Goal: Ask a question: Seek information or help from site administrators or community

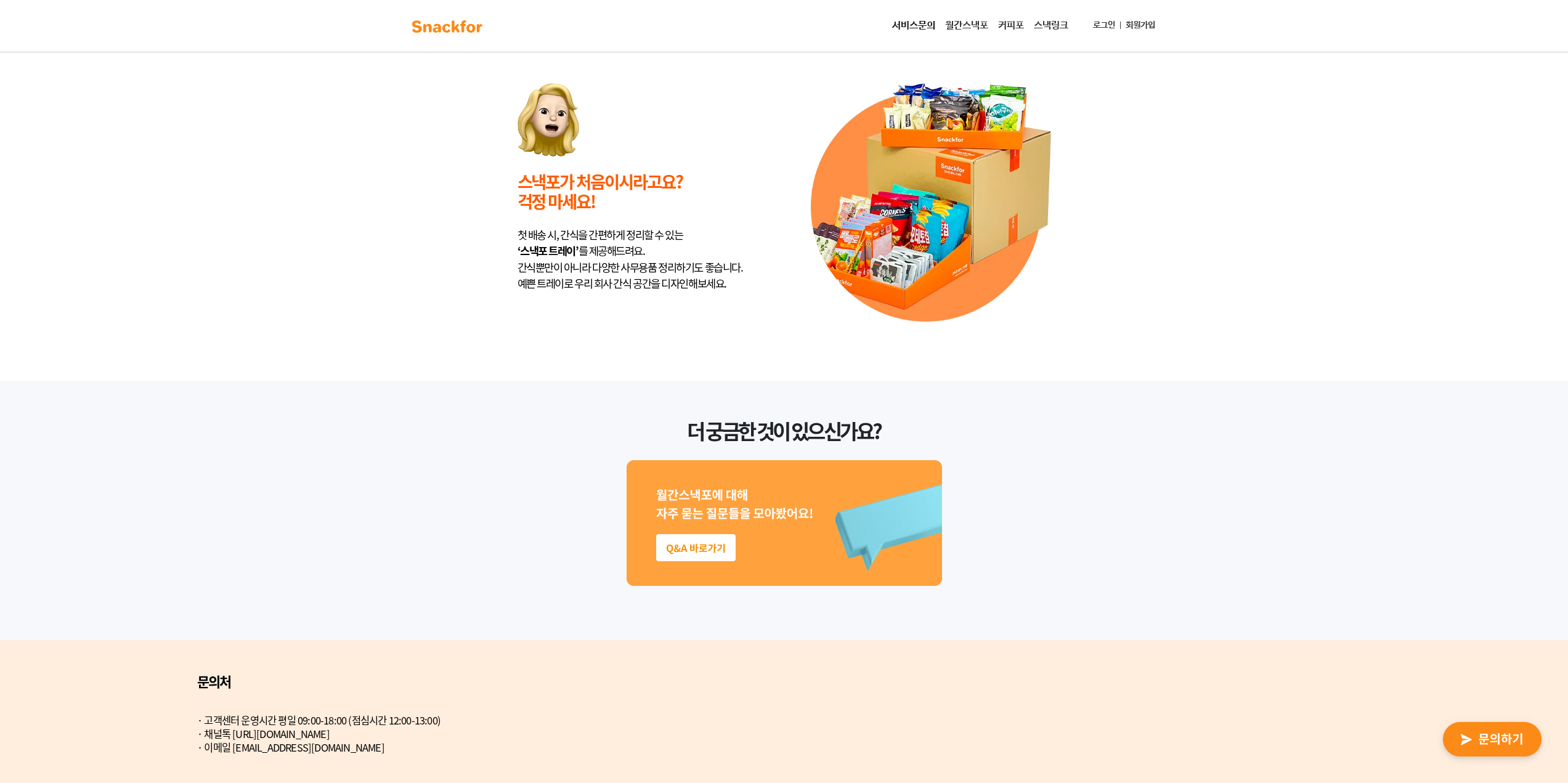
scroll to position [2999, 0]
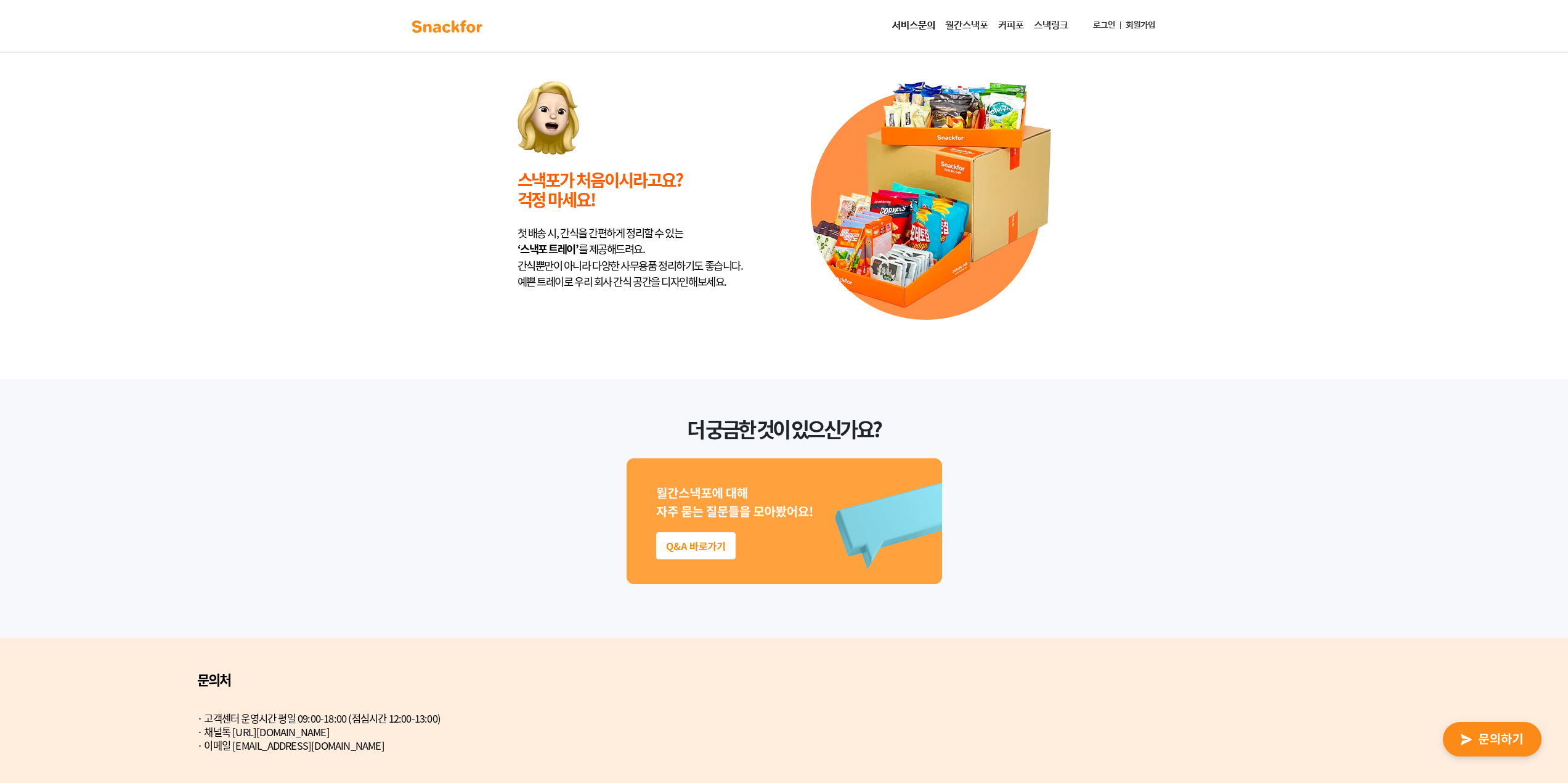
click at [720, 530] on img at bounding box center [784, 521] width 315 height 126
click at [1489, 741] on img "button" at bounding box center [1492, 740] width 121 height 57
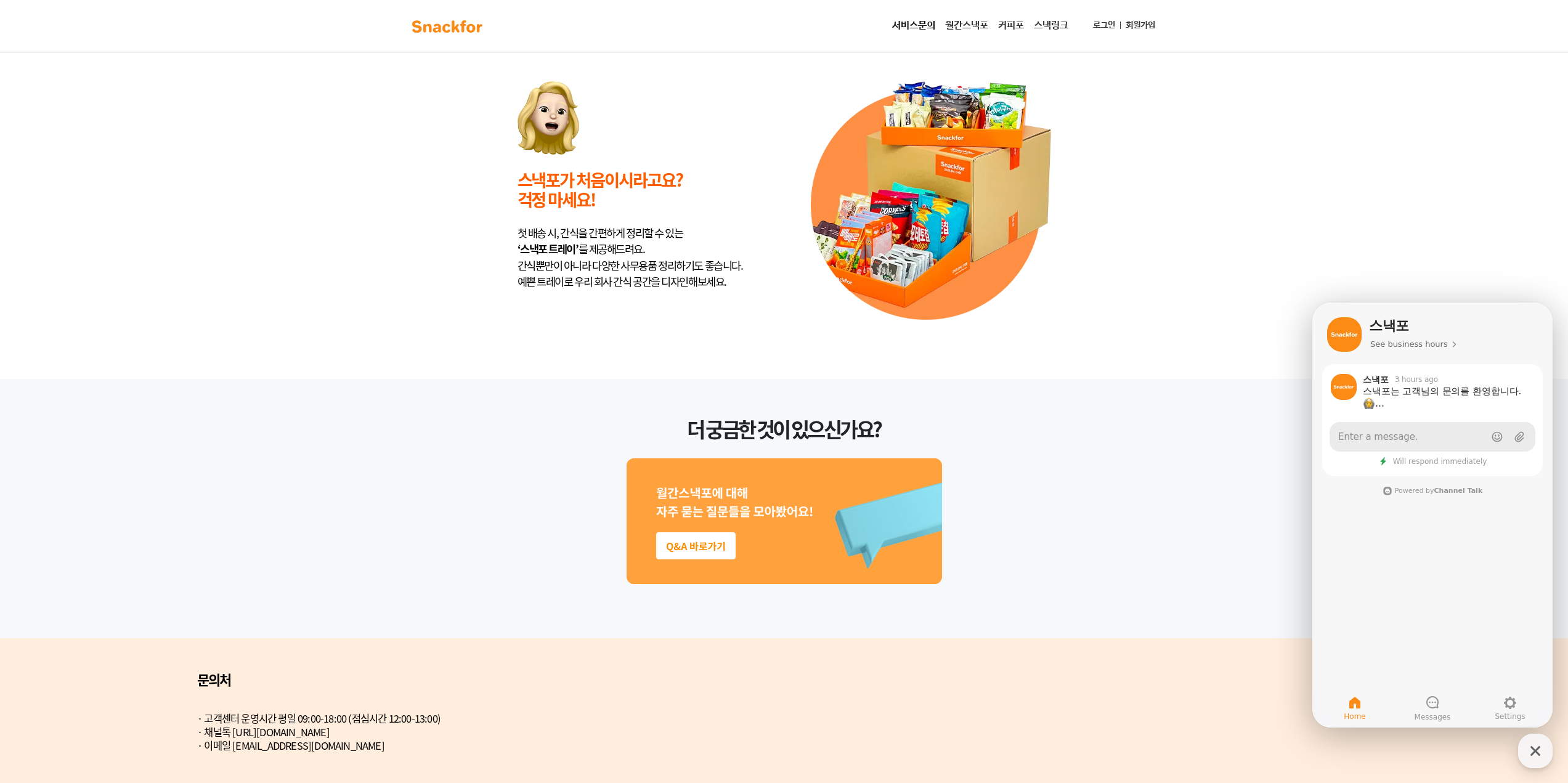
click at [1403, 447] on link "Enter a message." at bounding box center [1432, 437] width 206 height 30
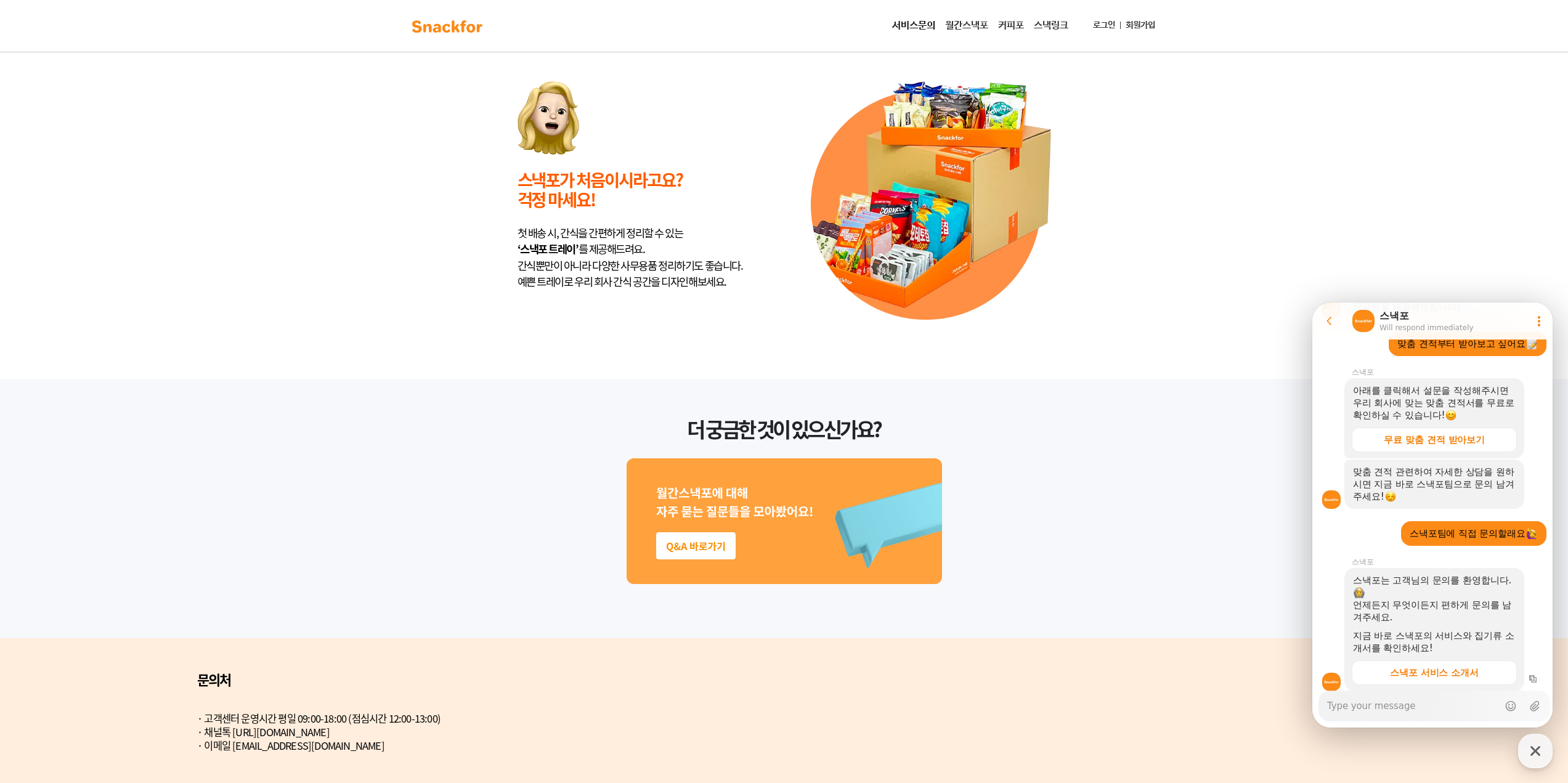
scroll to position [371, 0]
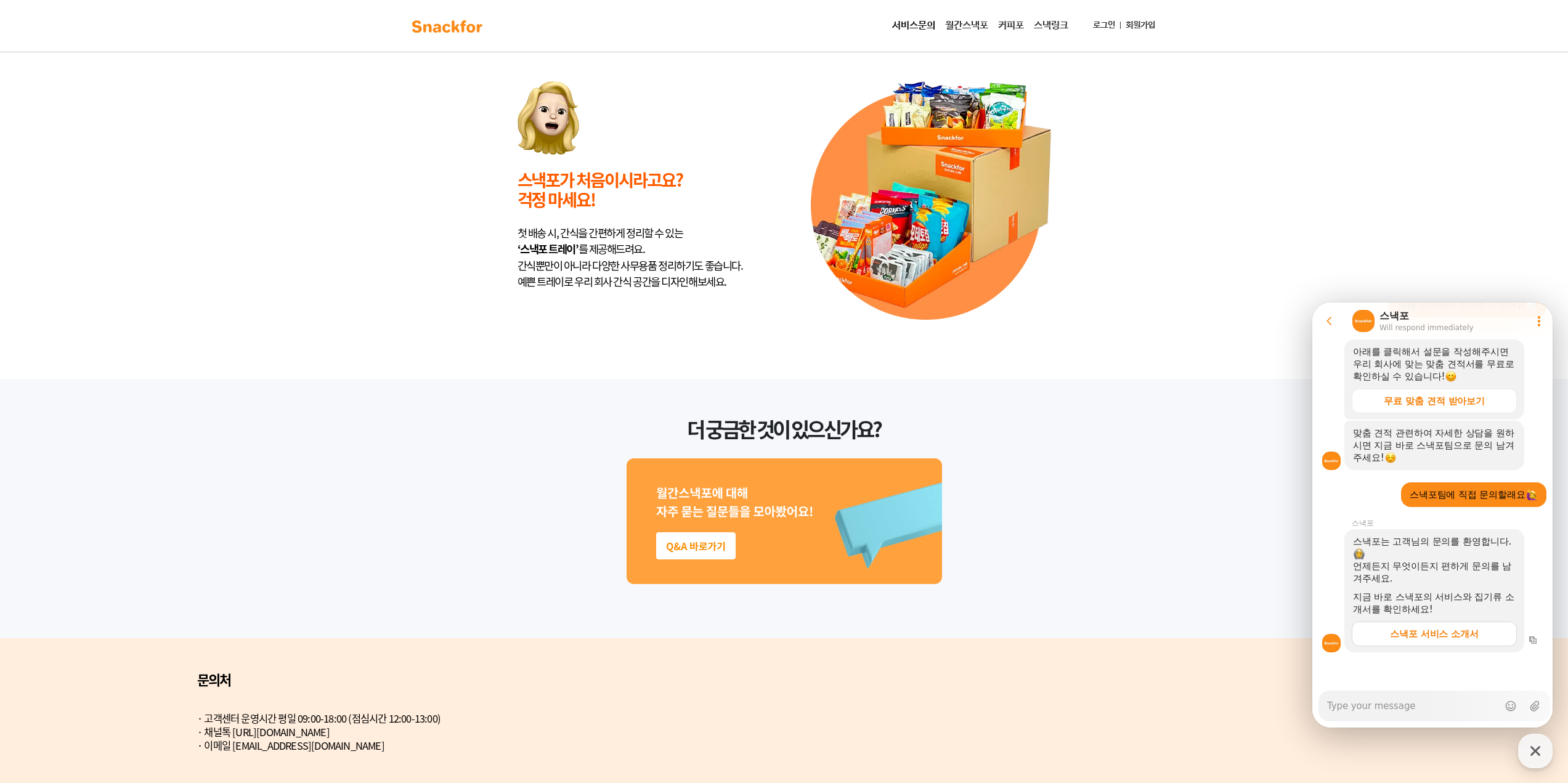
click at [1431, 632] on div "스낵포 서비스 소개서" at bounding box center [1434, 634] width 89 height 13
click at [1425, 713] on div "Messenger Input Textarea" at bounding box center [1412, 706] width 171 height 30
click at [1425, 712] on textarea "Messenger Input Textarea" at bounding box center [1412, 702] width 171 height 21
type textarea "x"
type textarea "d"
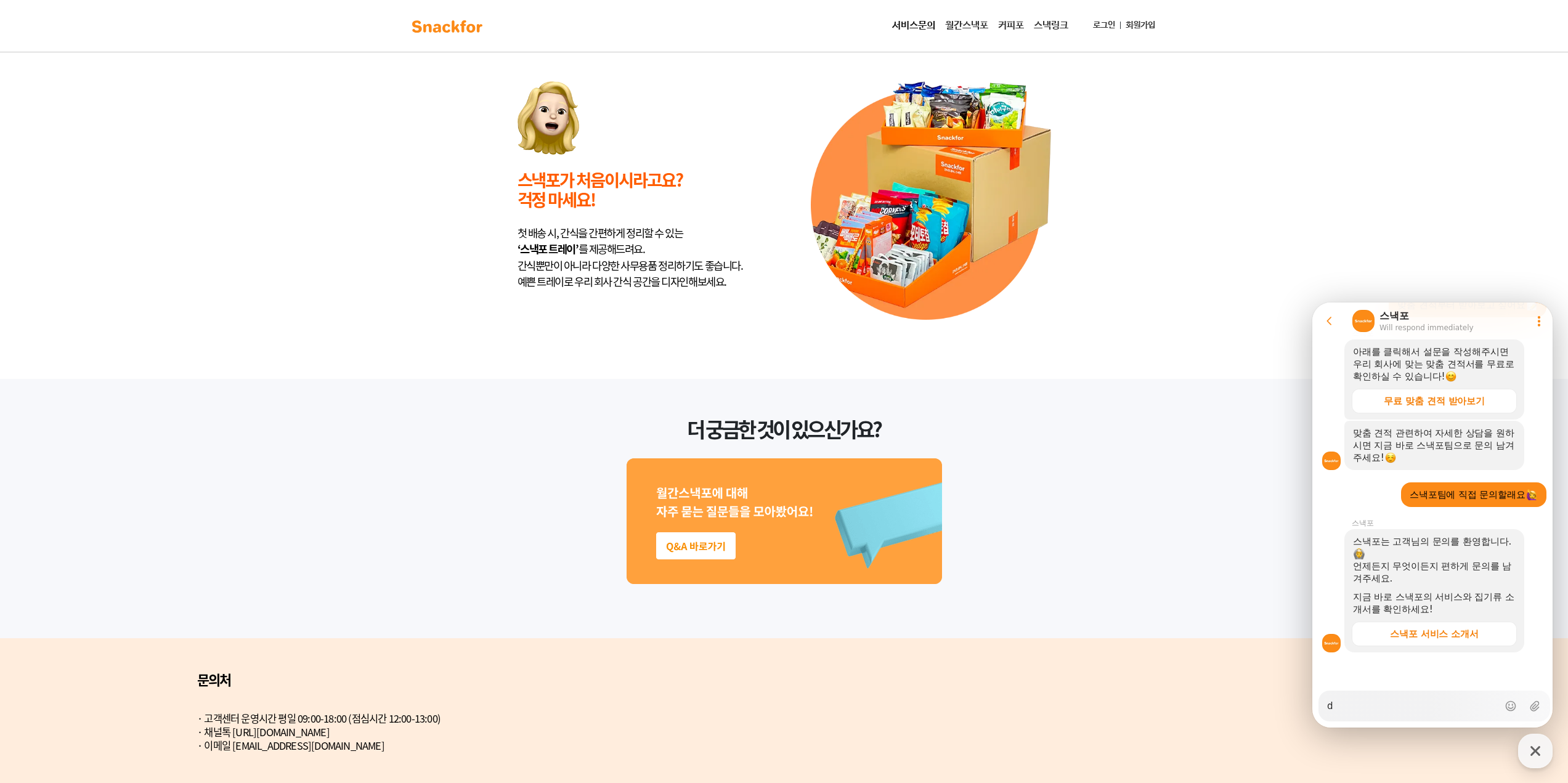
type textarea "x"
type textarea "dk"
type textarea "x"
type textarea "d"
type textarea "x"
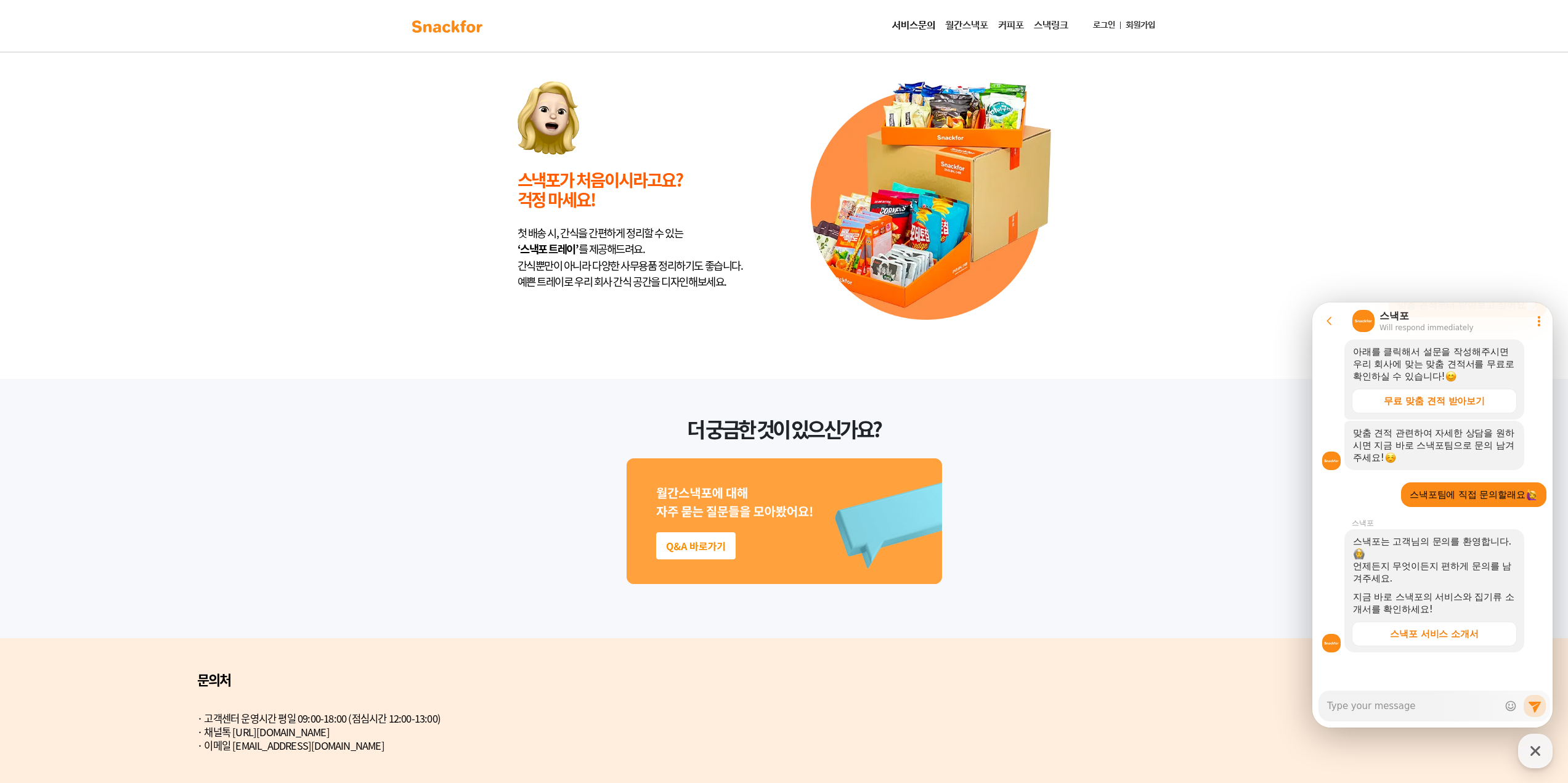
type textarea "x"
type textarea "ㅇ"
type textarea "x"
type textarea "아"
type textarea "x"
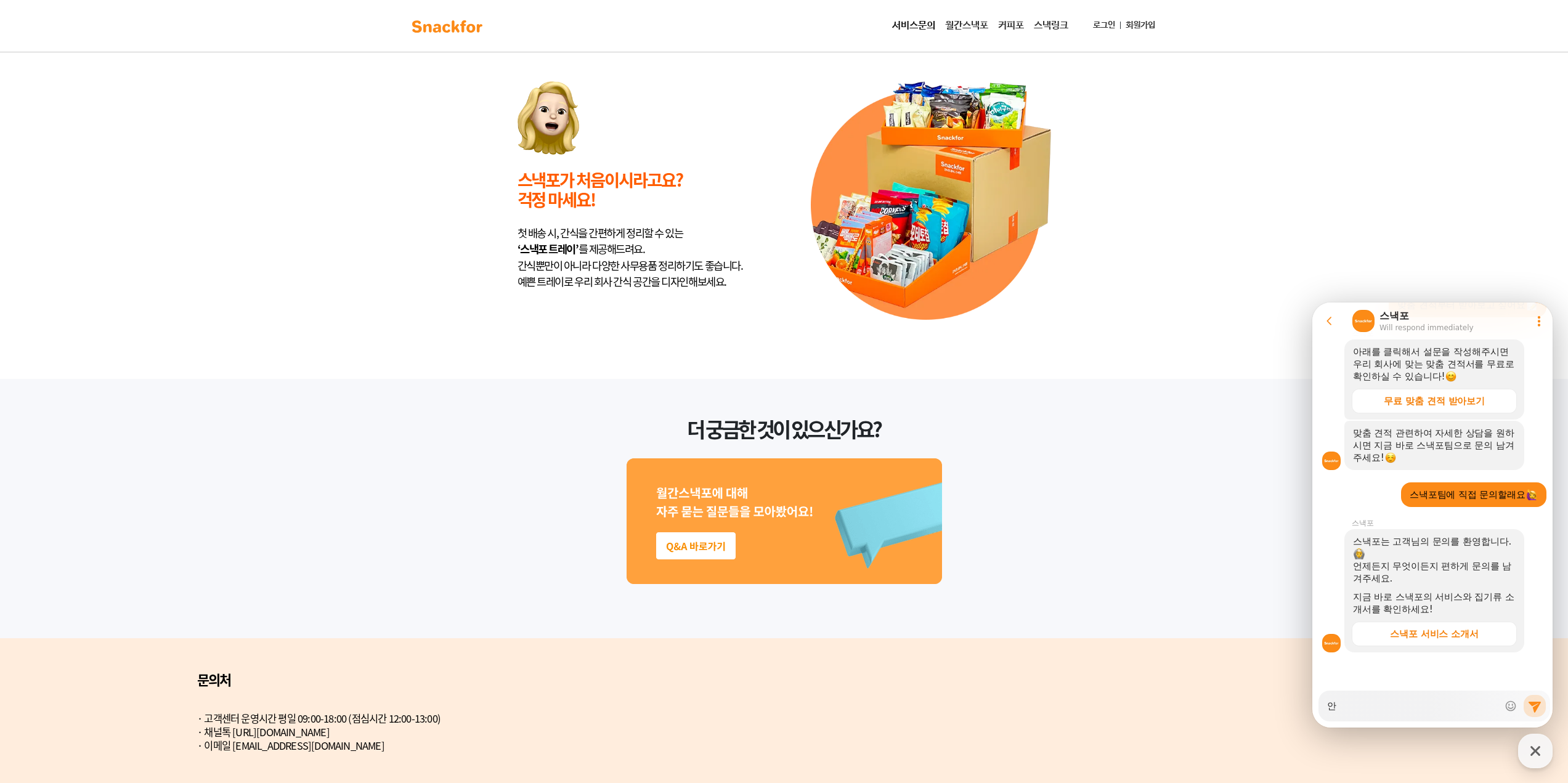
type textarea "안ㄴ"
type textarea "x"
type textarea "안녀"
type textarea "x"
type textarea "안녕"
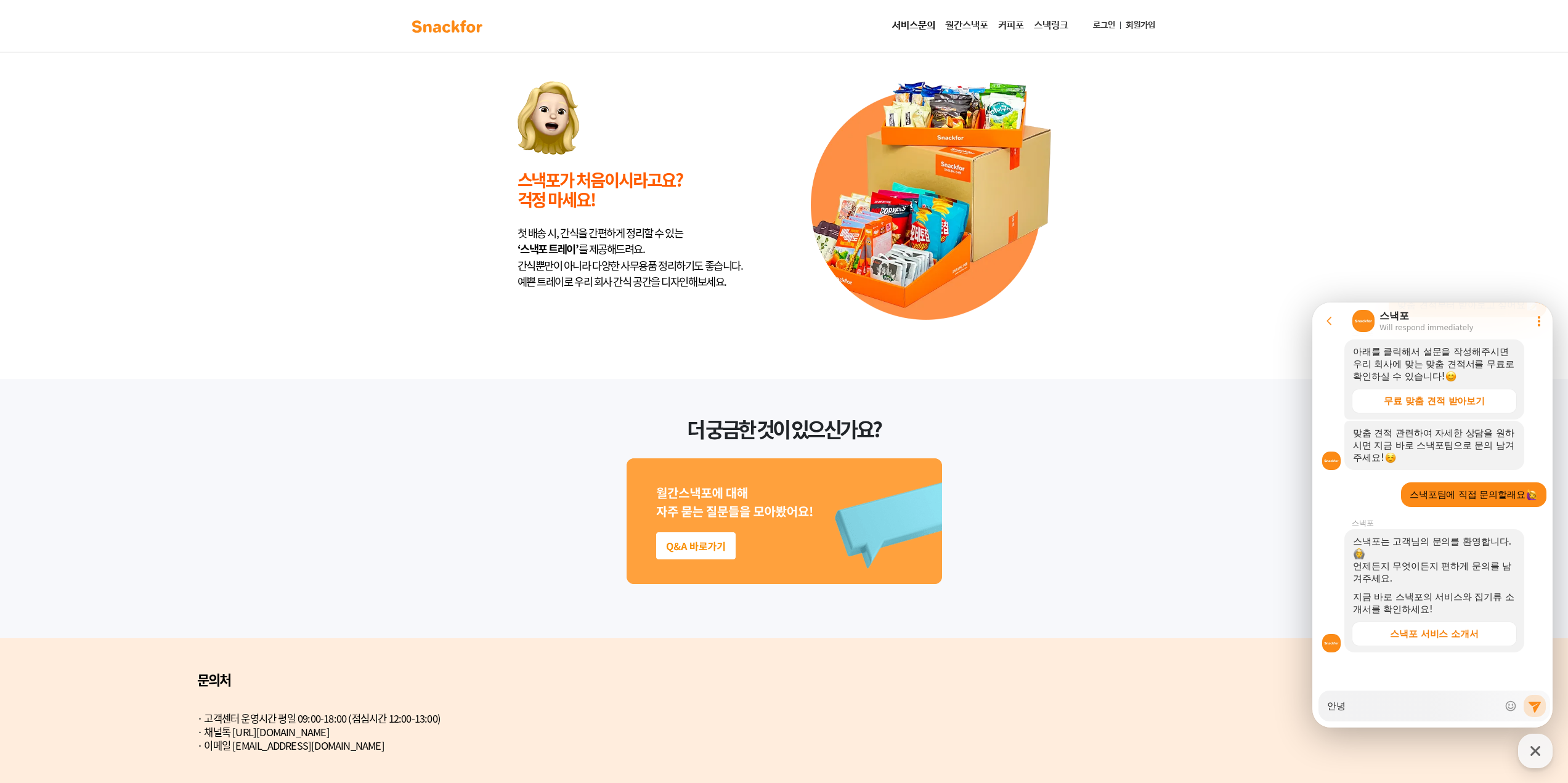
type textarea "x"
type textarea "안녕ㅎ"
type textarea "x"
type textarea "안녕하"
type textarea "x"
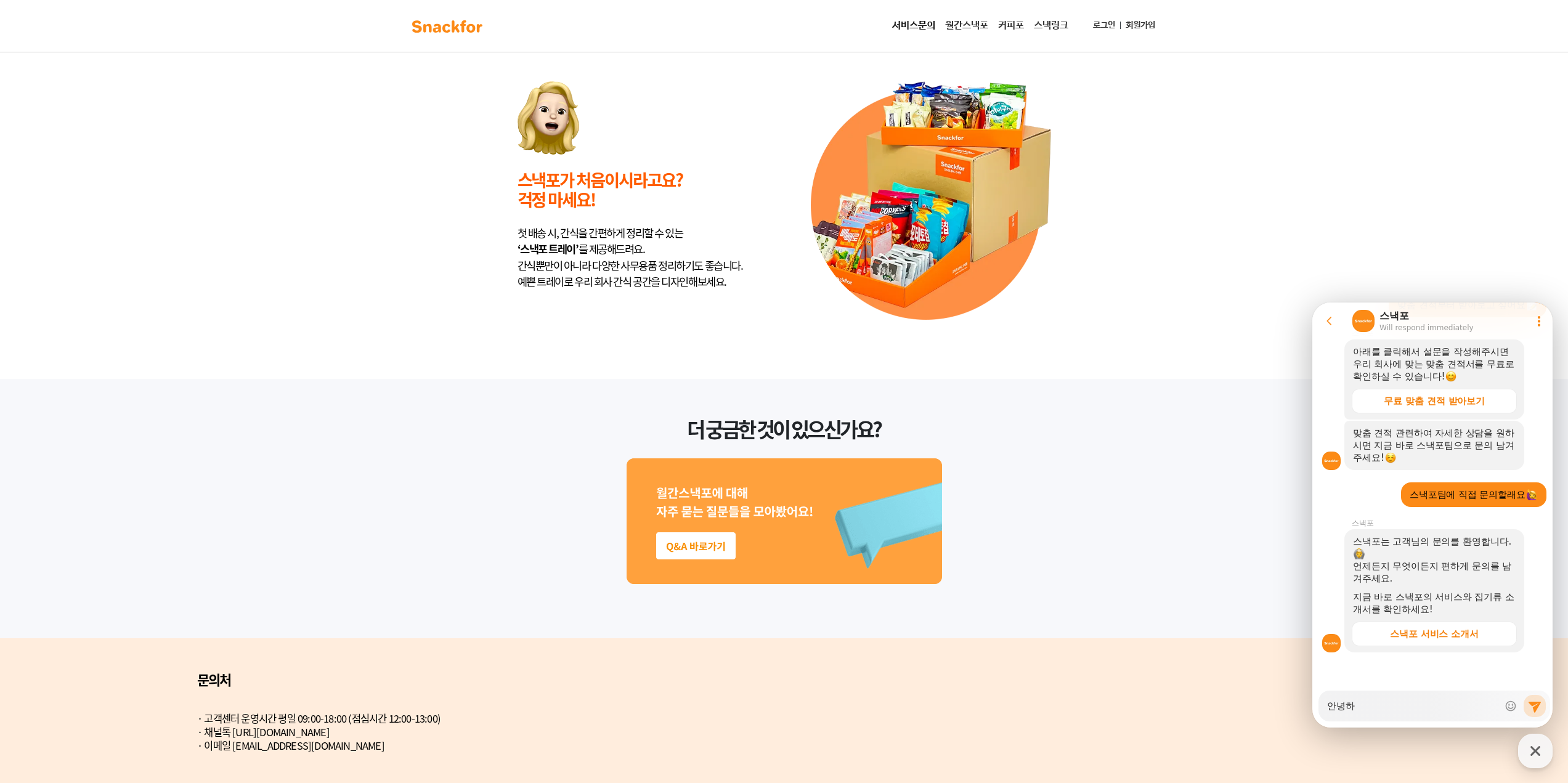
type textarea "안녕핫"
type textarea "x"
type textarea "안녕하세"
type textarea "x"
type textarea "안녕하셍"
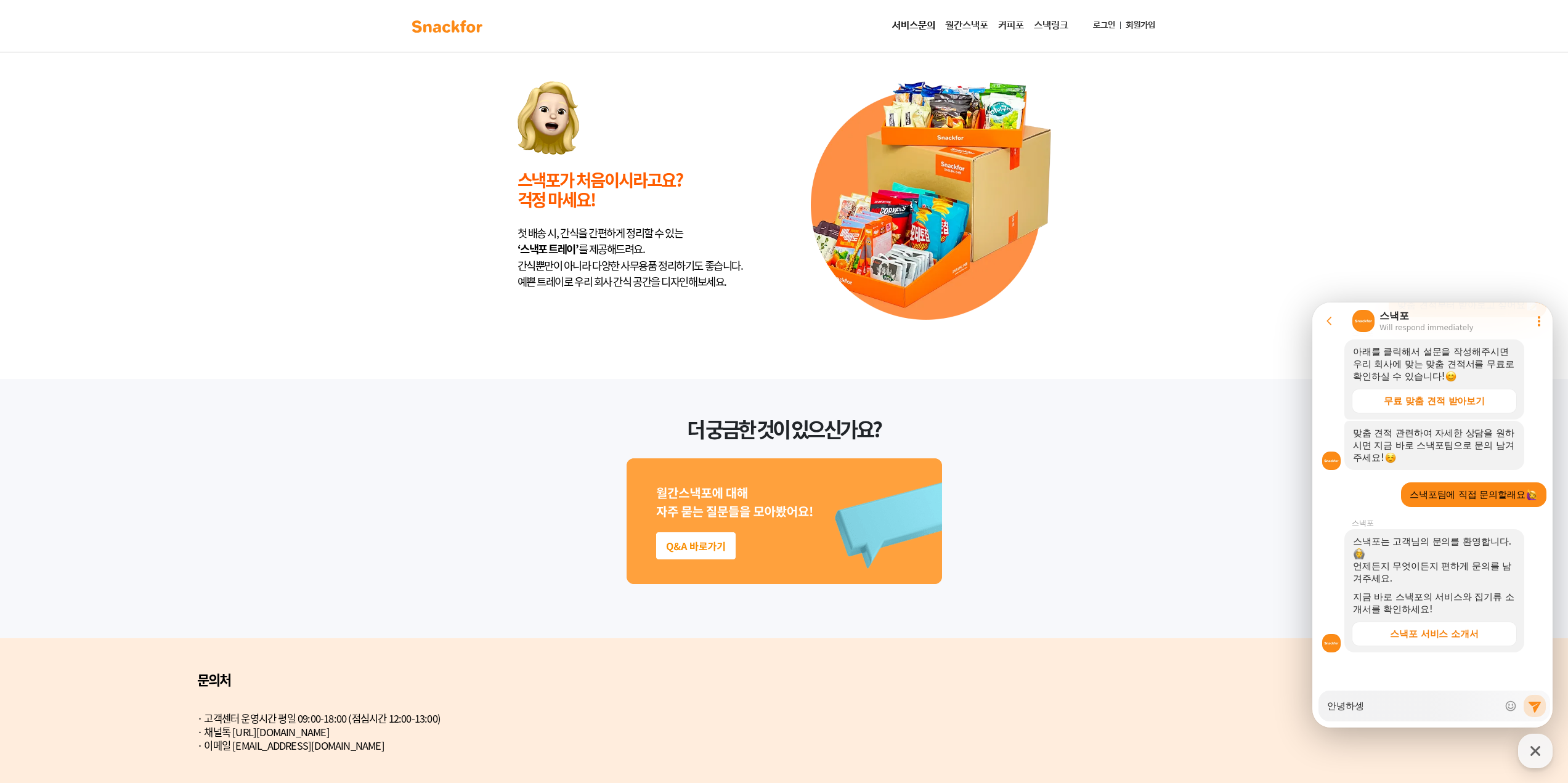
type textarea "x"
type textarea "안녕하세요"
type textarea "x"
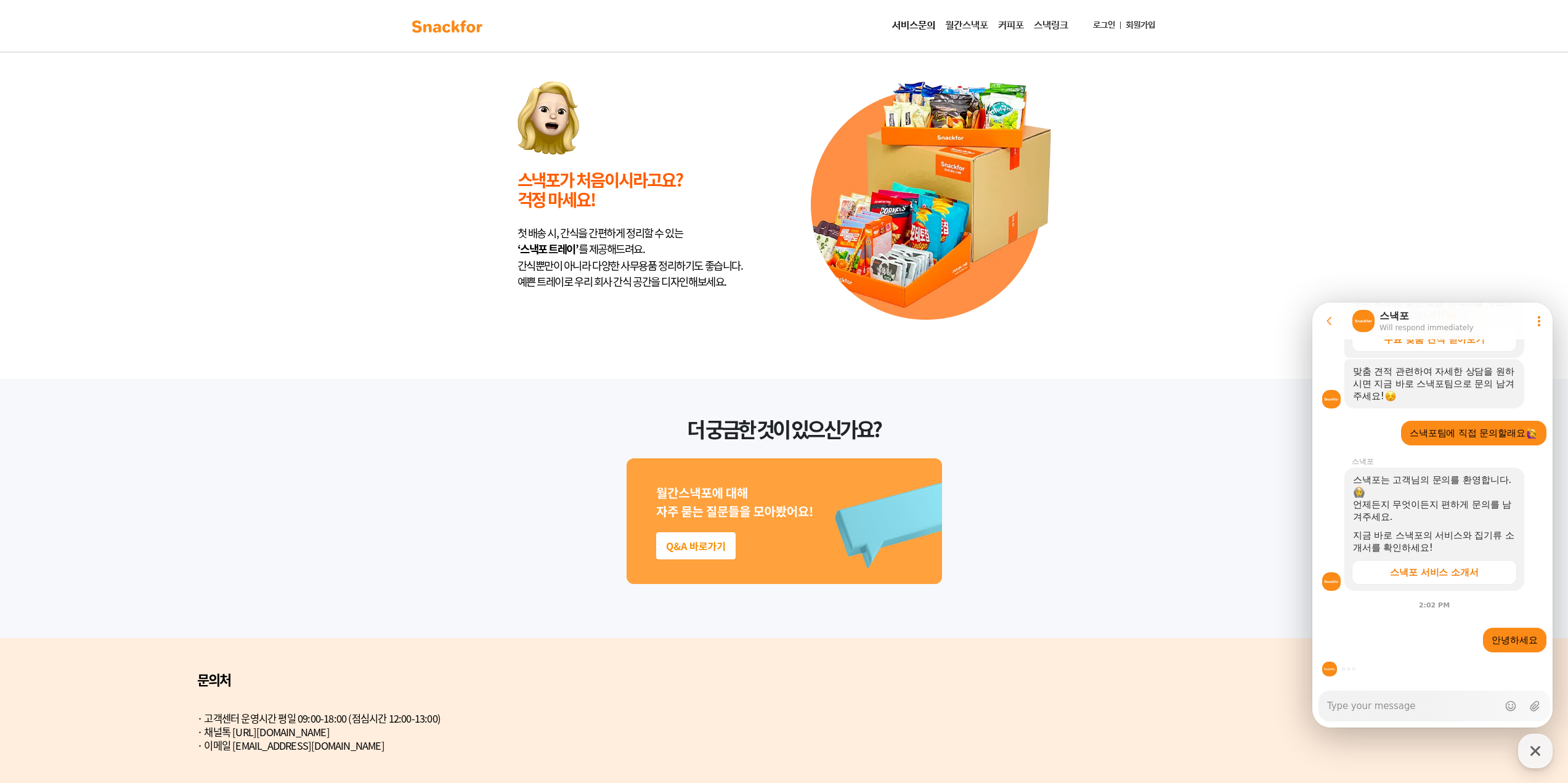
type textarea "x"
type textarea "ㅇ"
type textarea "x"
type textarea "아"
type textarea "x"
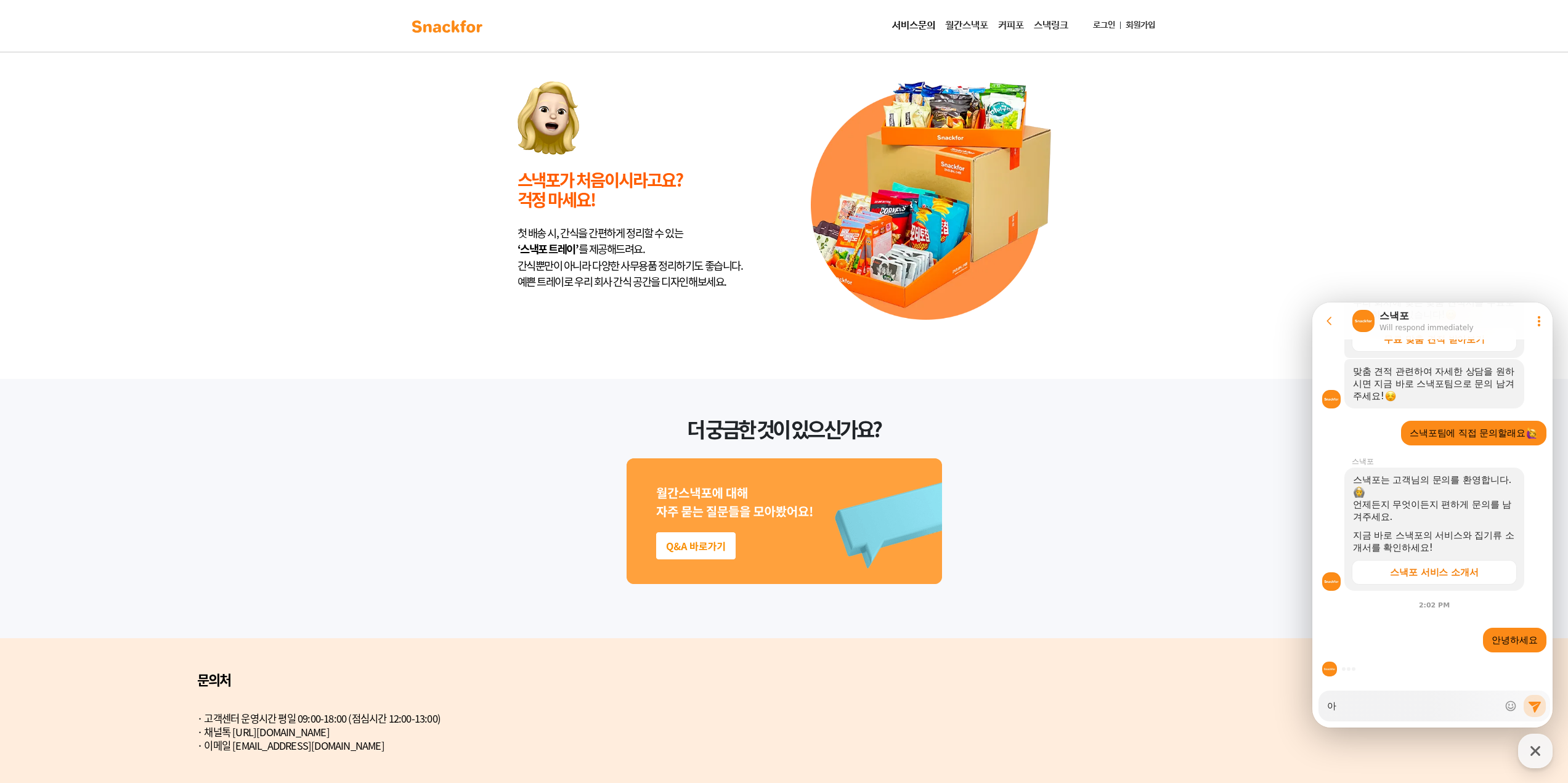
type textarea "ㅇ"
type textarea "x"
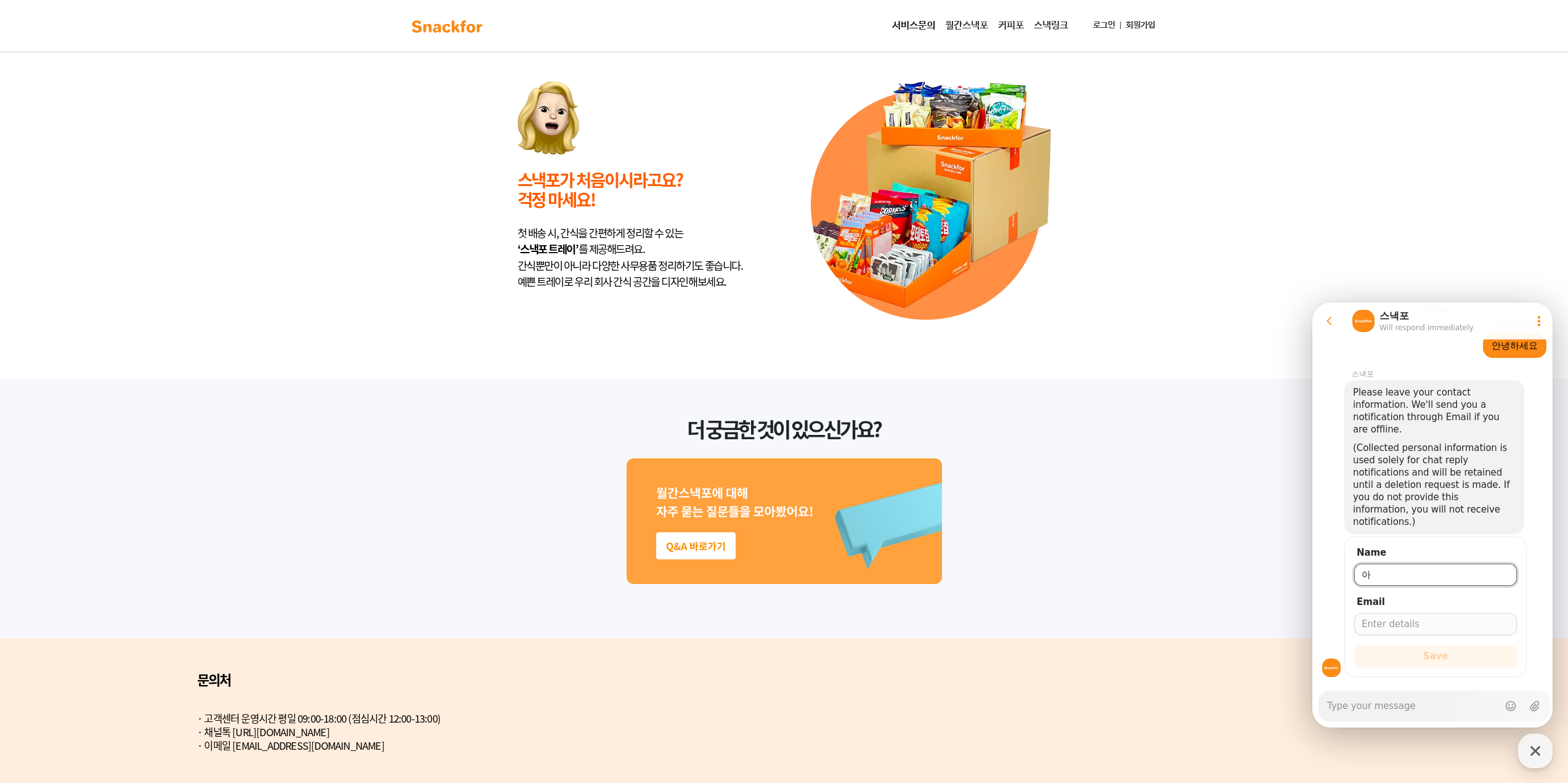
type input "ㅇ"
type input "ㅏ"
type input "강주연"
type input "ㅓ"
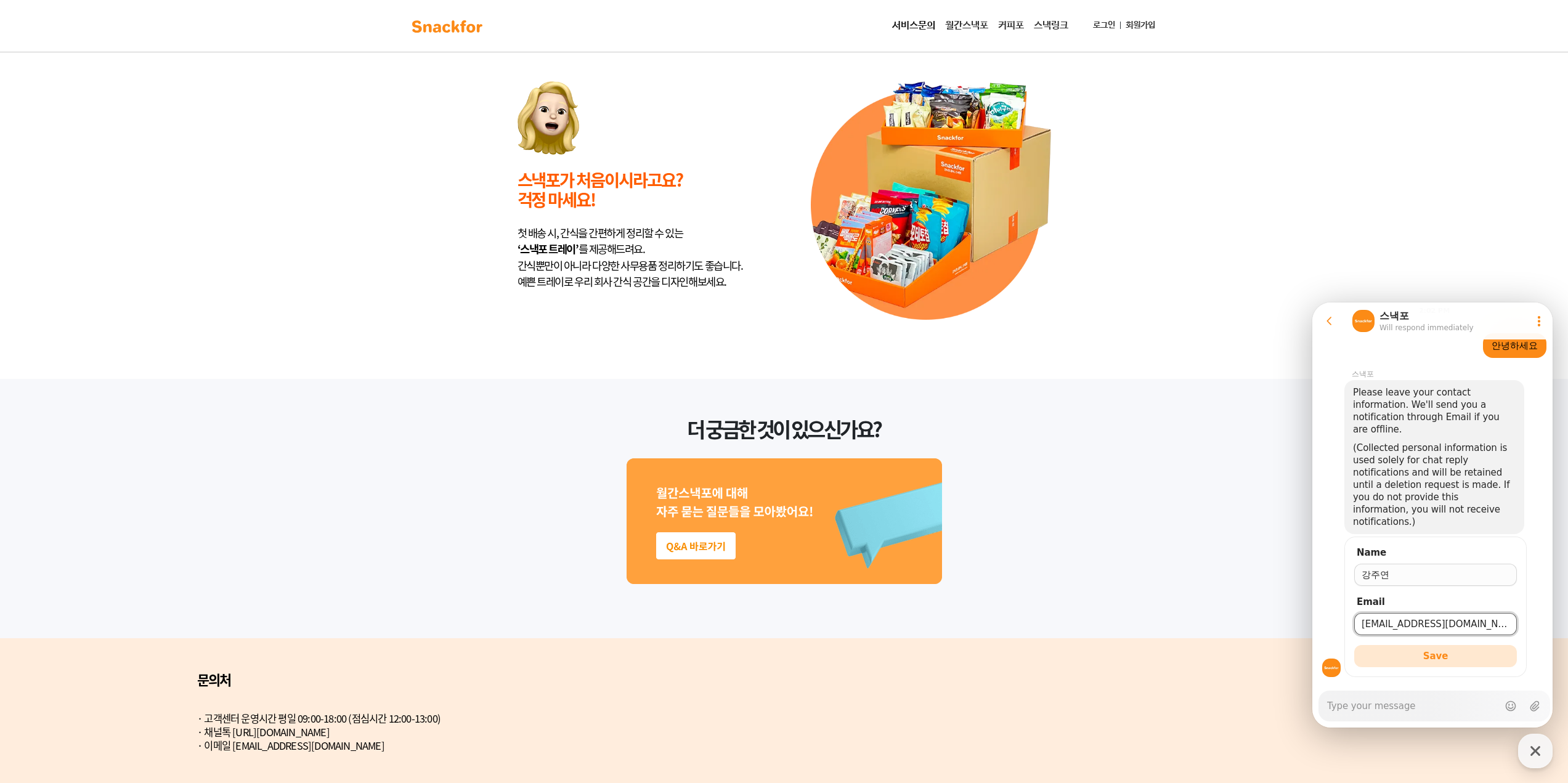
type input "[EMAIL_ADDRESS][DOMAIN_NAME]"
click at [1354, 645] on button "Save" at bounding box center [1435, 656] width 162 height 23
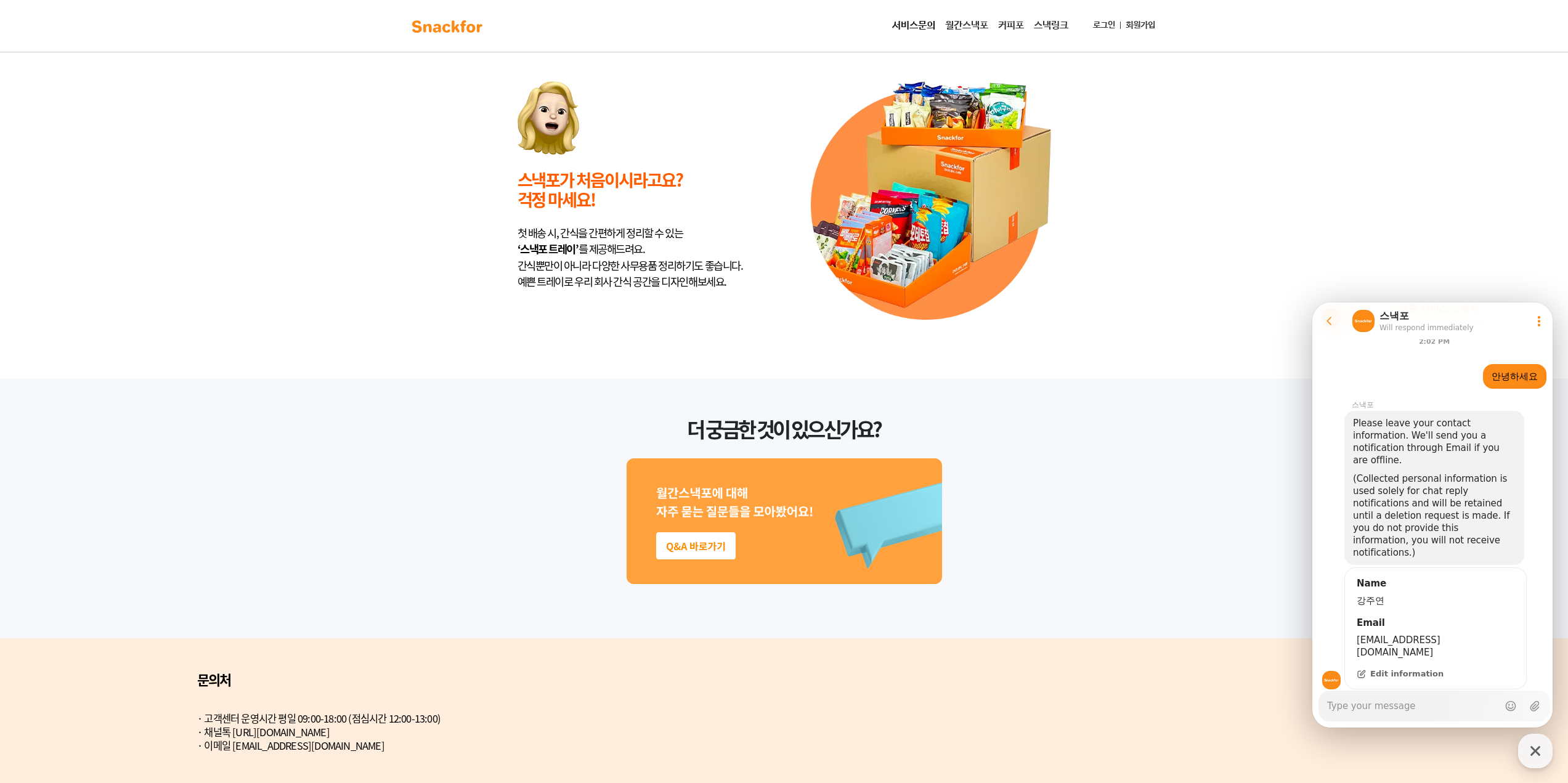
click at [1405, 668] on span "Edit information" at bounding box center [1407, 674] width 73 height 11
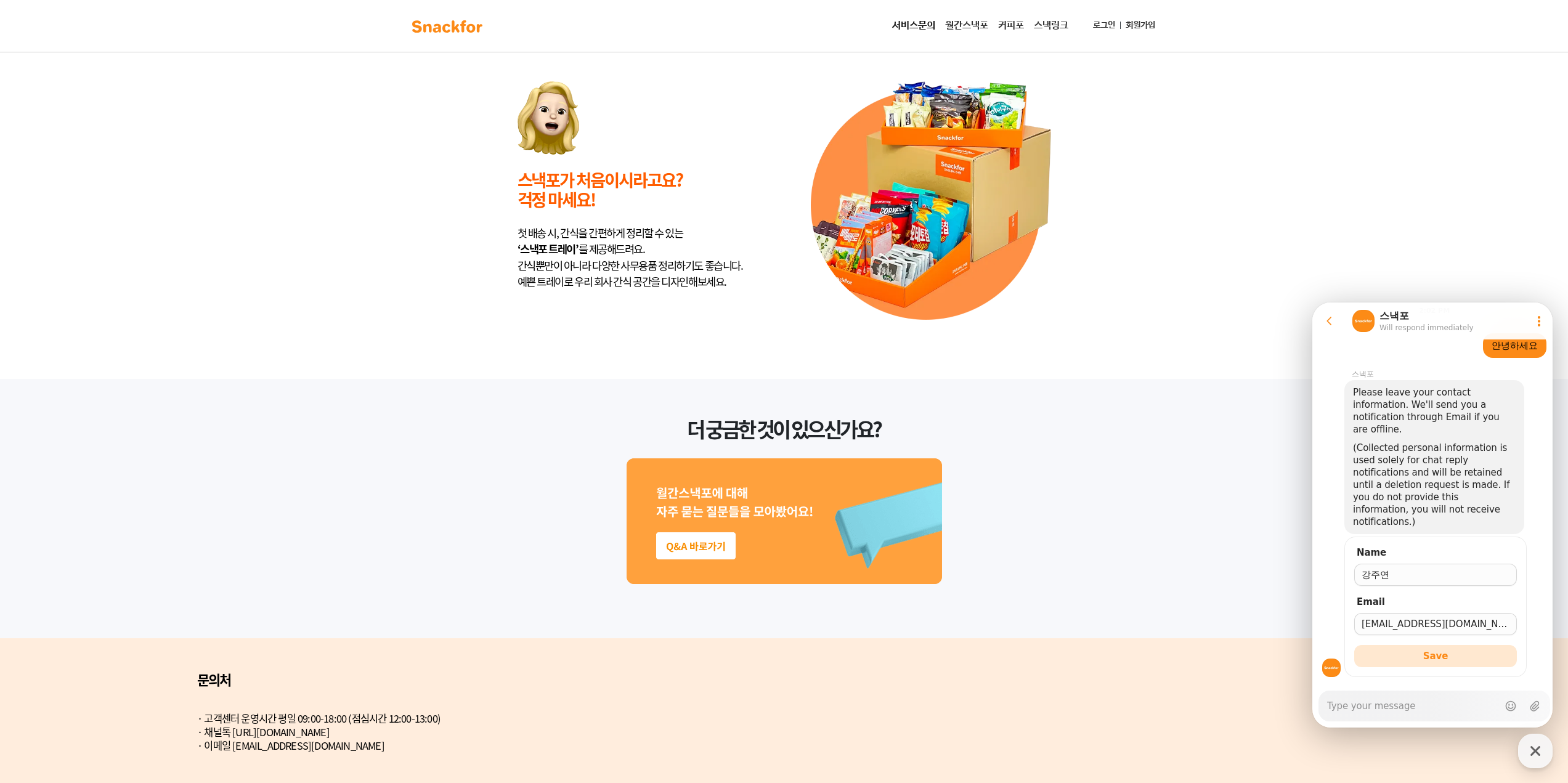
click at [1405, 645] on button "Save" at bounding box center [1435, 656] width 162 height 23
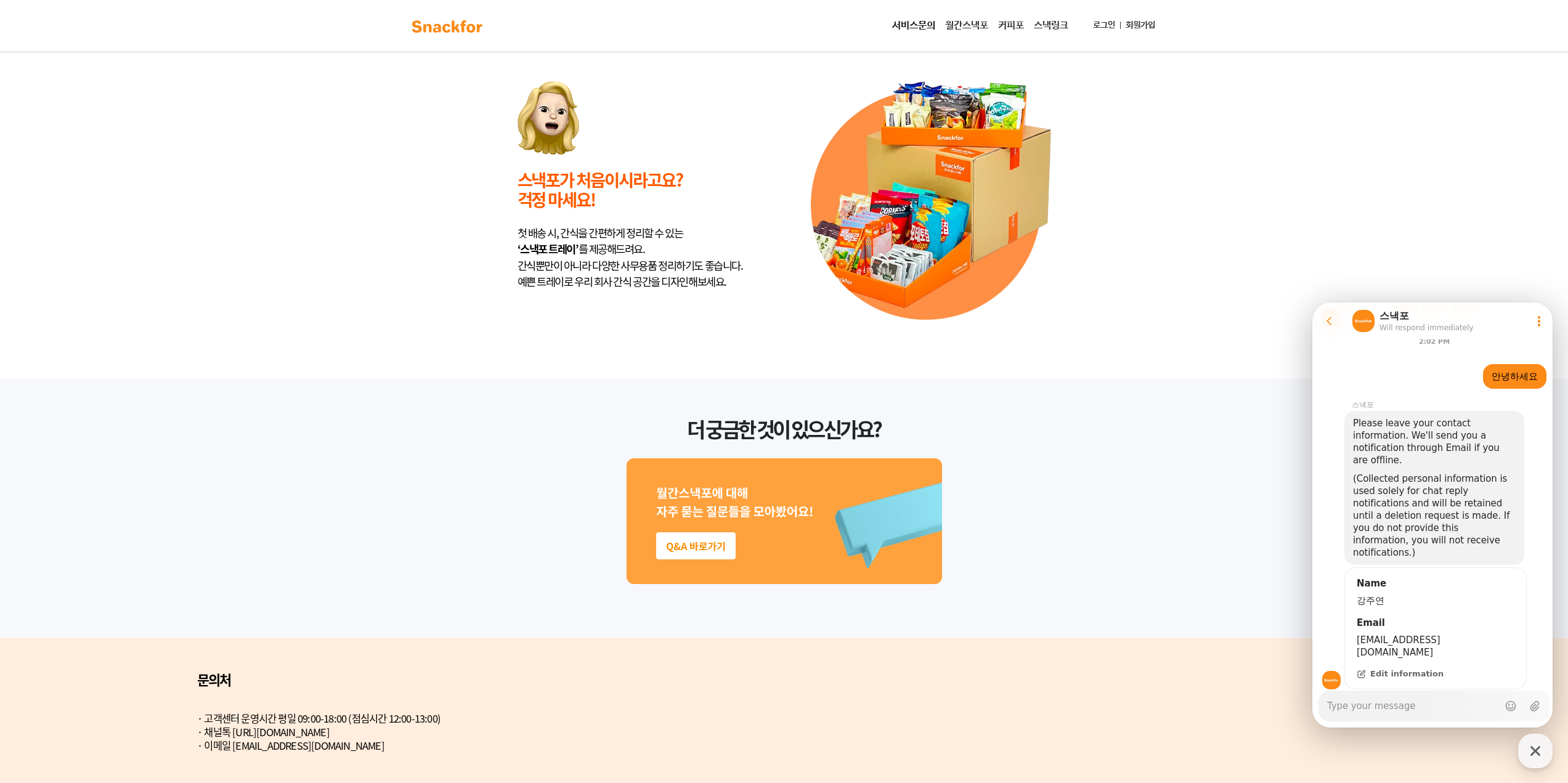
click at [476, 580] on div "더 궁금한 것이 있으신가요?" at bounding box center [784, 502] width 1514 height 219
type textarea "x"
click at [914, 279] on img at bounding box center [931, 201] width 241 height 239
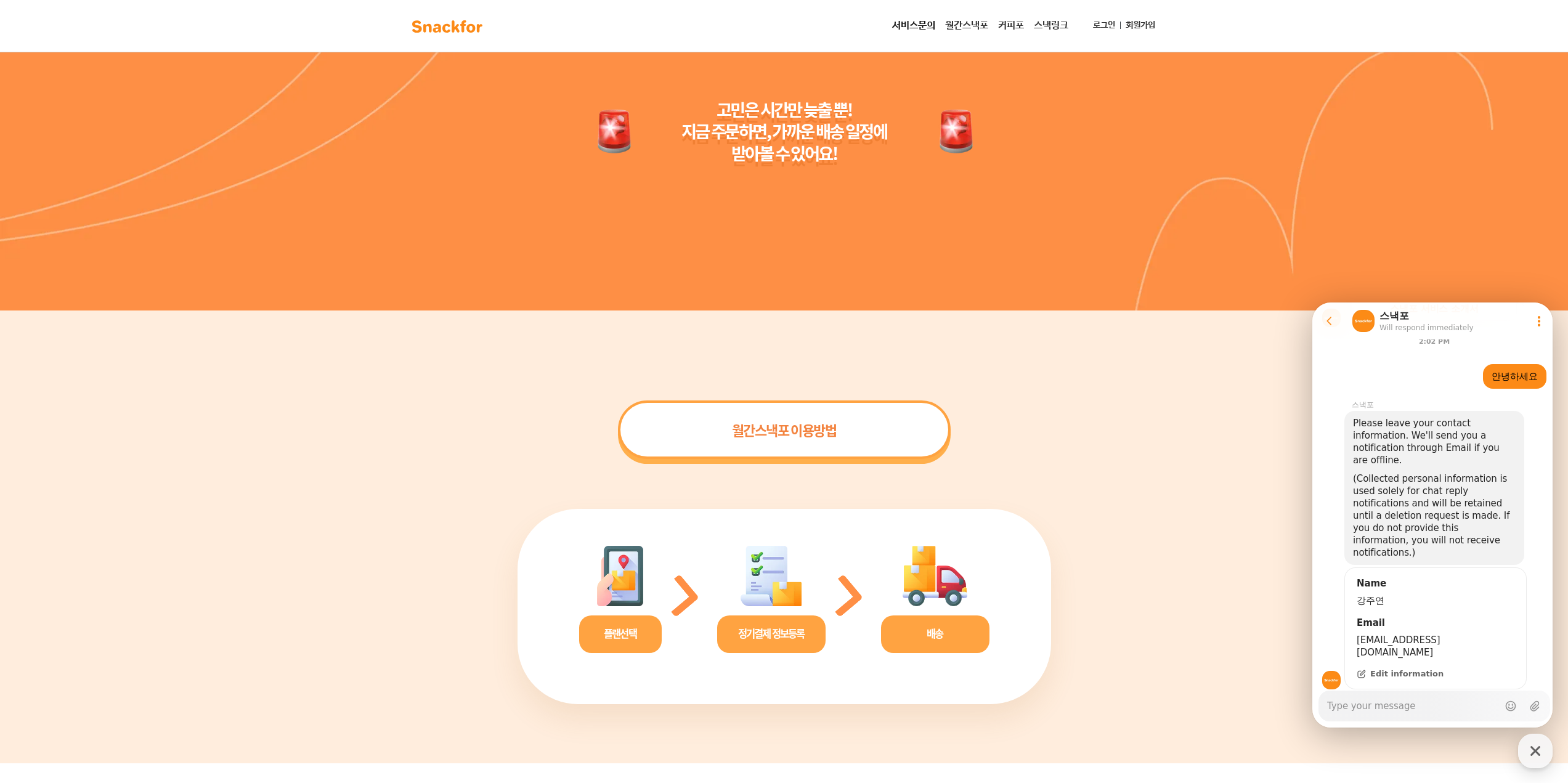
scroll to position [1952, 0]
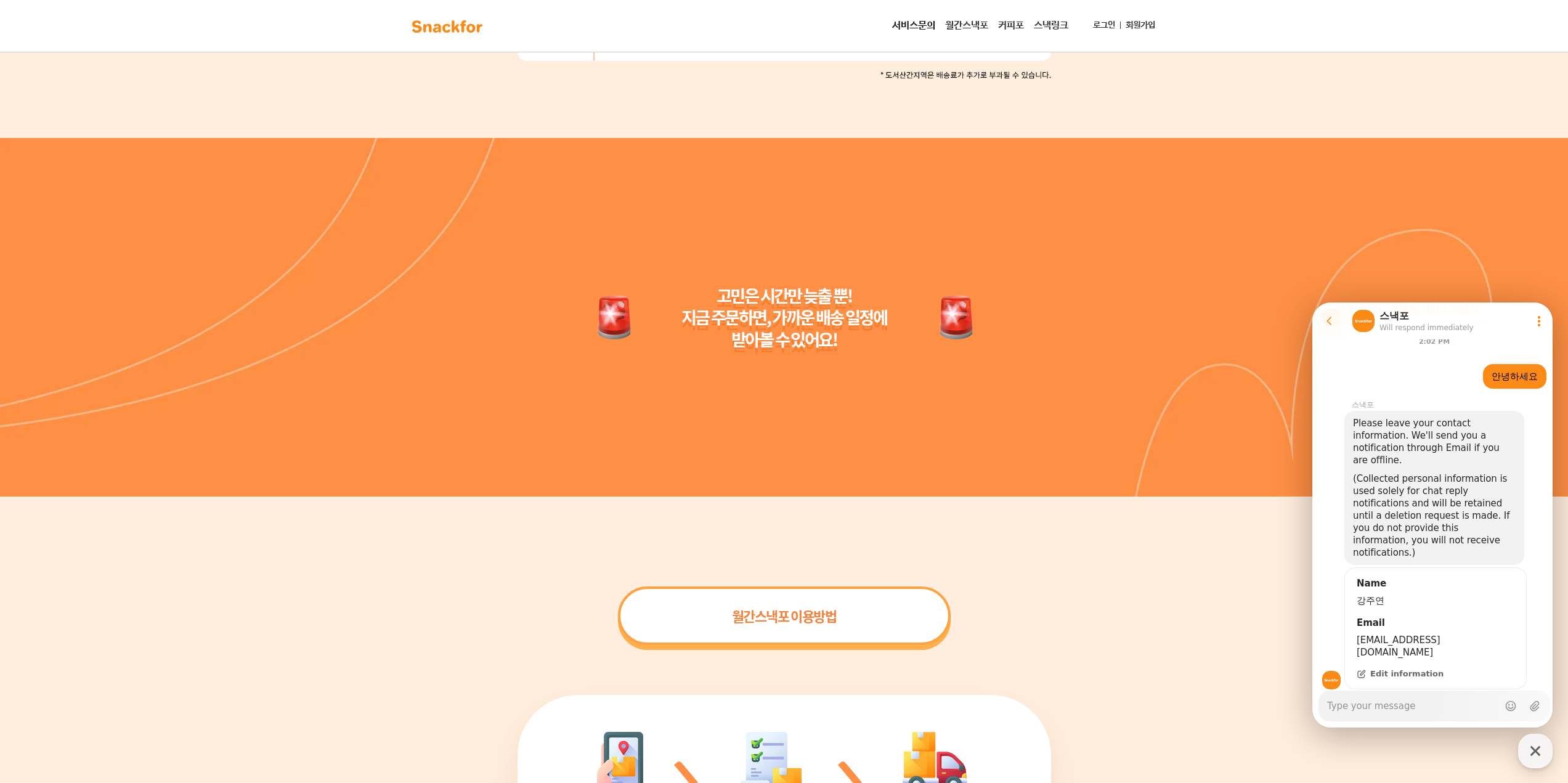
click at [459, 26] on img at bounding box center [447, 27] width 77 height 20
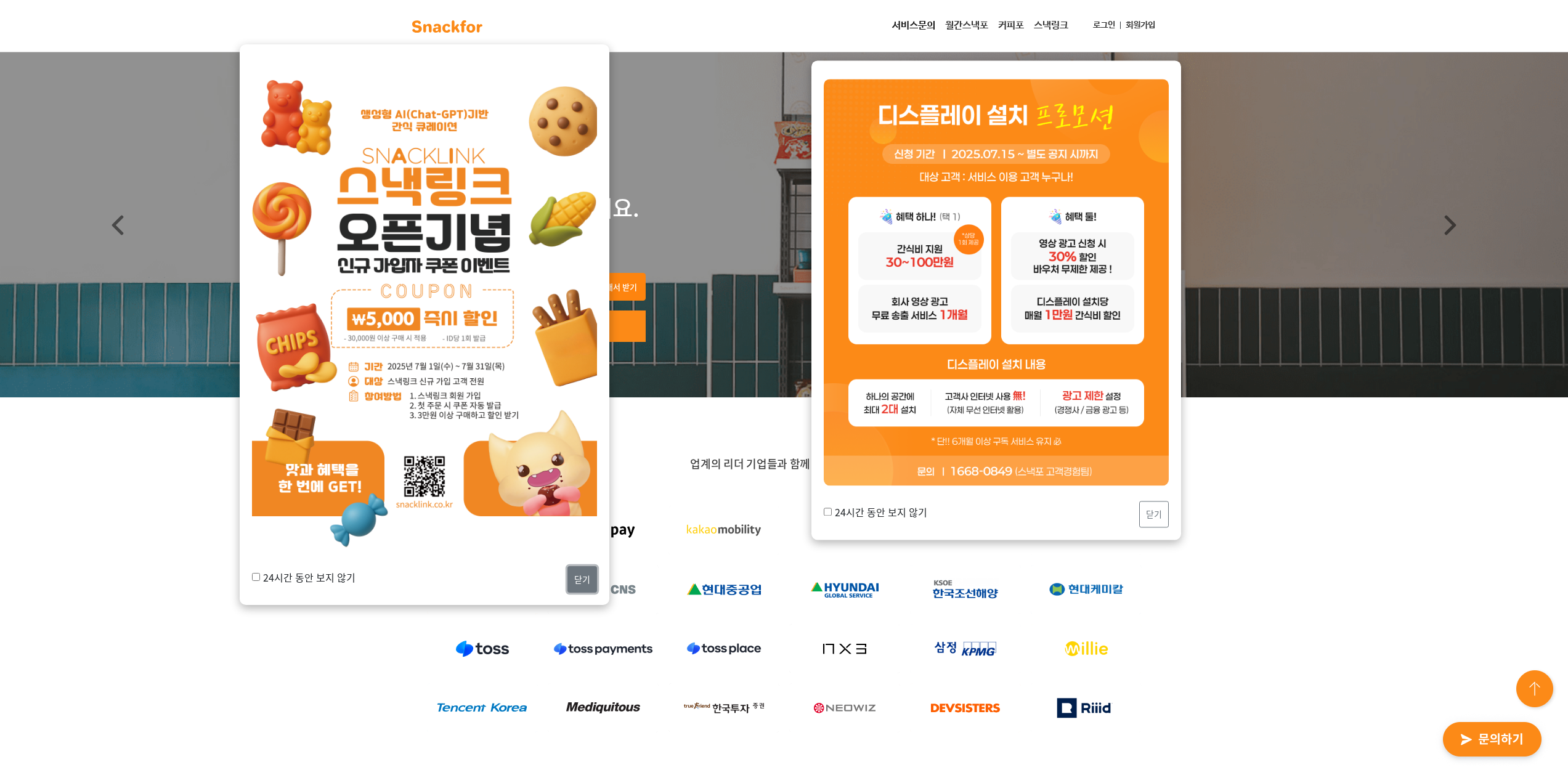
click at [578, 577] on button "닫기" at bounding box center [582, 580] width 30 height 27
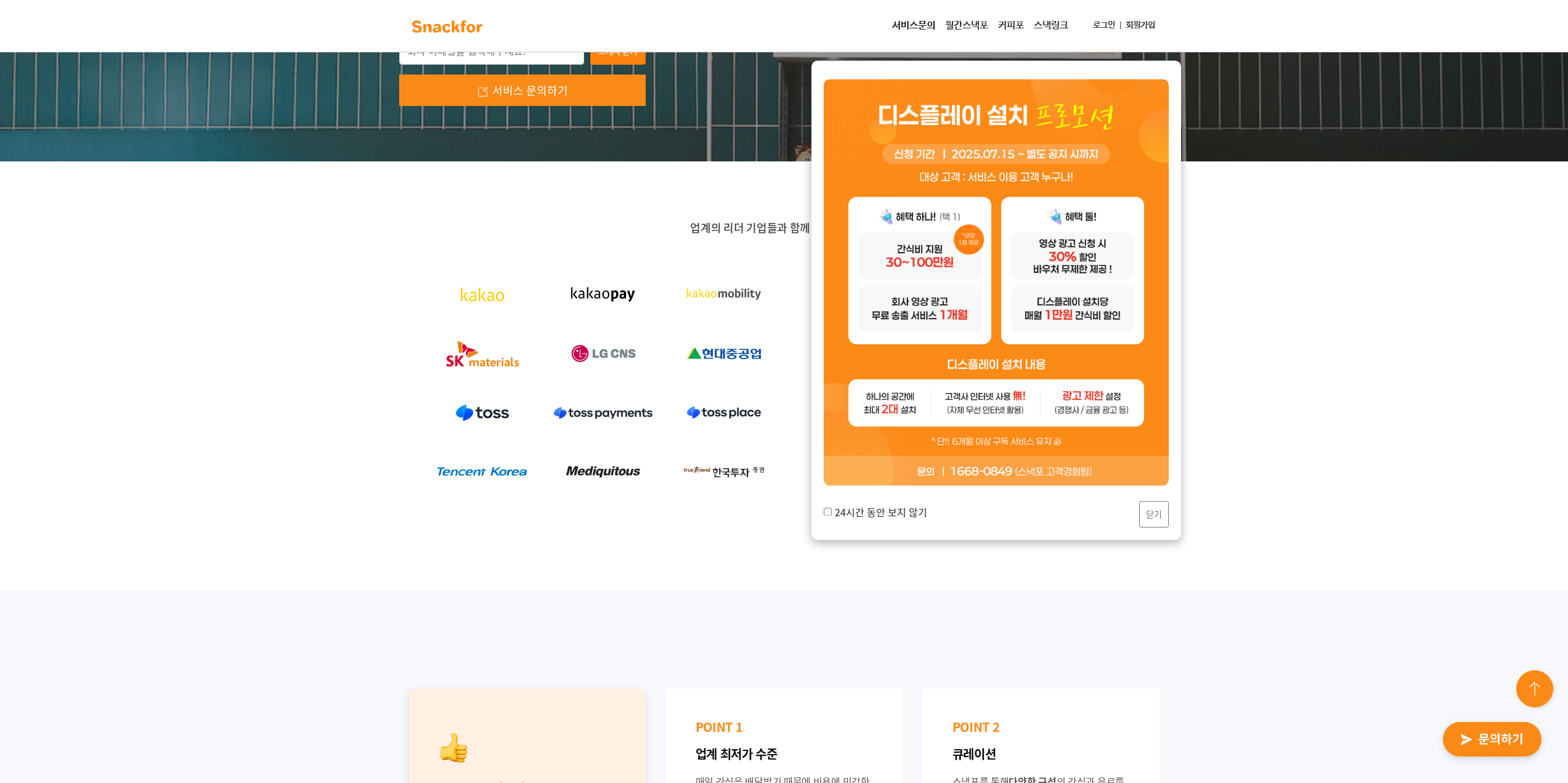
scroll to position [246, 0]
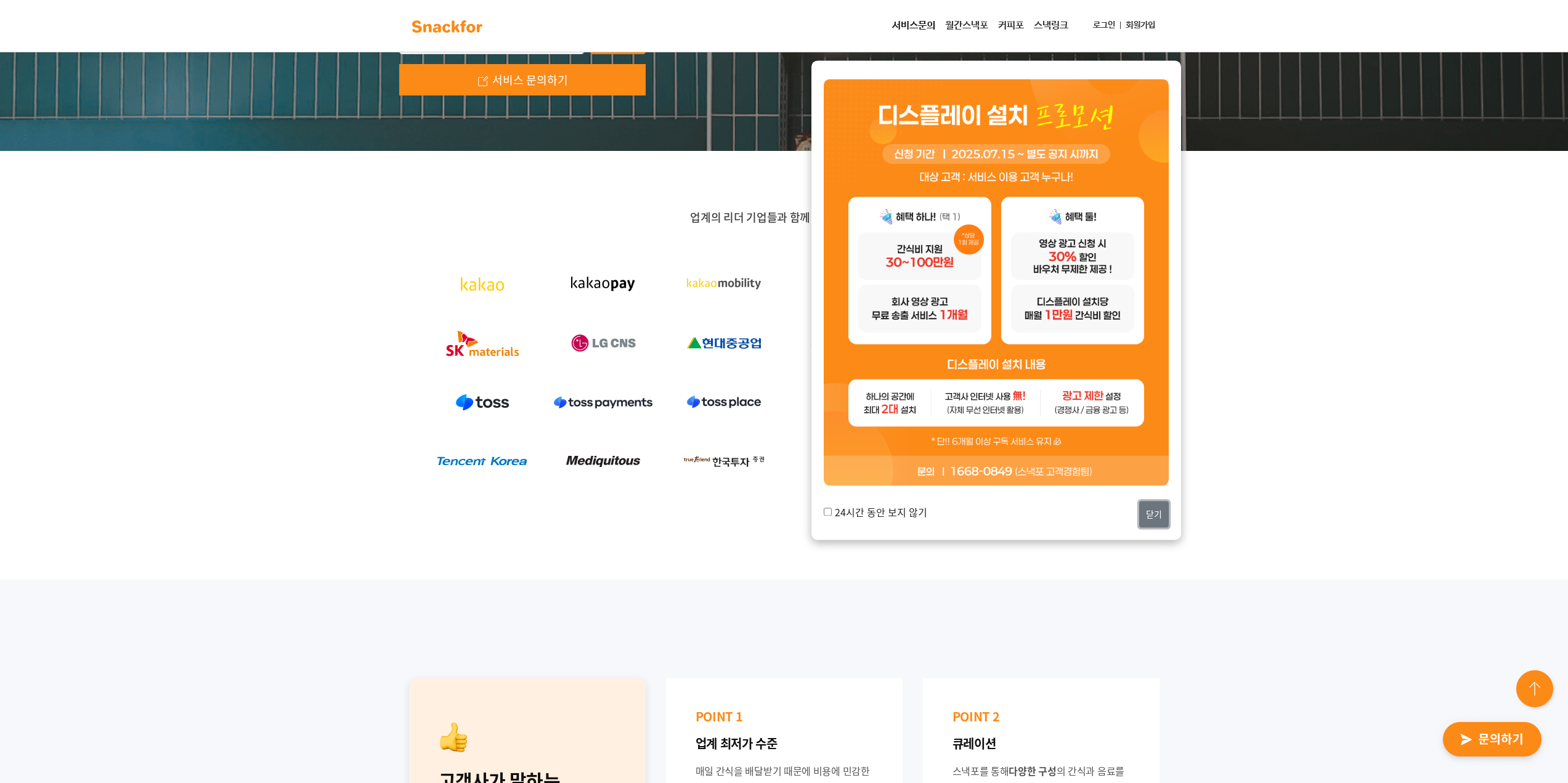
click at [1166, 523] on button "닫기" at bounding box center [1154, 515] width 30 height 27
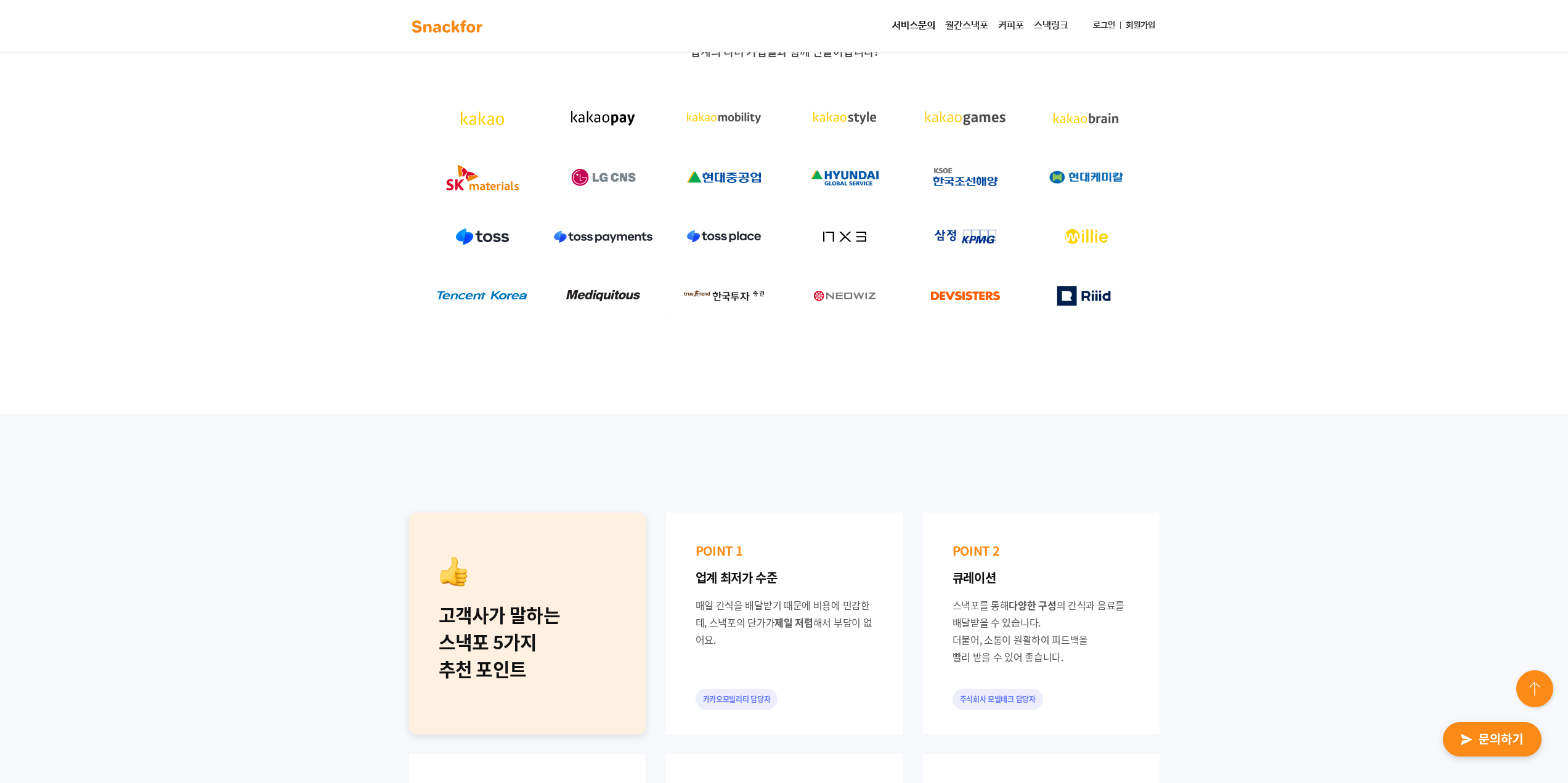
scroll to position [308, 0]
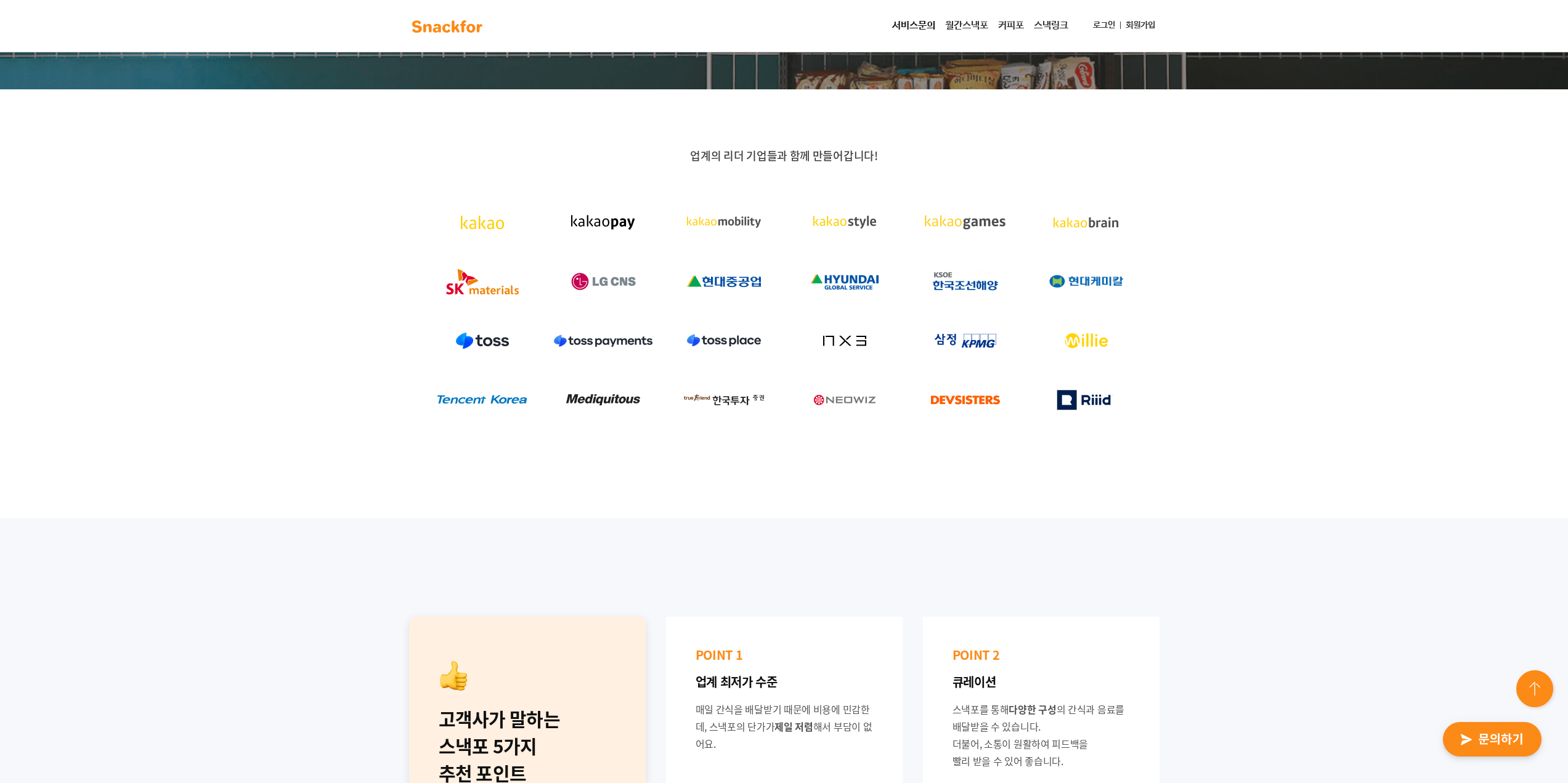
click at [653, 329] on img at bounding box center [604, 340] width 111 height 49
click at [622, 353] on img at bounding box center [604, 340] width 111 height 49
click at [617, 345] on img at bounding box center [604, 340] width 111 height 49
click at [616, 340] on img at bounding box center [604, 340] width 111 height 49
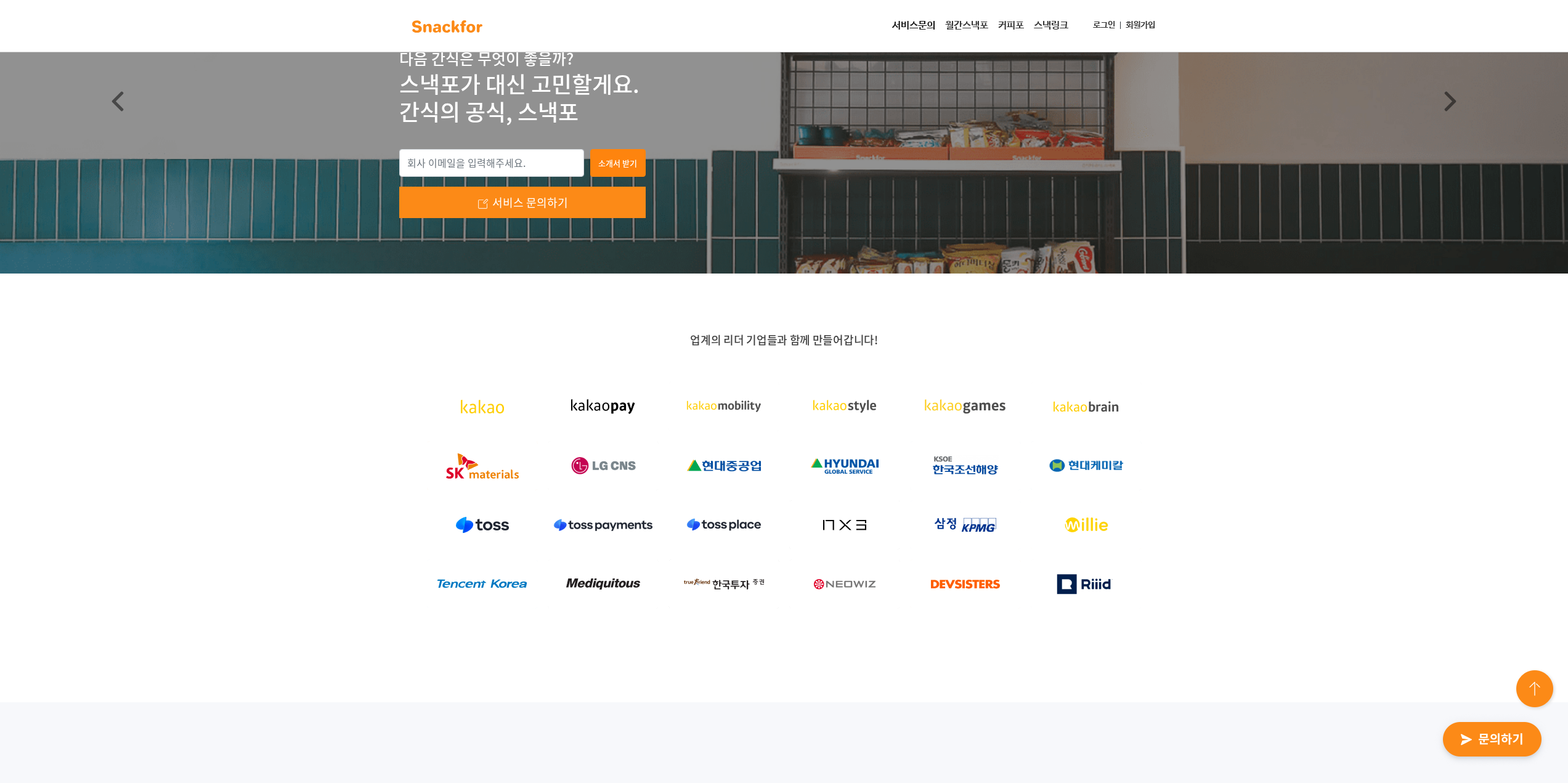
scroll to position [0, 0]
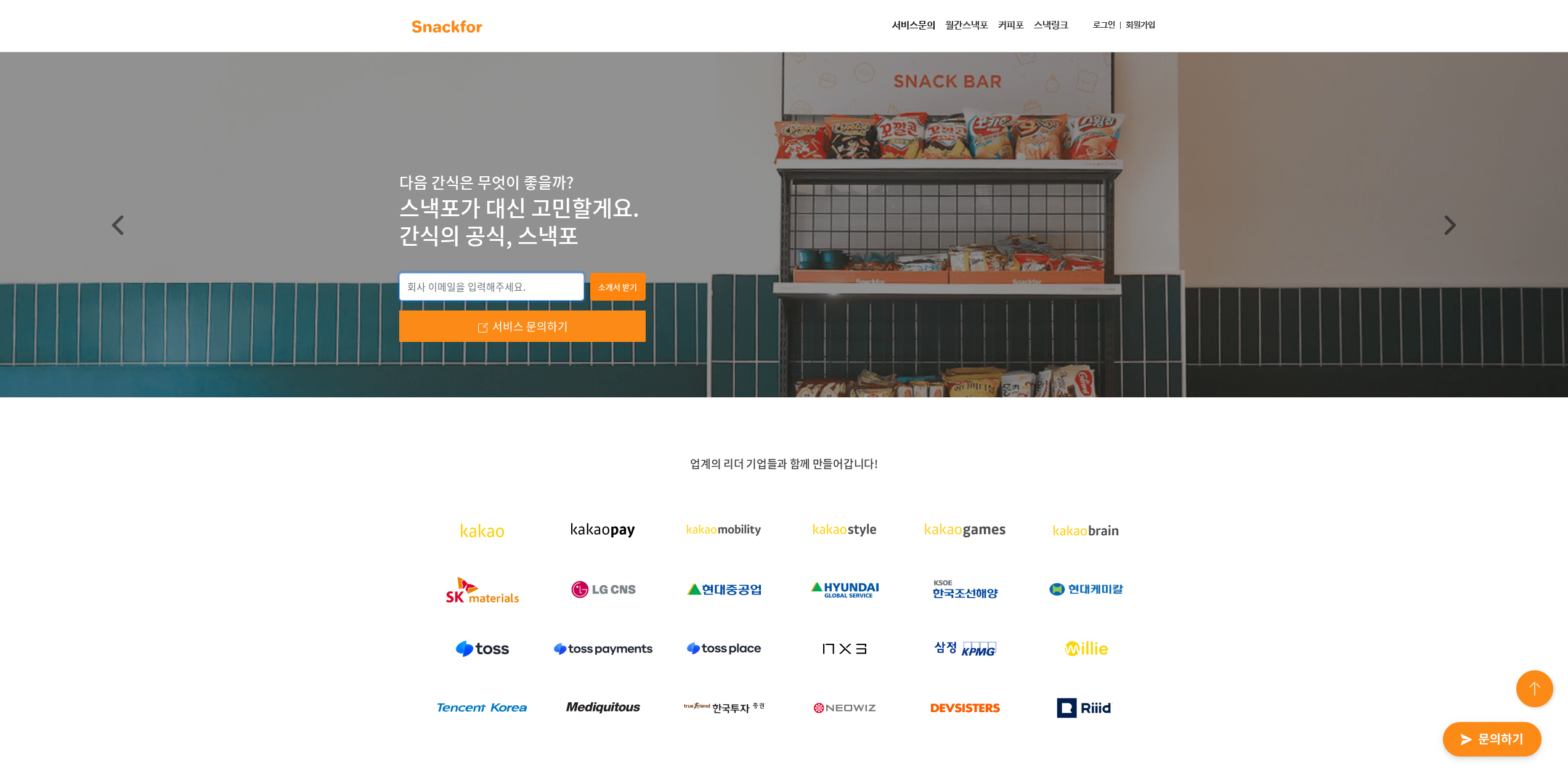
click at [486, 293] on input "email" at bounding box center [491, 287] width 185 height 28
click at [509, 274] on input "email" at bounding box center [491, 287] width 185 height 28
click at [533, 208] on p "스낵포가 대신 고민할게요. 간식의 공식, 스낵포" at bounding box center [784, 222] width 770 height 56
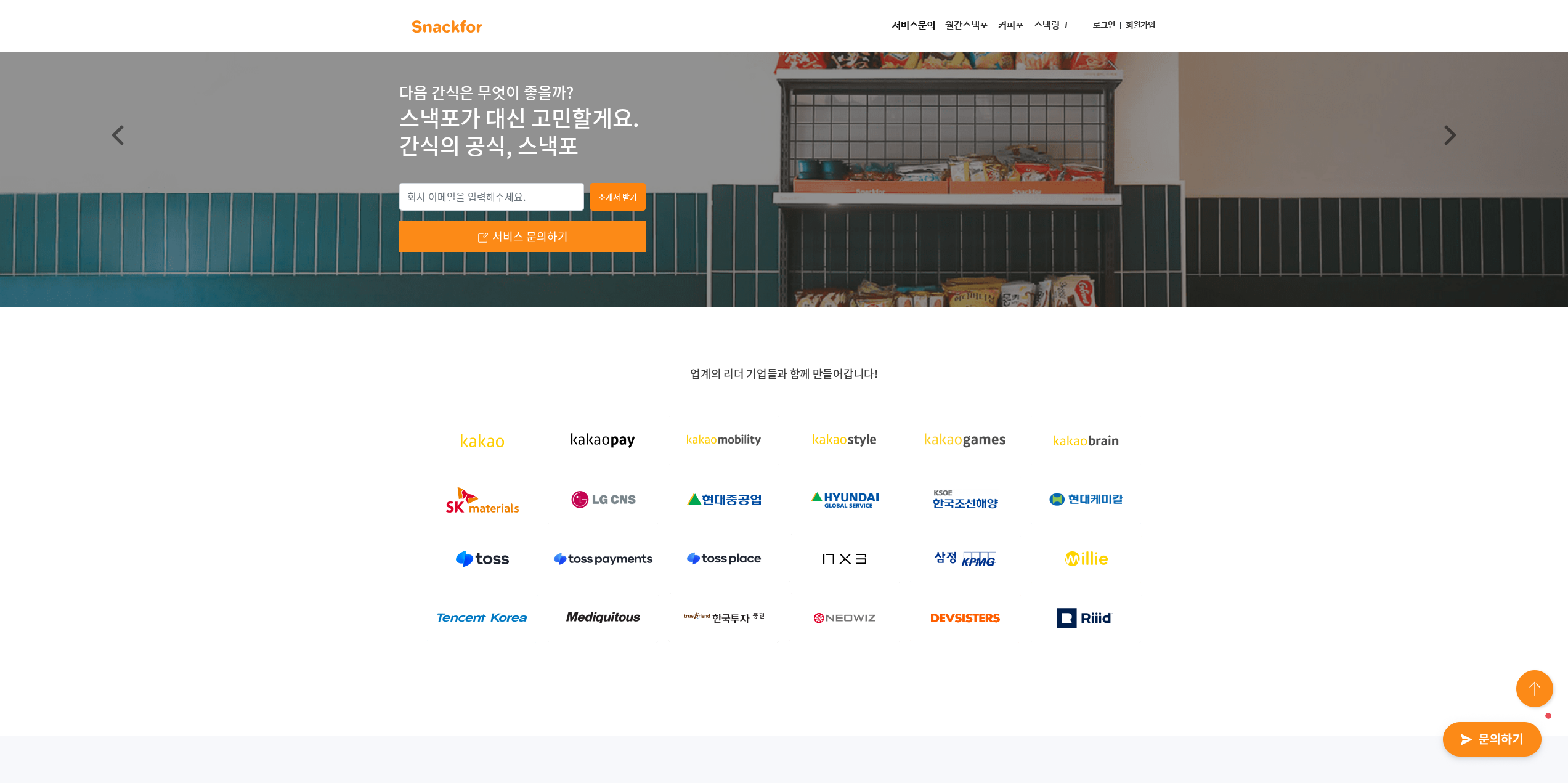
scroll to position [62, 0]
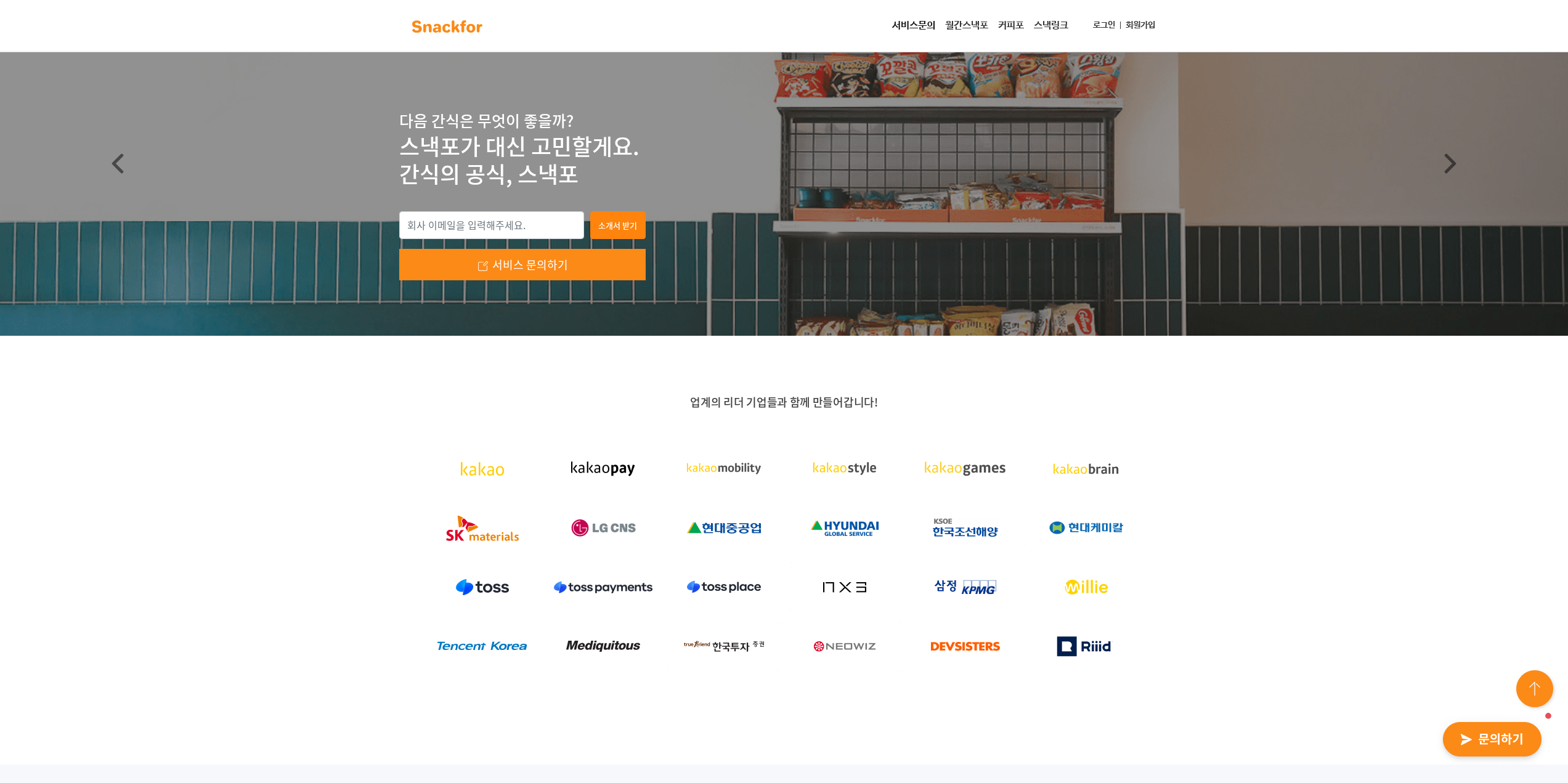
click at [1485, 737] on img "button" at bounding box center [1492, 740] width 121 height 57
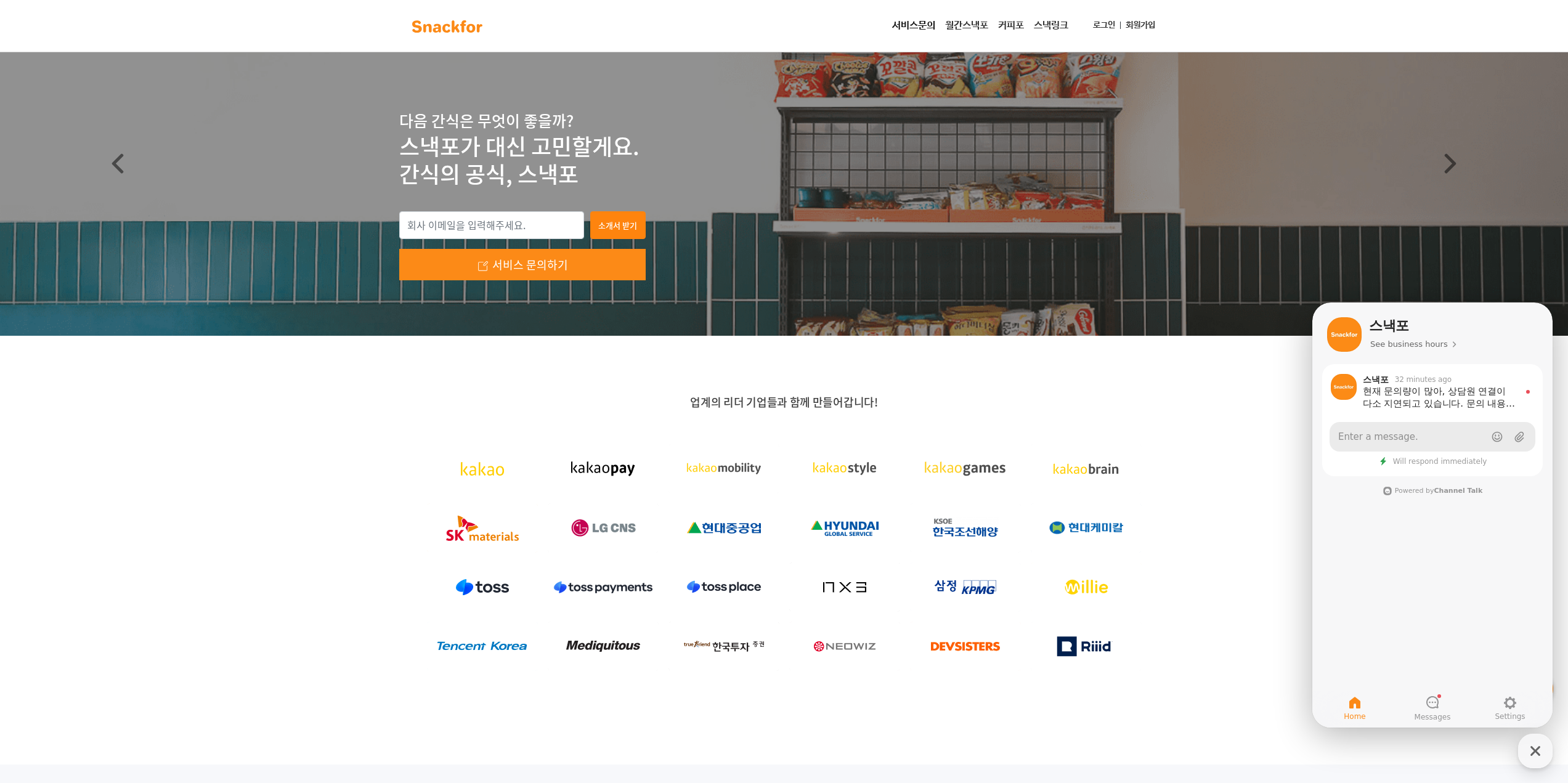
click at [1415, 438] on link "Enter a message." at bounding box center [1432, 437] width 206 height 30
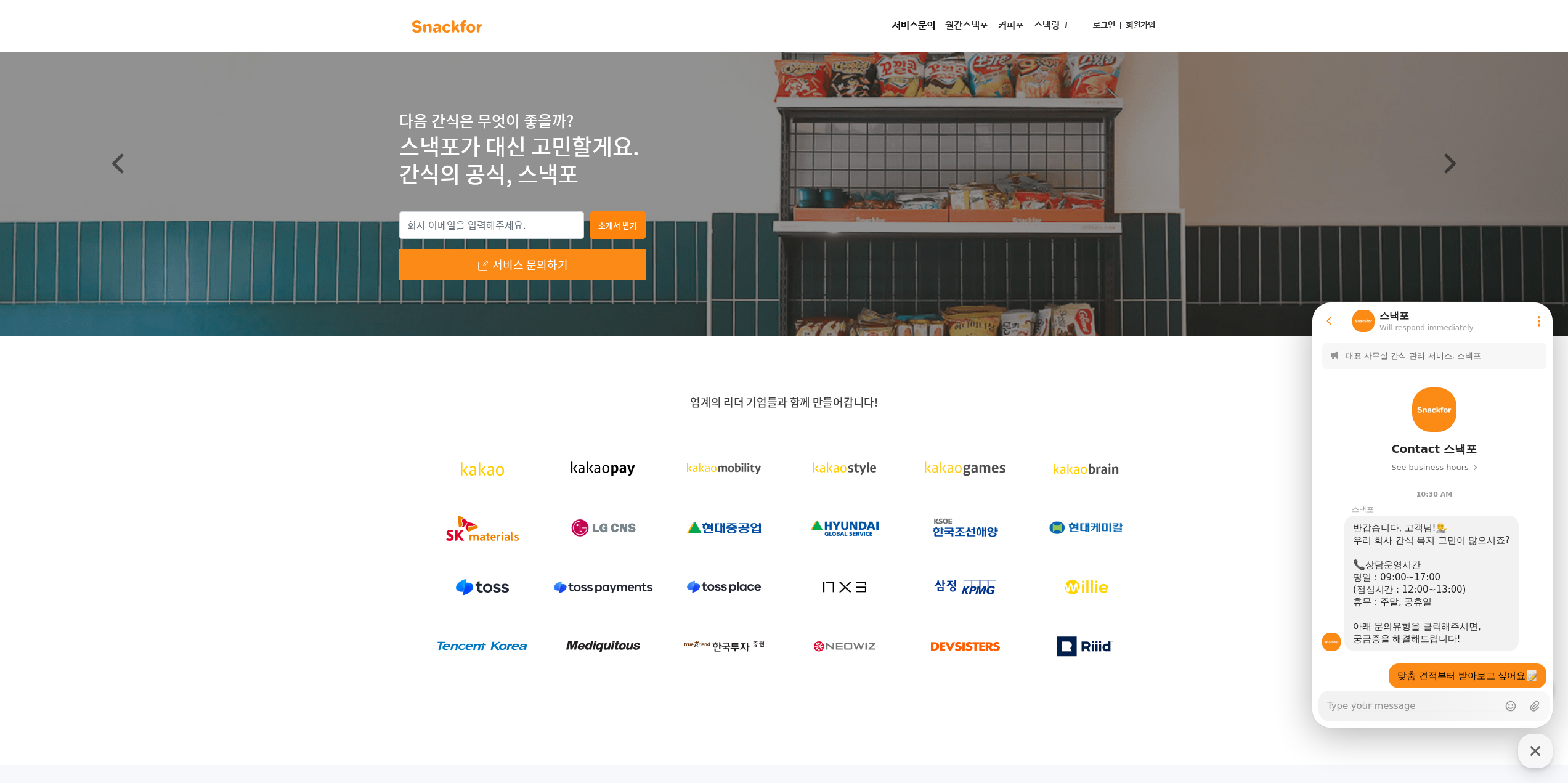
scroll to position [810, 0]
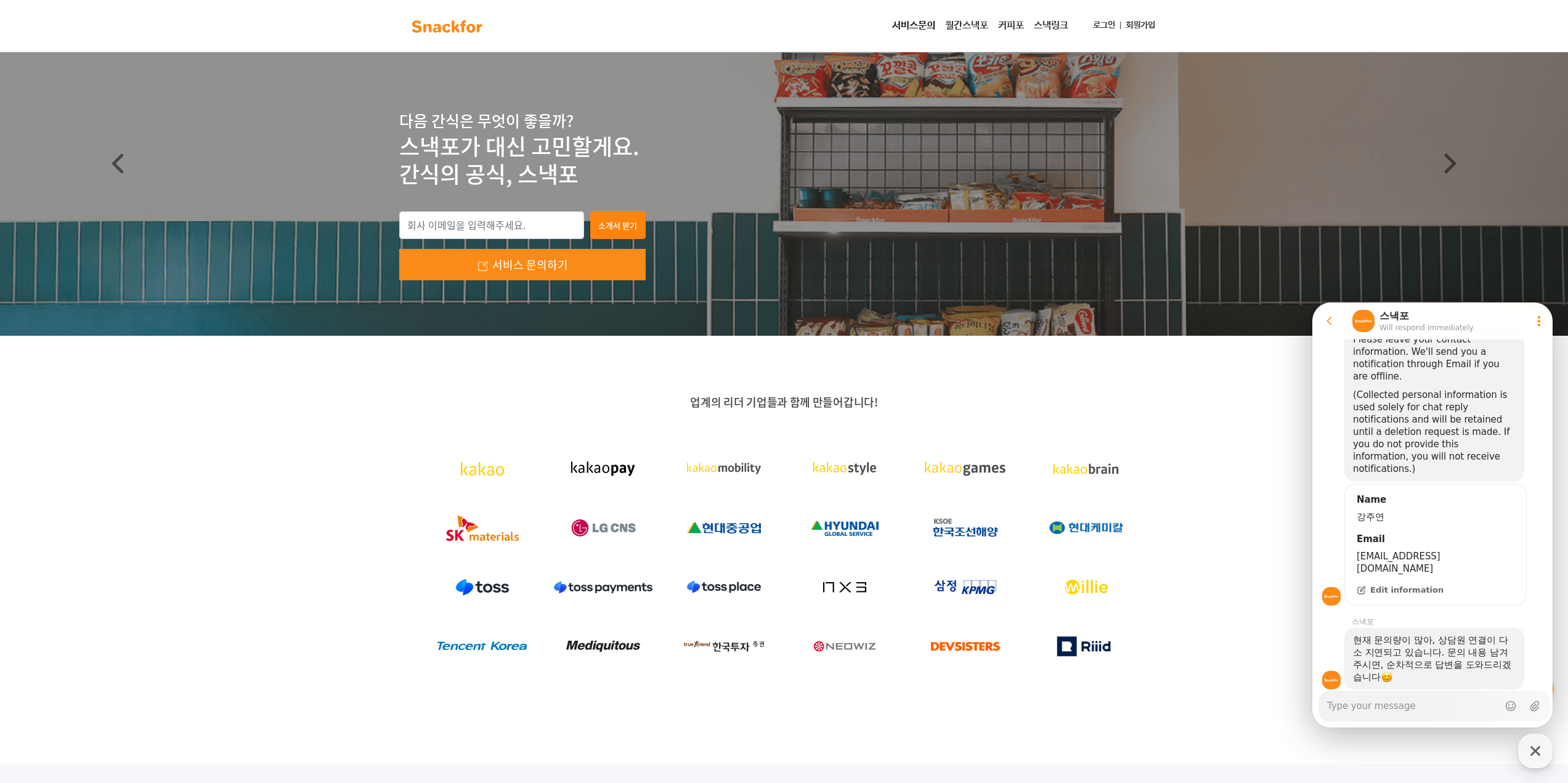
click at [1340, 718] on div "Messenger Input Textarea" at bounding box center [1412, 706] width 171 height 30
click at [1346, 708] on textarea "Messenger Input Textarea" at bounding box center [1412, 702] width 171 height 21
type textarea "x"
type textarea "ㅓ"
type textarea "x"
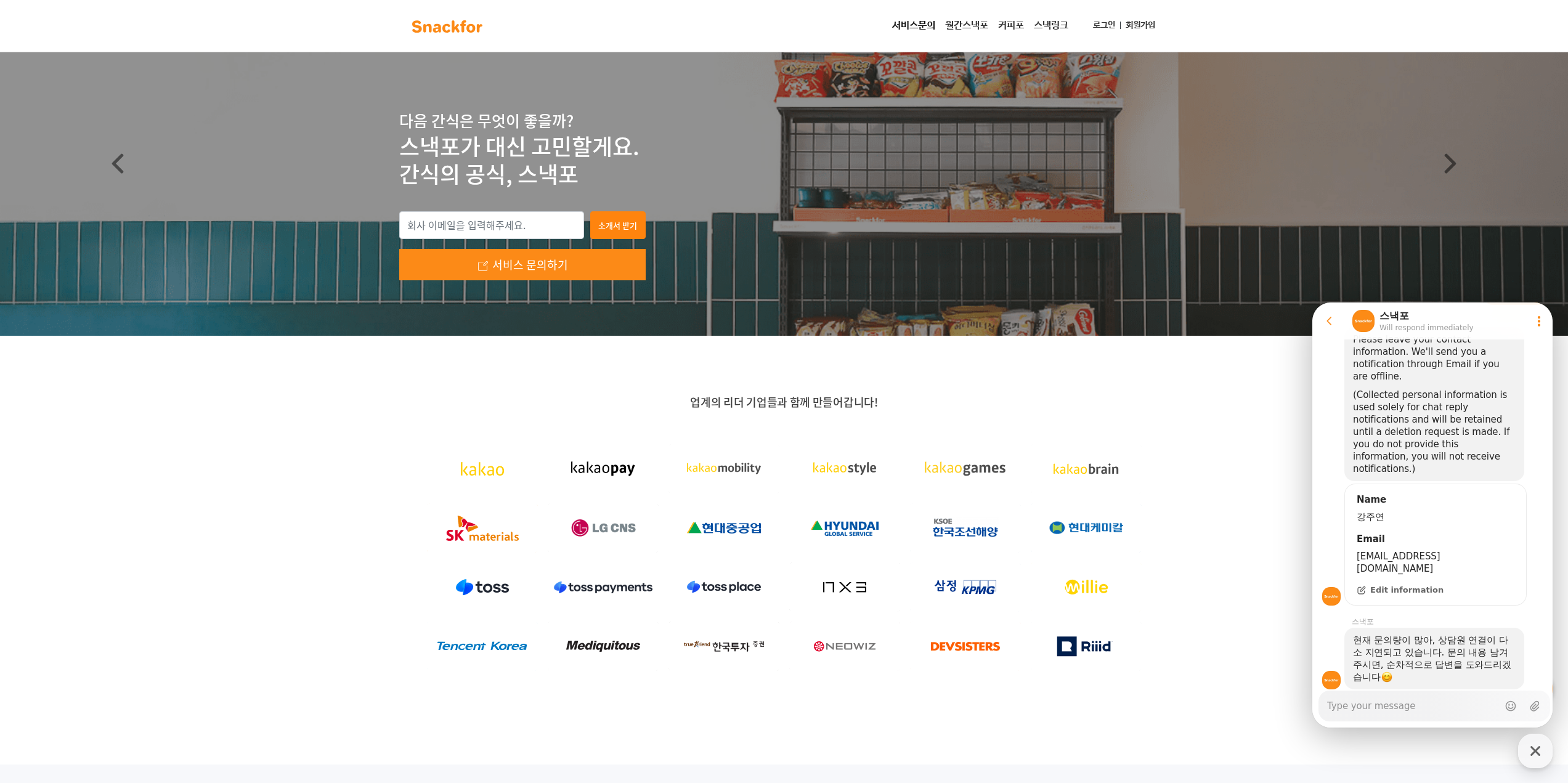
type textarea "x"
type textarea "ㅇ"
type textarea "x"
type textarea "아"
type textarea "x"
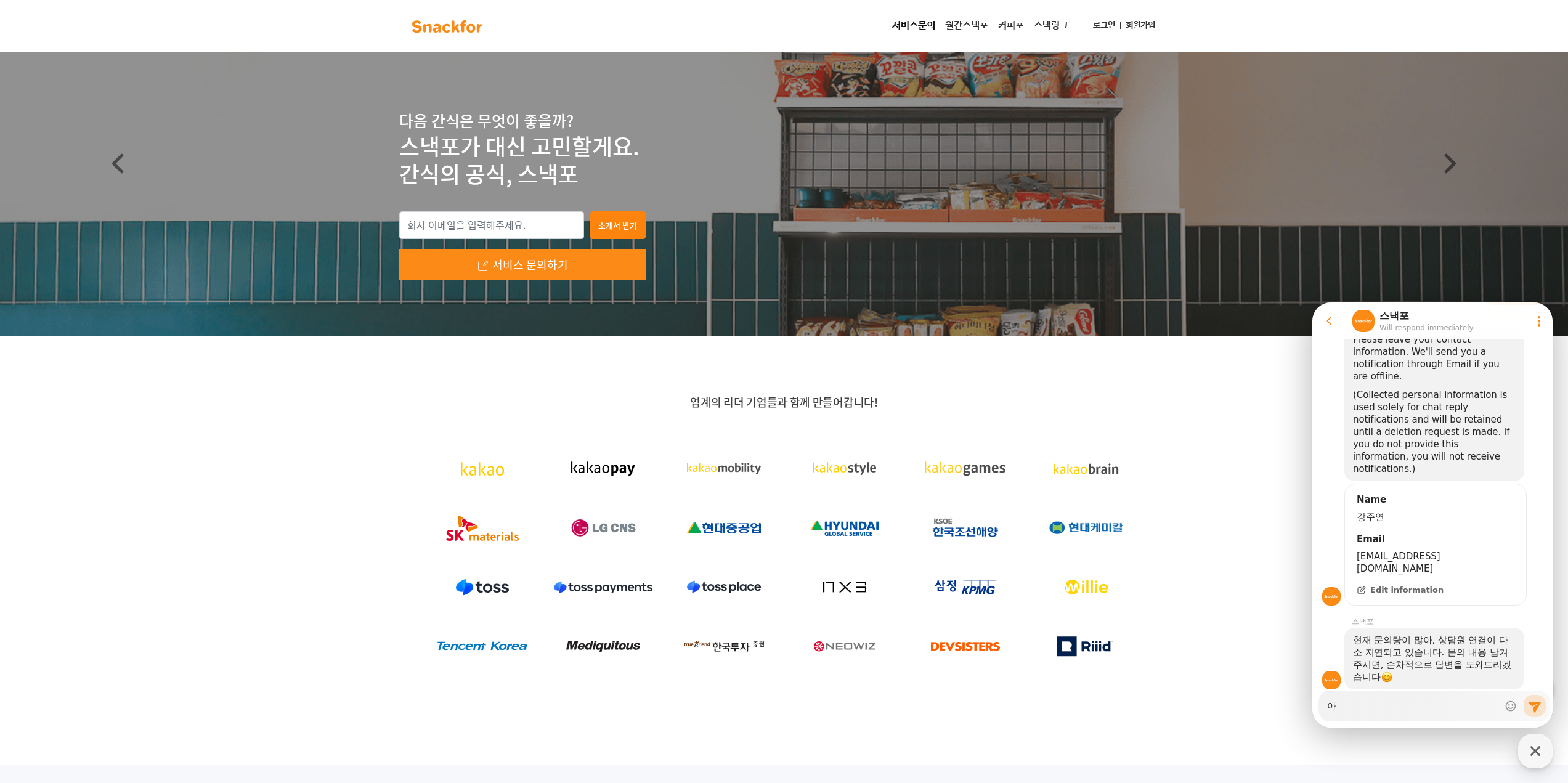
type textarea "ㅇ"
type textarea "x"
type textarea "ㅇ"
type textarea "x"
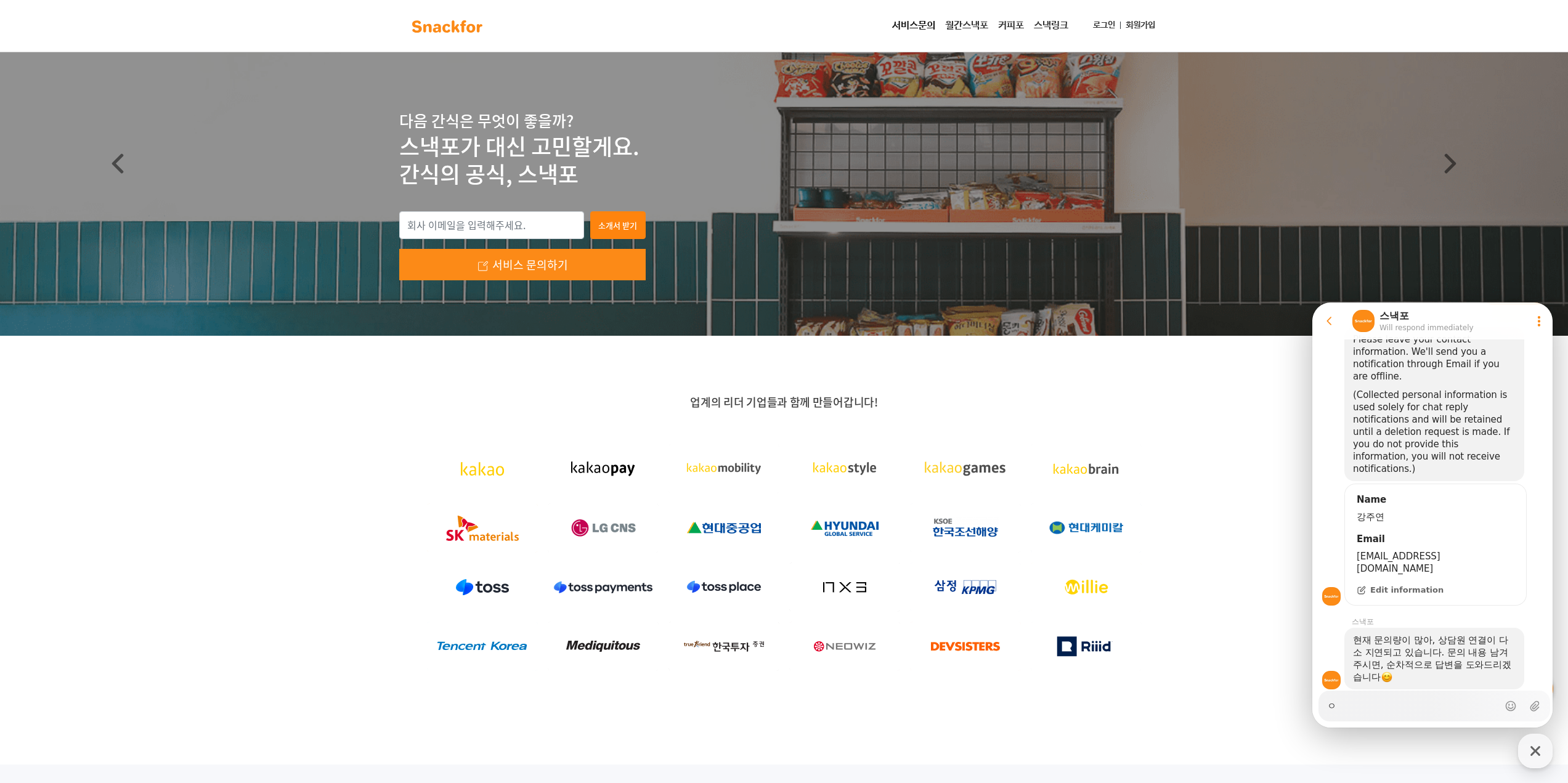
type textarea "아"
type textarea "x"
type textarea "ㅇ"
type textarea "x"
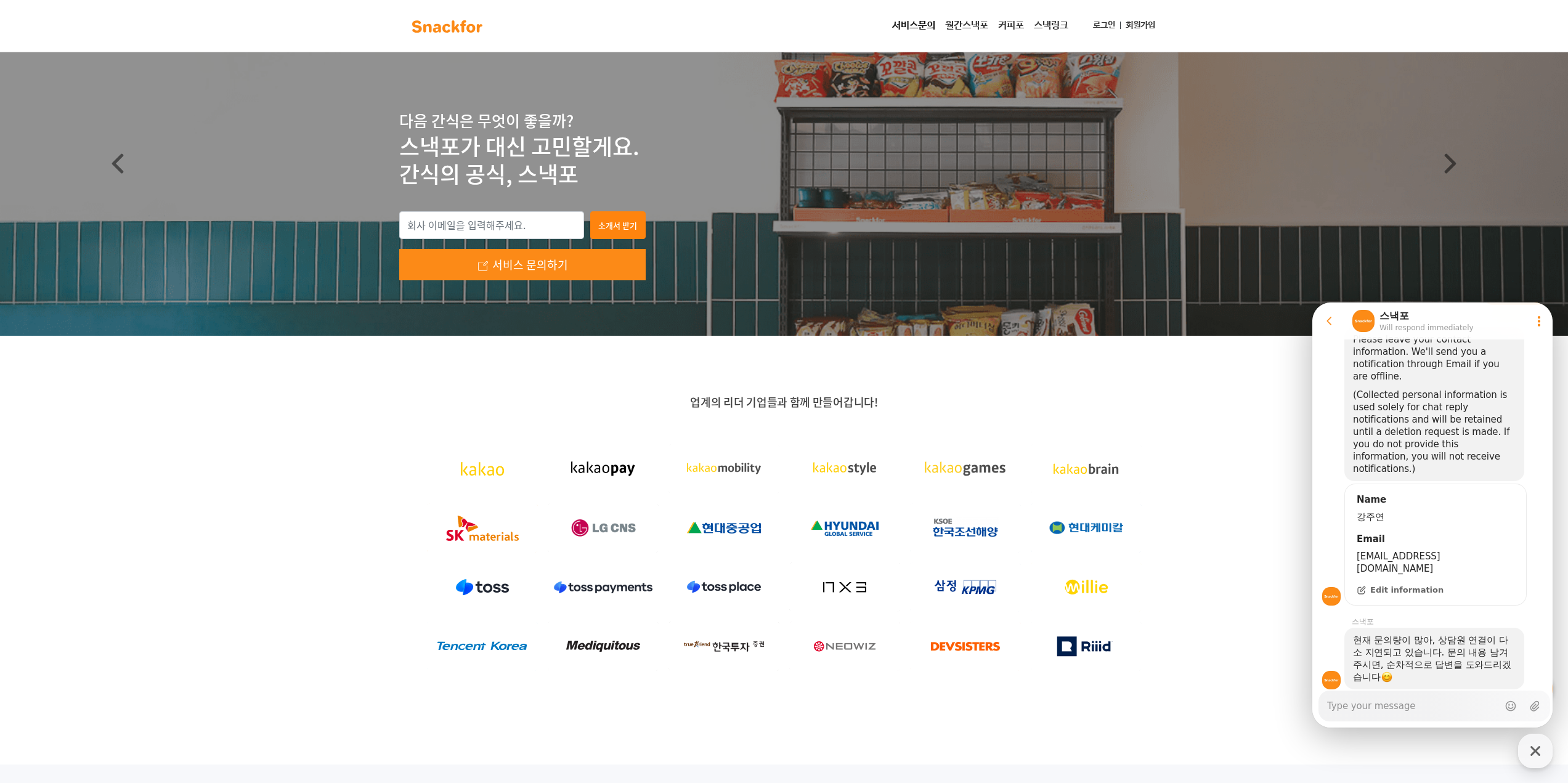
type textarea "ㅏ"
type textarea "x"
type textarea "ㅅ"
type textarea "x"
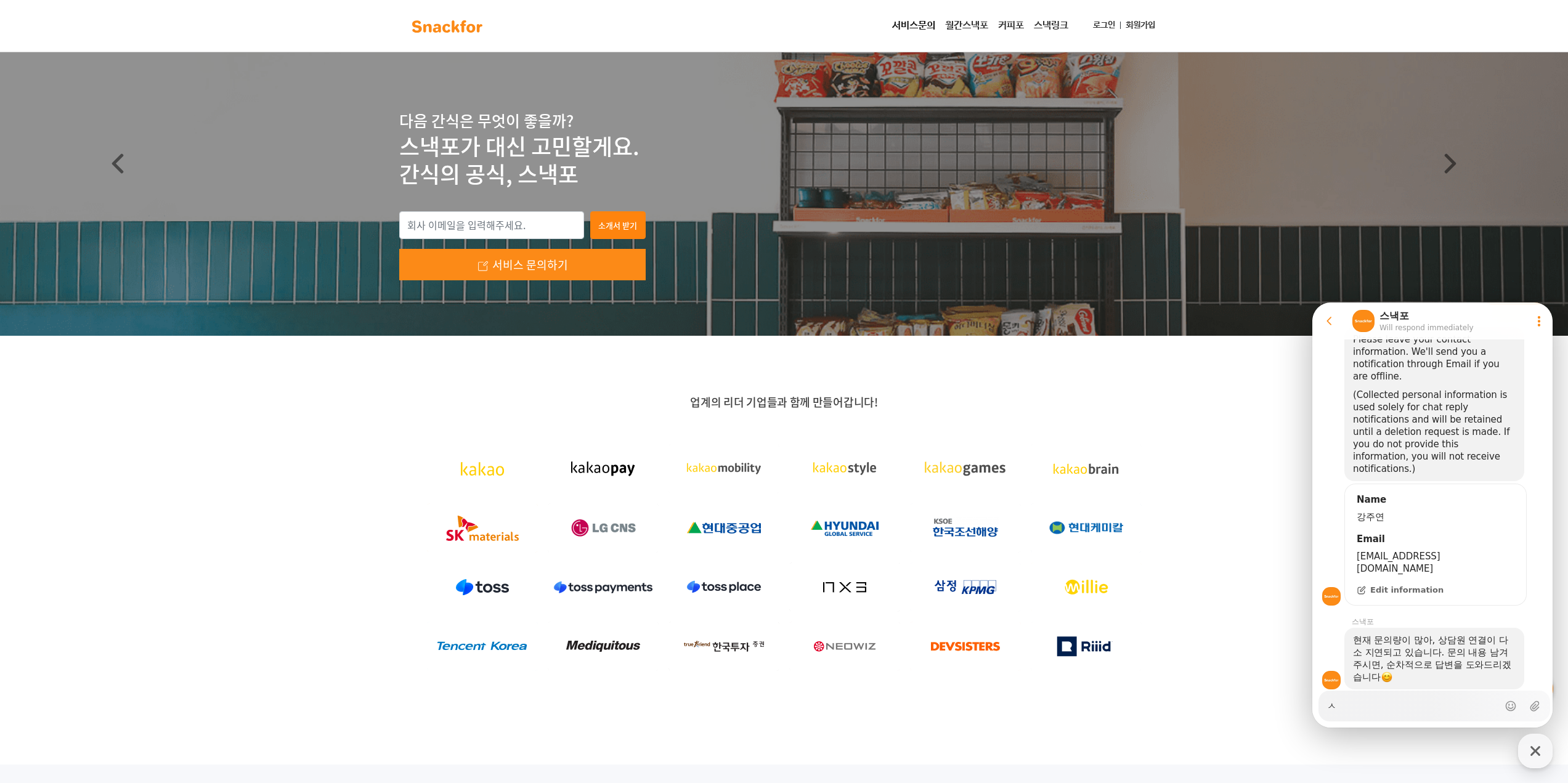
type textarea "사"
type textarea "x"
type textarea "상"
type textarea "x"
type textarea "상ㄷ"
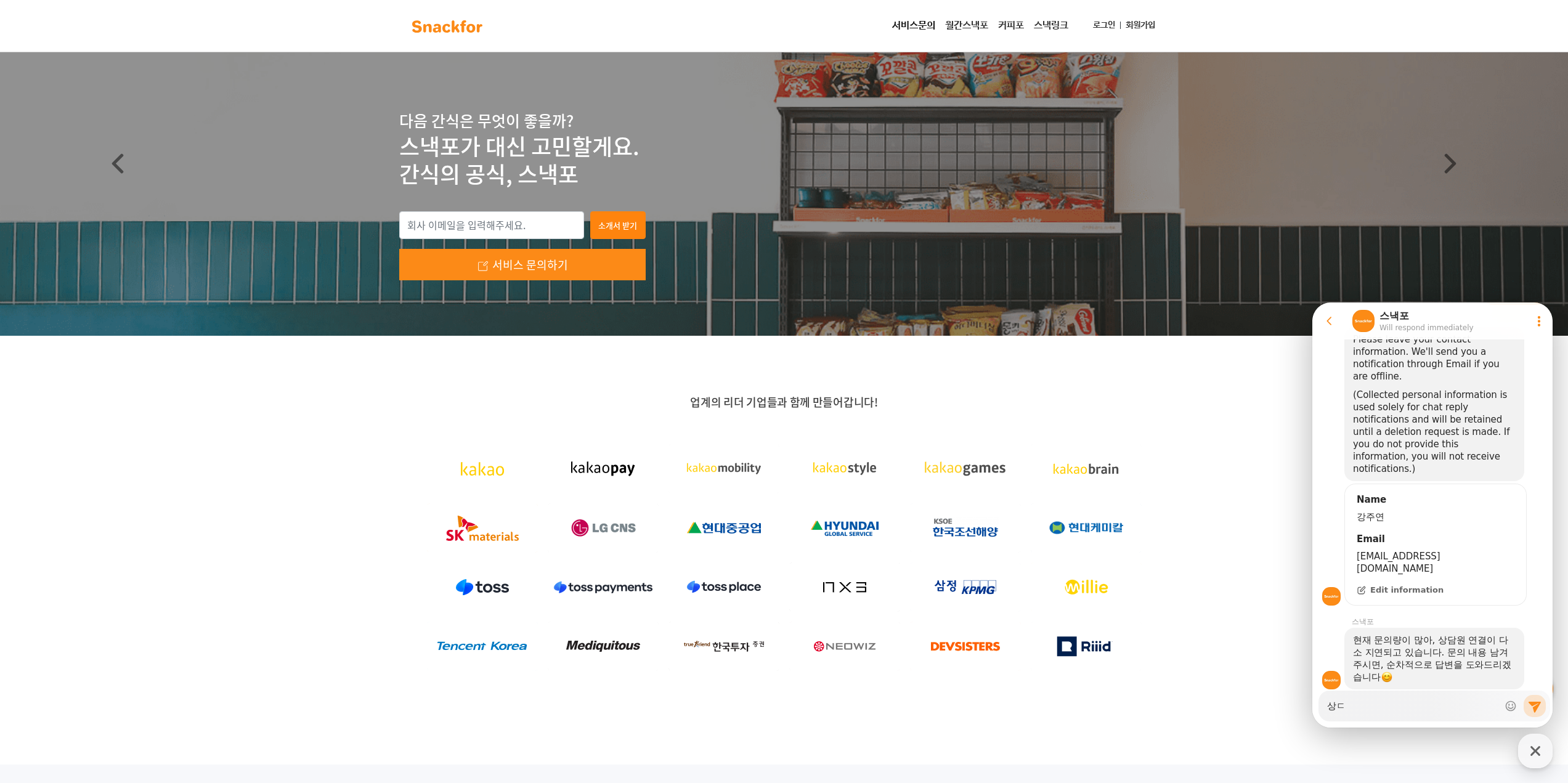
type textarea "x"
type textarea "상다"
type textarea "x"
type textarea "상담"
type textarea "x"
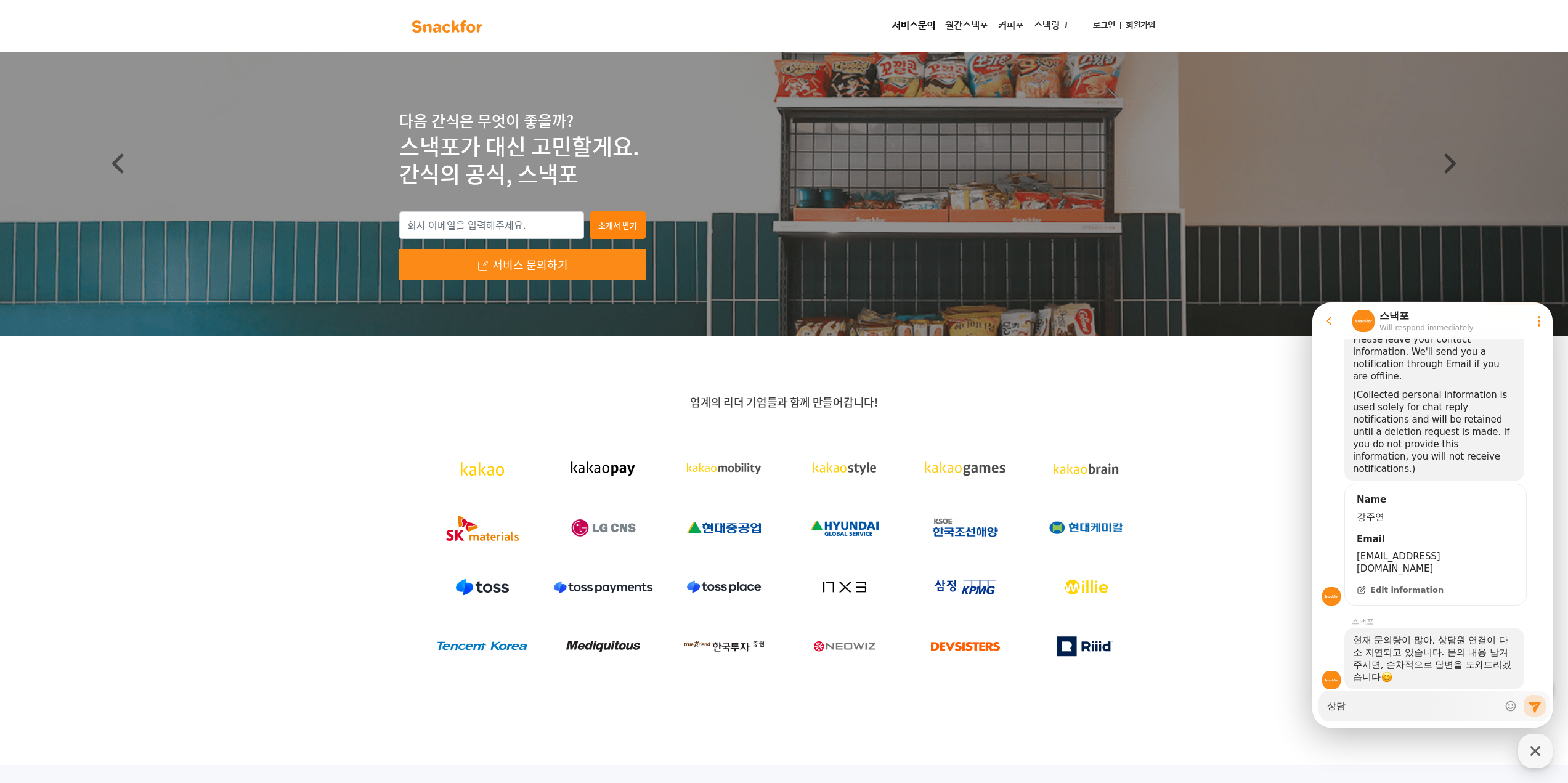
type textarea "상담ㅇ"
type textarea "x"
type textarea "상담여"
type textarea "x"
type textarea "상담ㅇ"
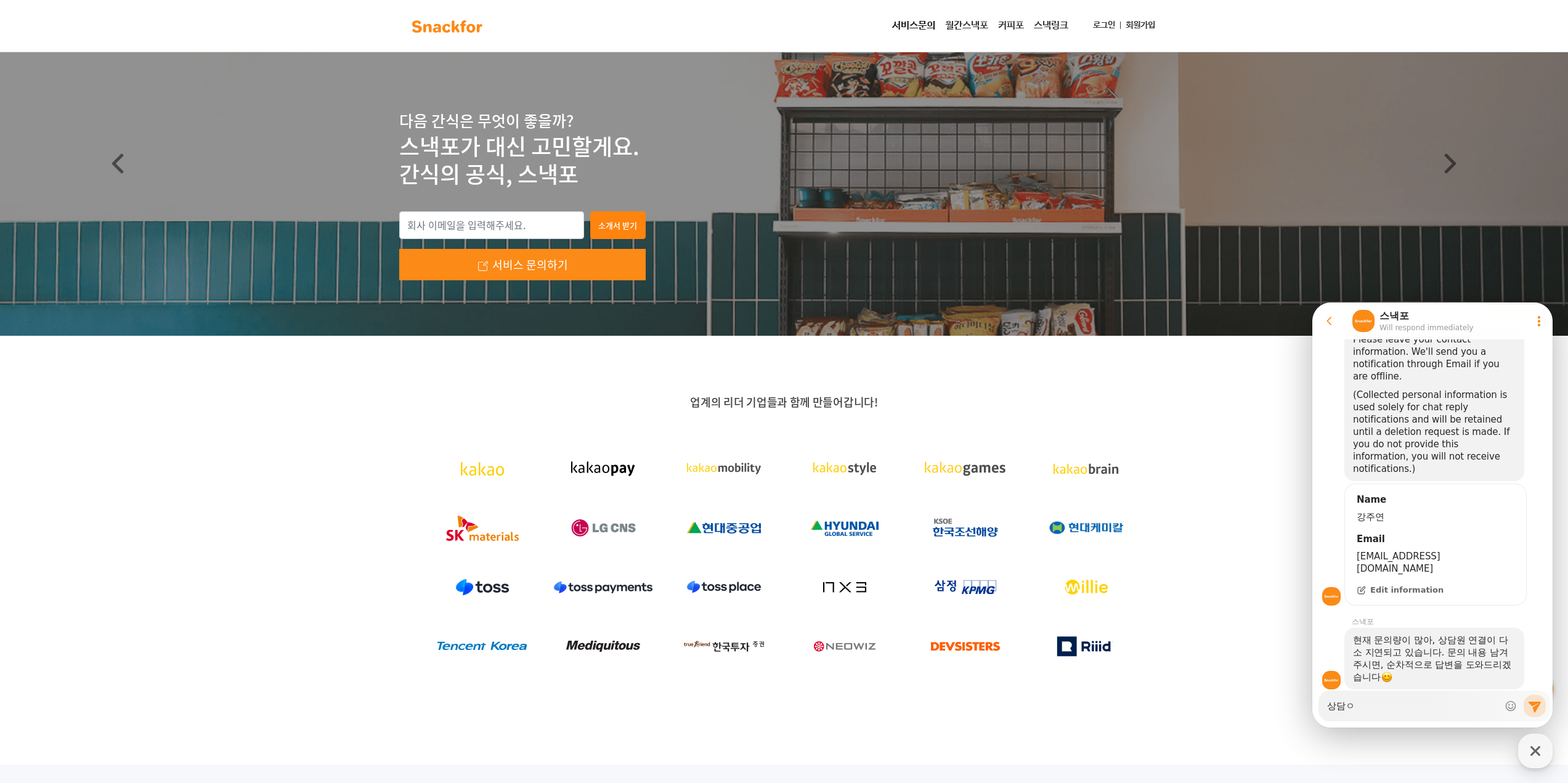
type textarea "x"
type textarea "상담"
type textarea "x"
type textarea "상"
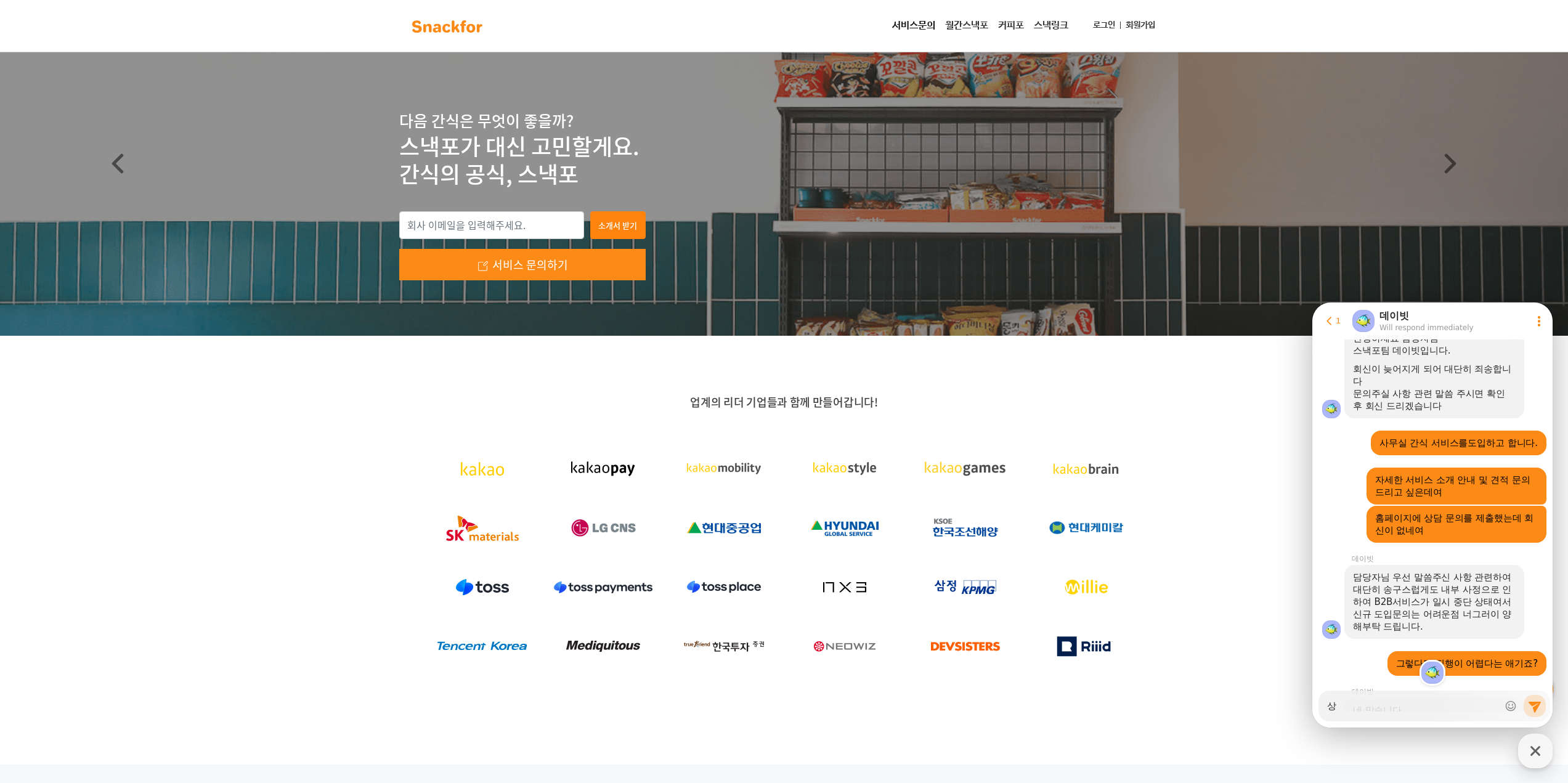
type textarea "x"
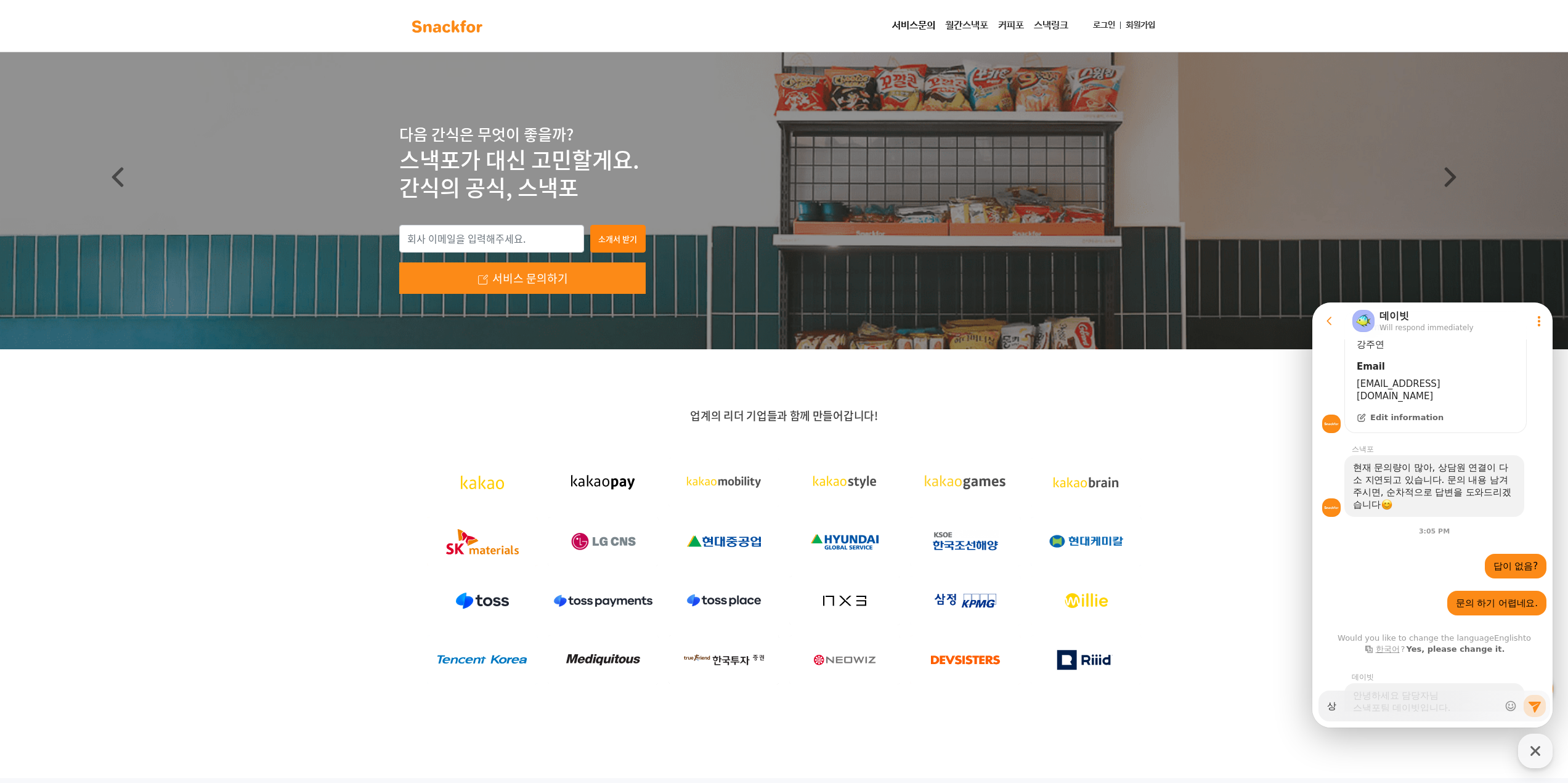
scroll to position [0, 0]
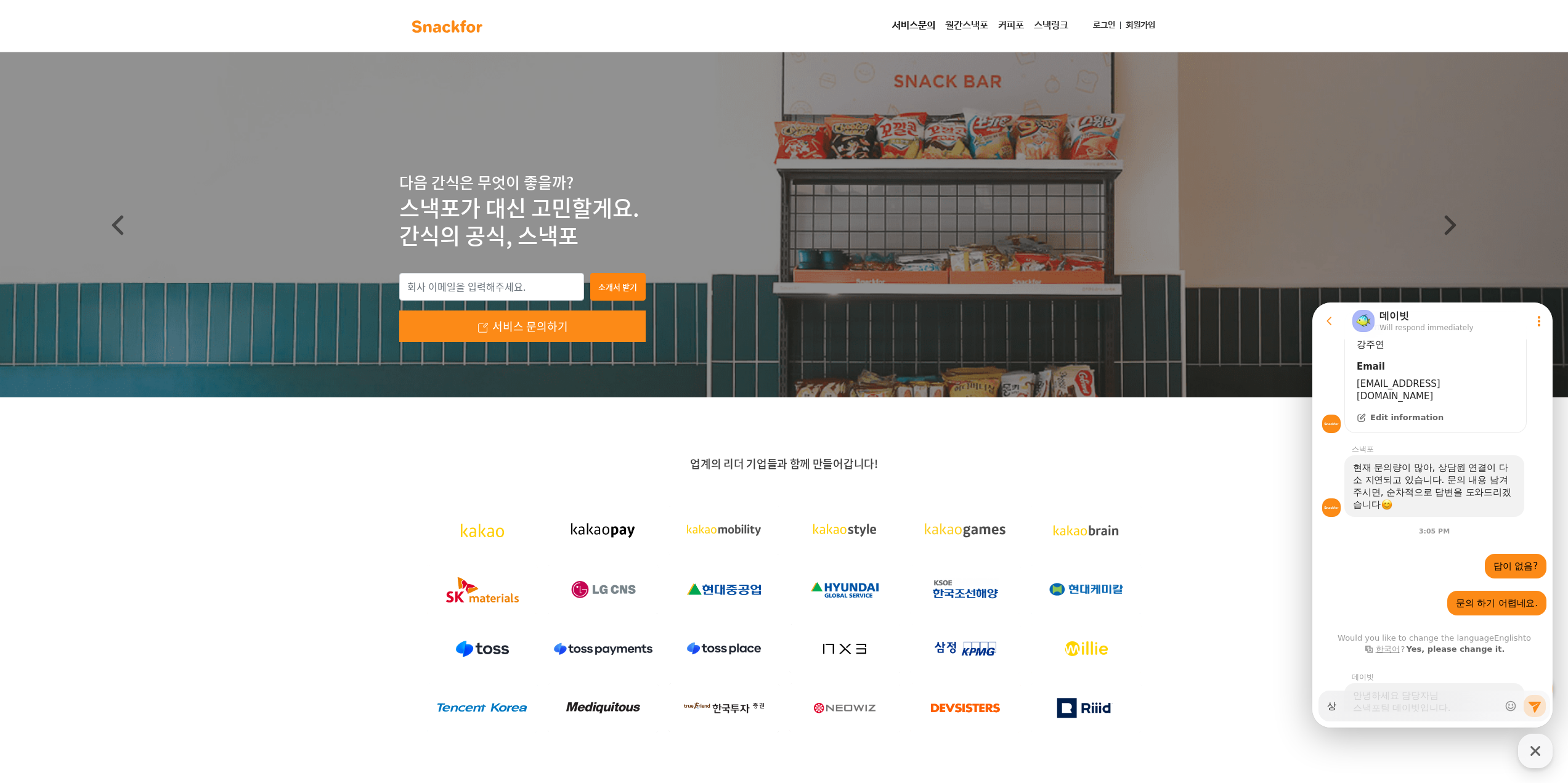
click at [267, 412] on div "업계의 리더 기업들과 함께 만들어갑니다!" at bounding box center [784, 612] width 1568 height 429
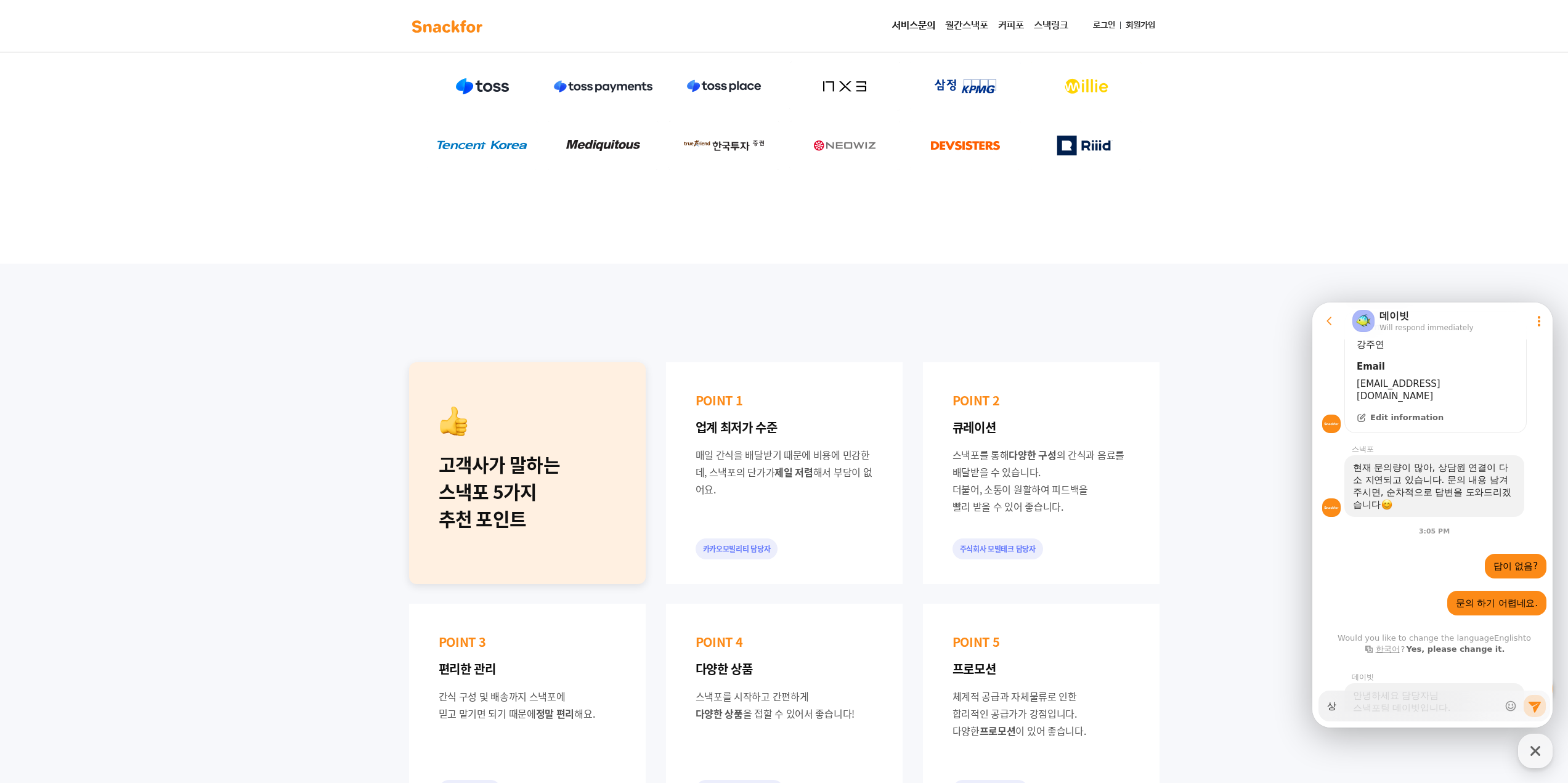
scroll to position [801, 0]
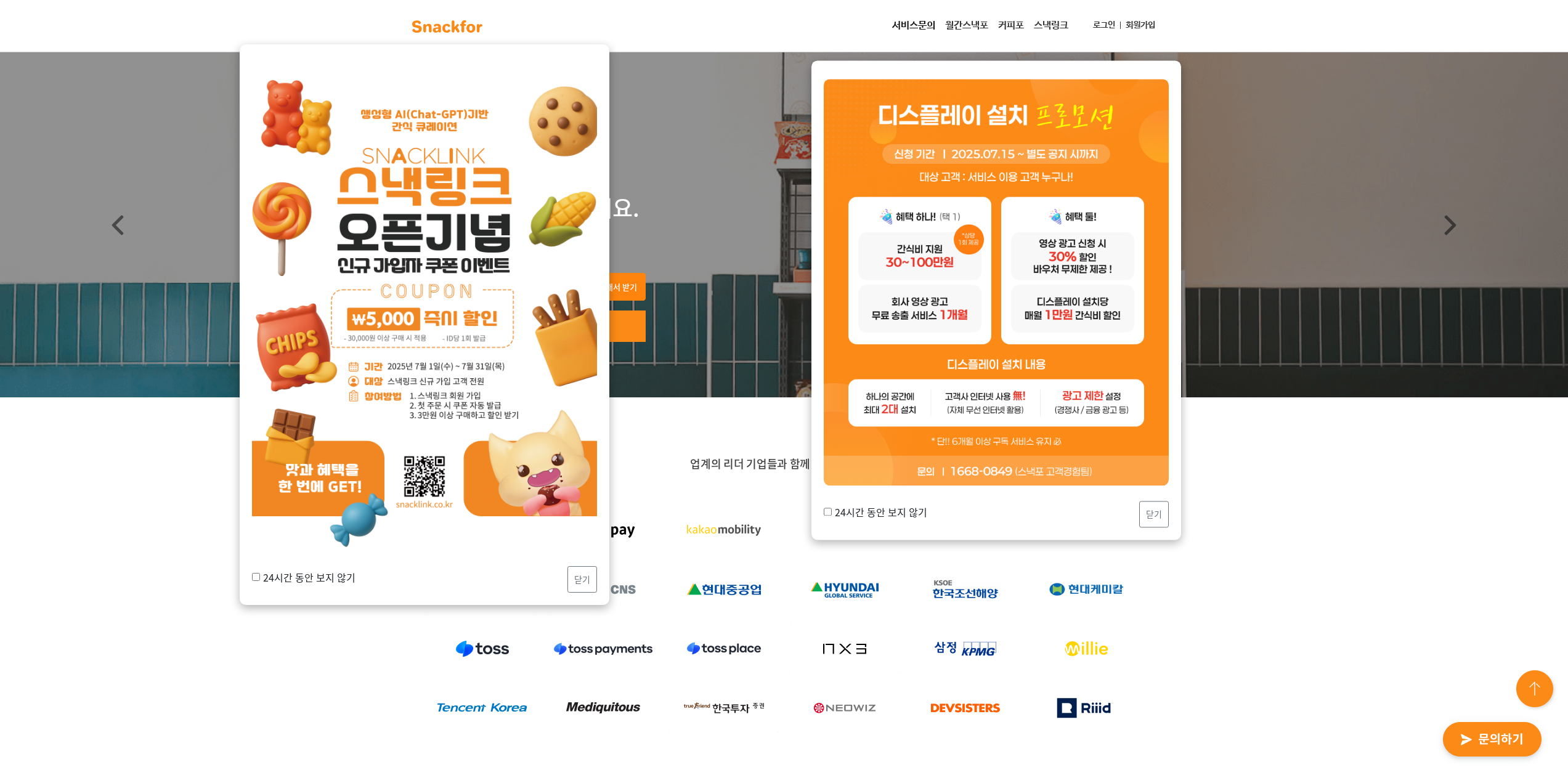
click at [1518, 741] on img "button" at bounding box center [1492, 740] width 121 height 57
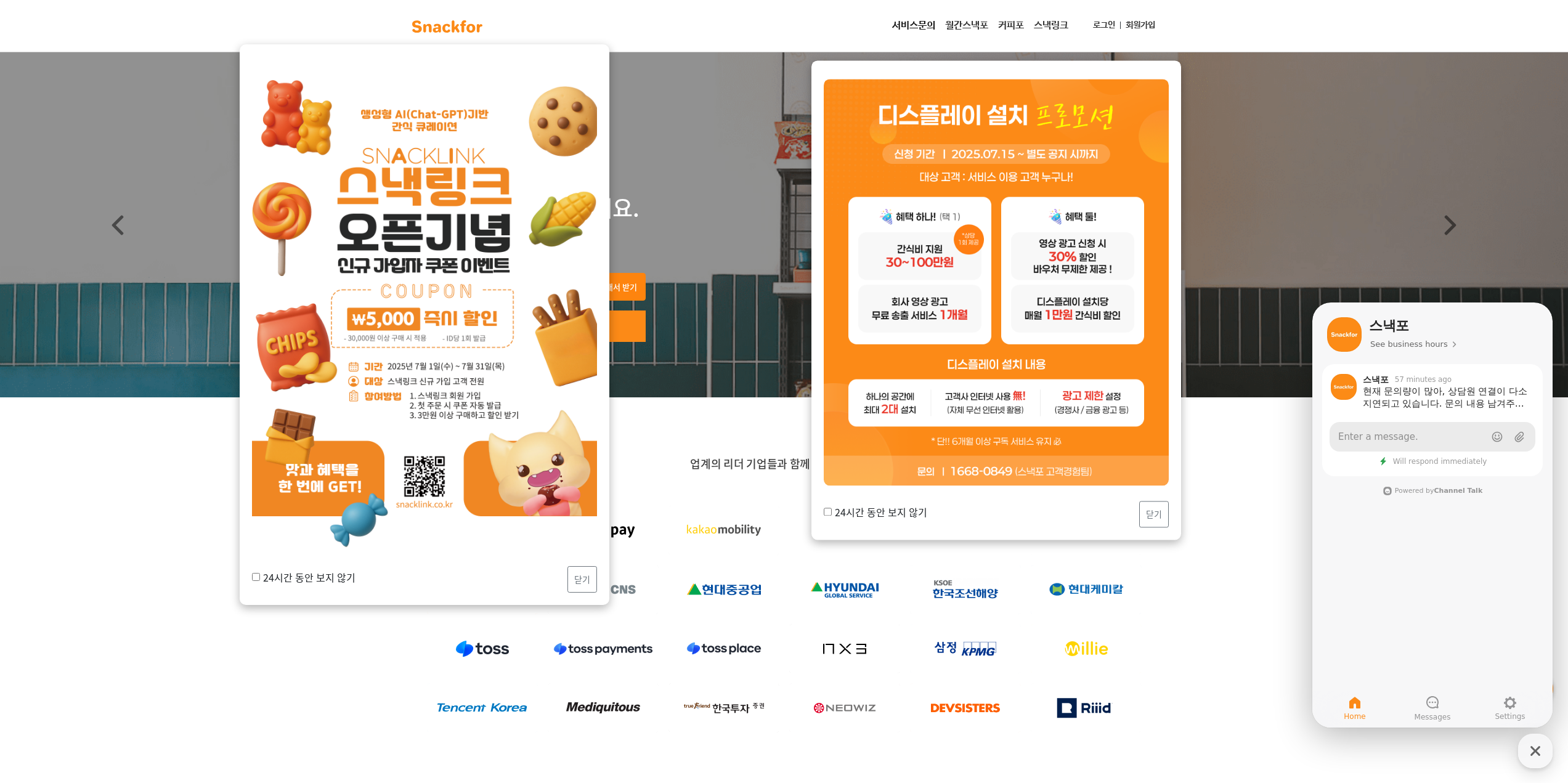
click at [1355, 430] on link "Enter a message." at bounding box center [1432, 437] width 206 height 30
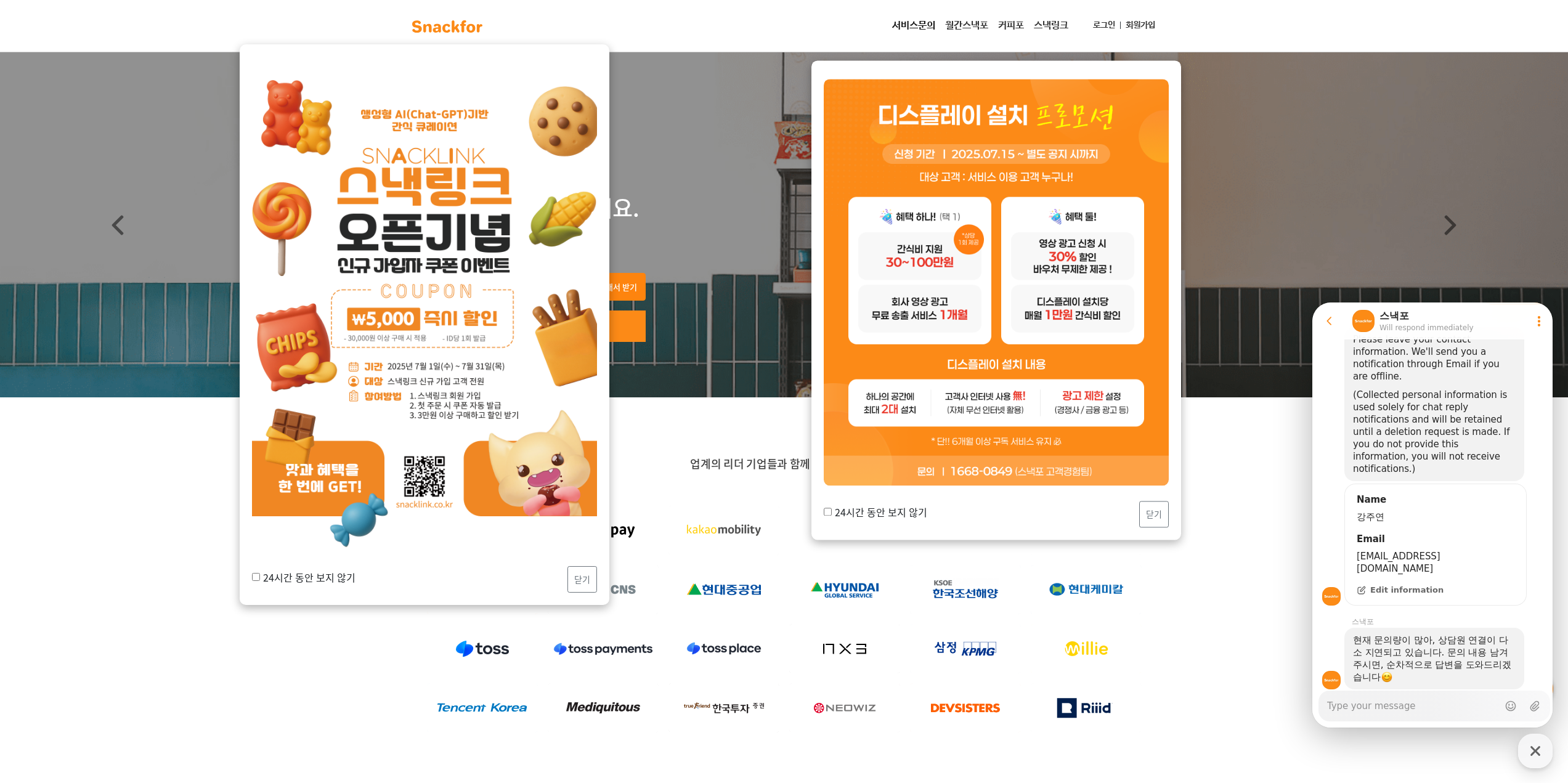
scroll to position [246, 0]
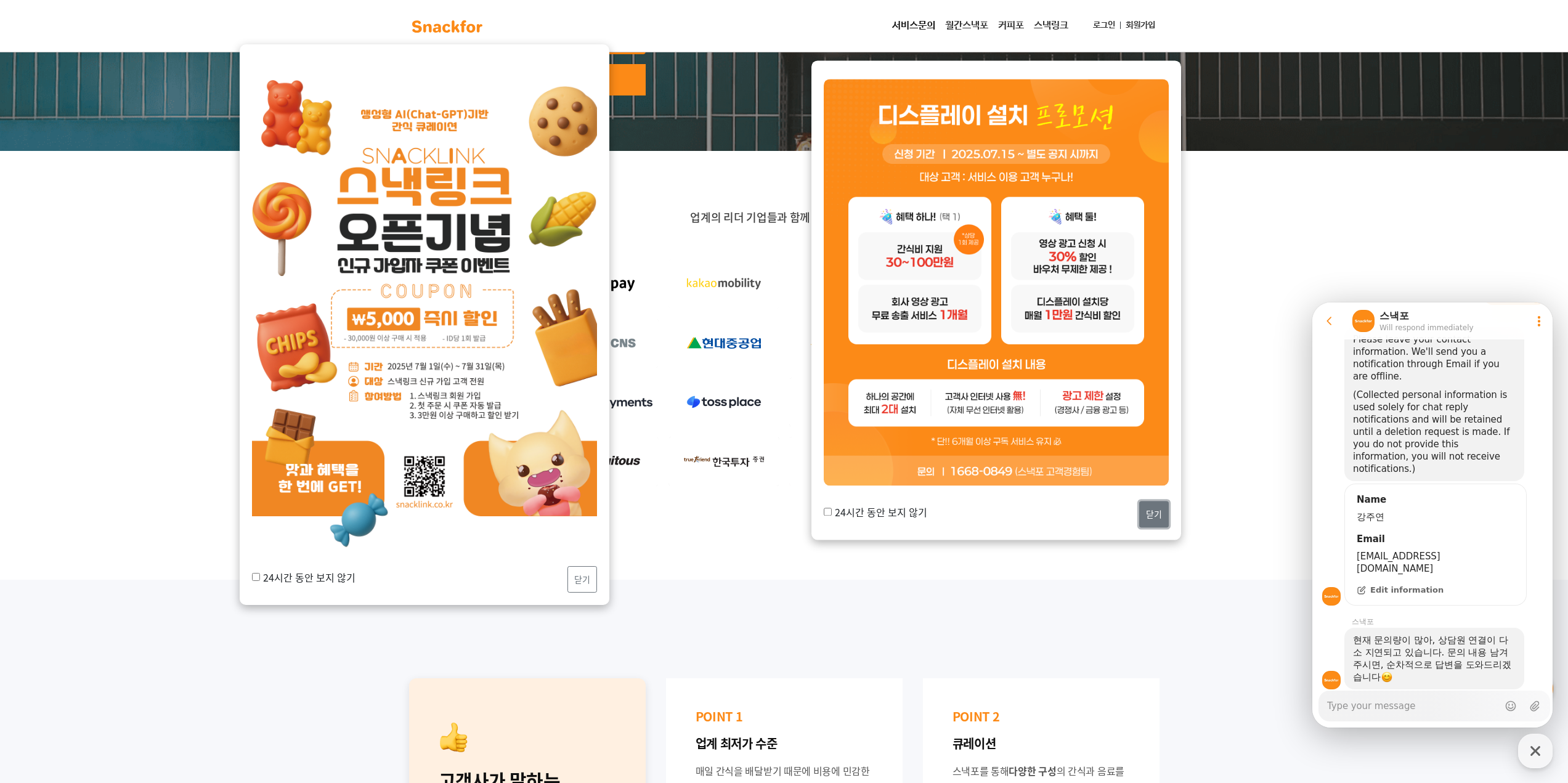
click at [1158, 513] on button "닫기" at bounding box center [1154, 515] width 30 height 27
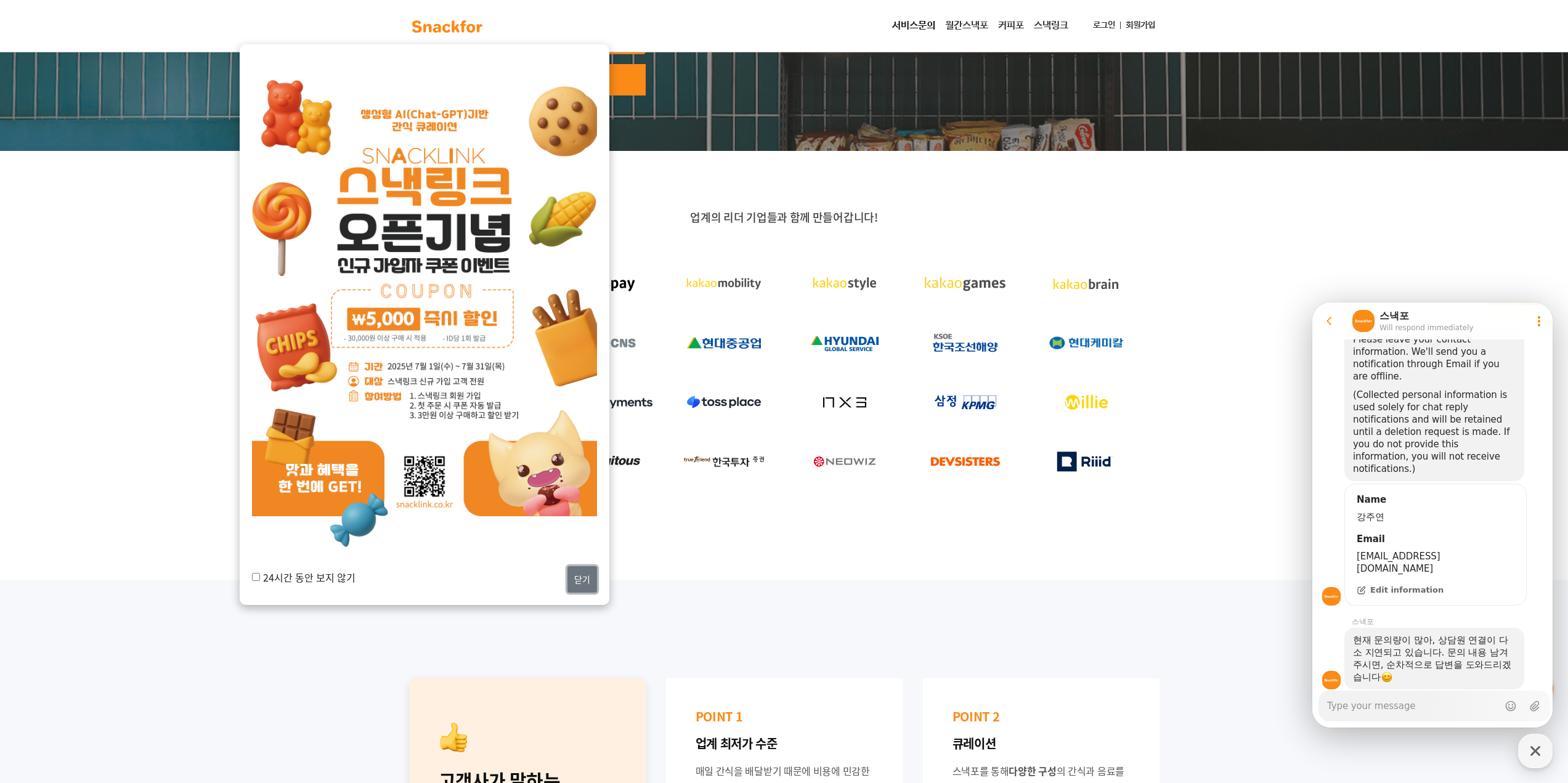
click at [580, 578] on button "닫기" at bounding box center [582, 580] width 30 height 27
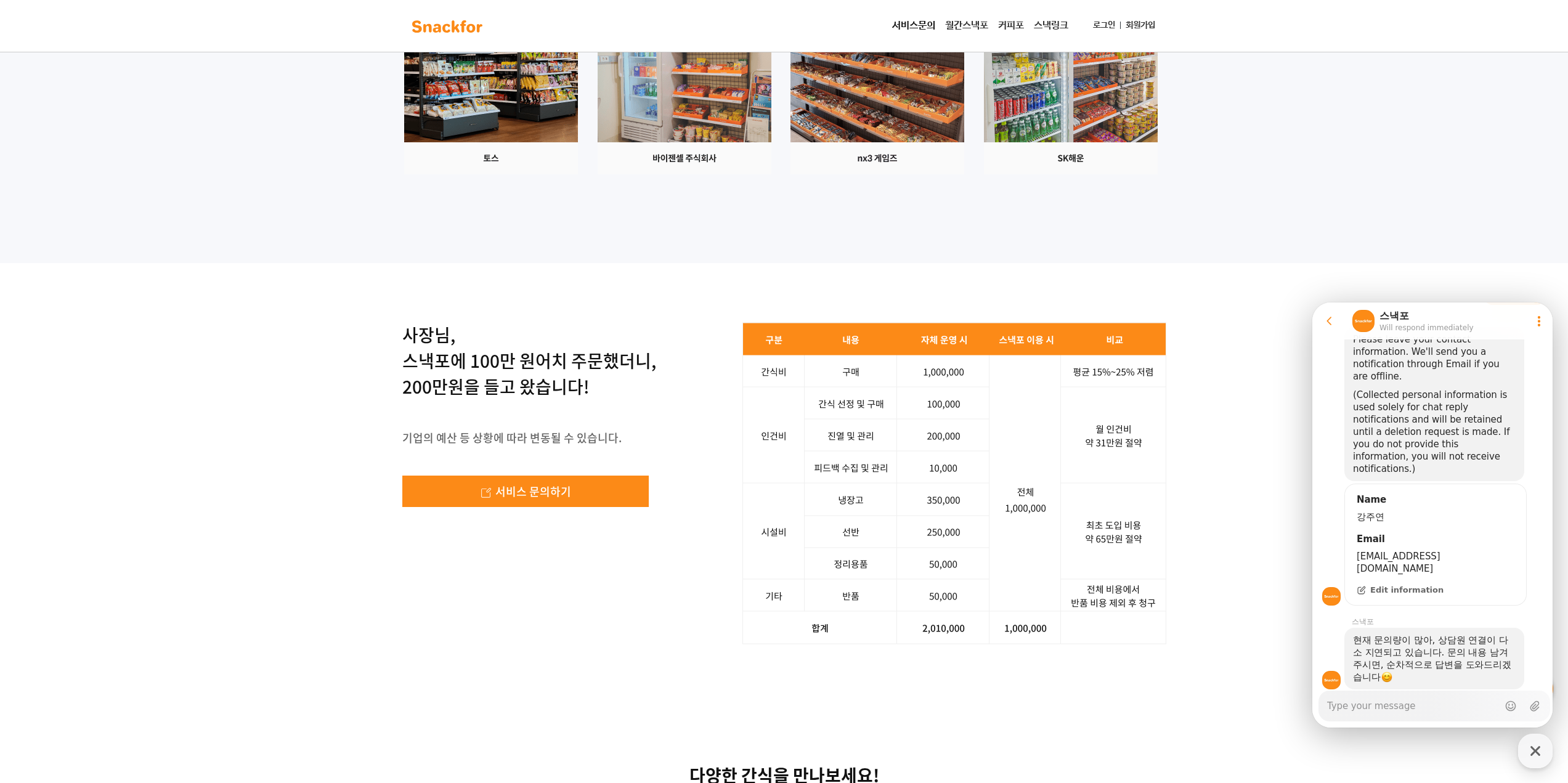
scroll to position [1910, 0]
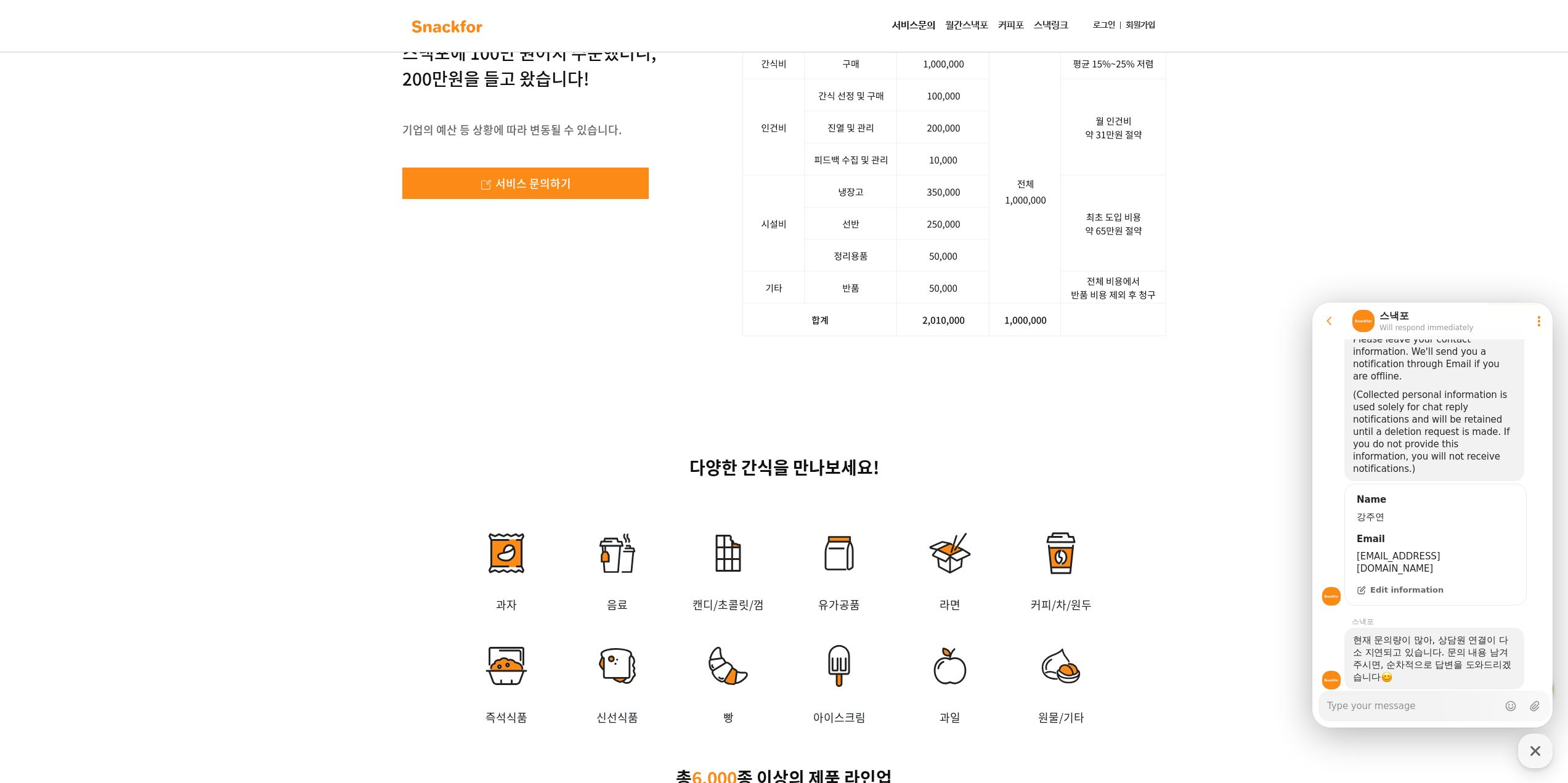
click at [1361, 692] on textarea "Messenger Input Textarea" at bounding box center [1412, 702] width 171 height 21
click at [1363, 697] on textarea "Messenger Input Textarea" at bounding box center [1412, 702] width 171 height 21
type textarea "x"
type textarea "ㄷ"
type textarea "x"
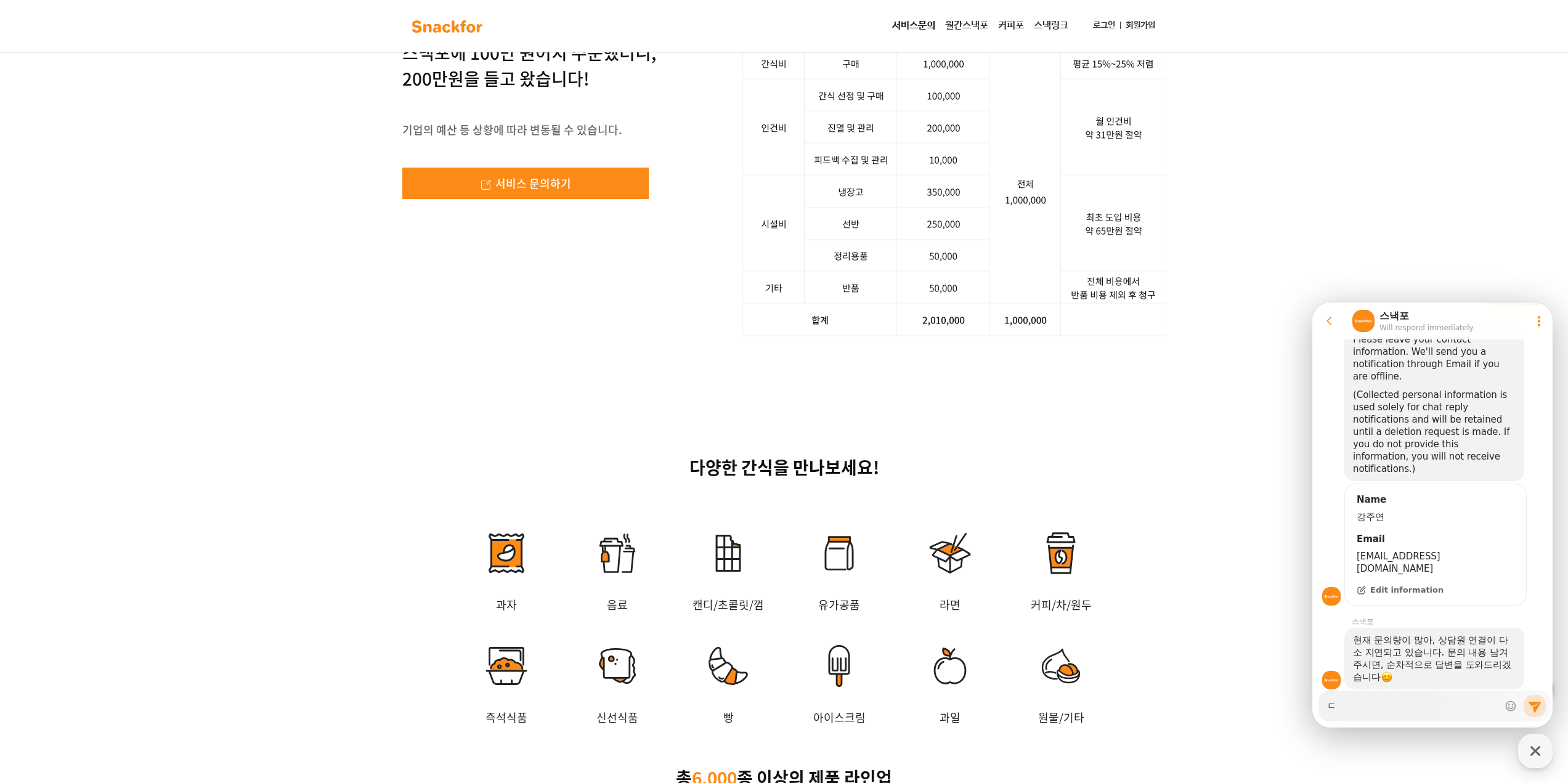
type textarea "다"
type textarea "x"
type textarea "답"
type textarea "x"
type textarea "답ㅇ"
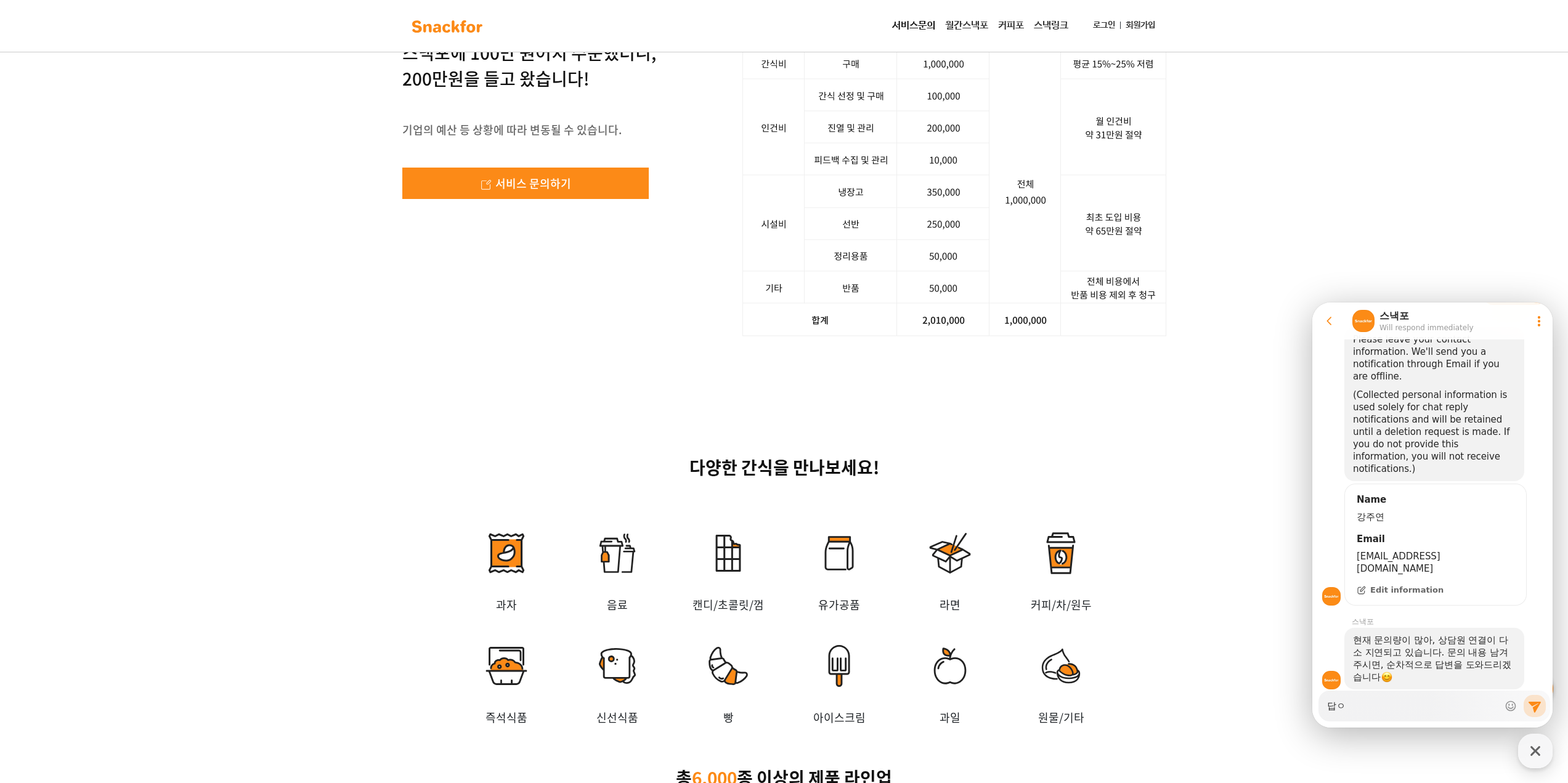
type textarea "x"
type textarea "답이"
type textarea "x"
type textarea "답이"
type textarea "x"
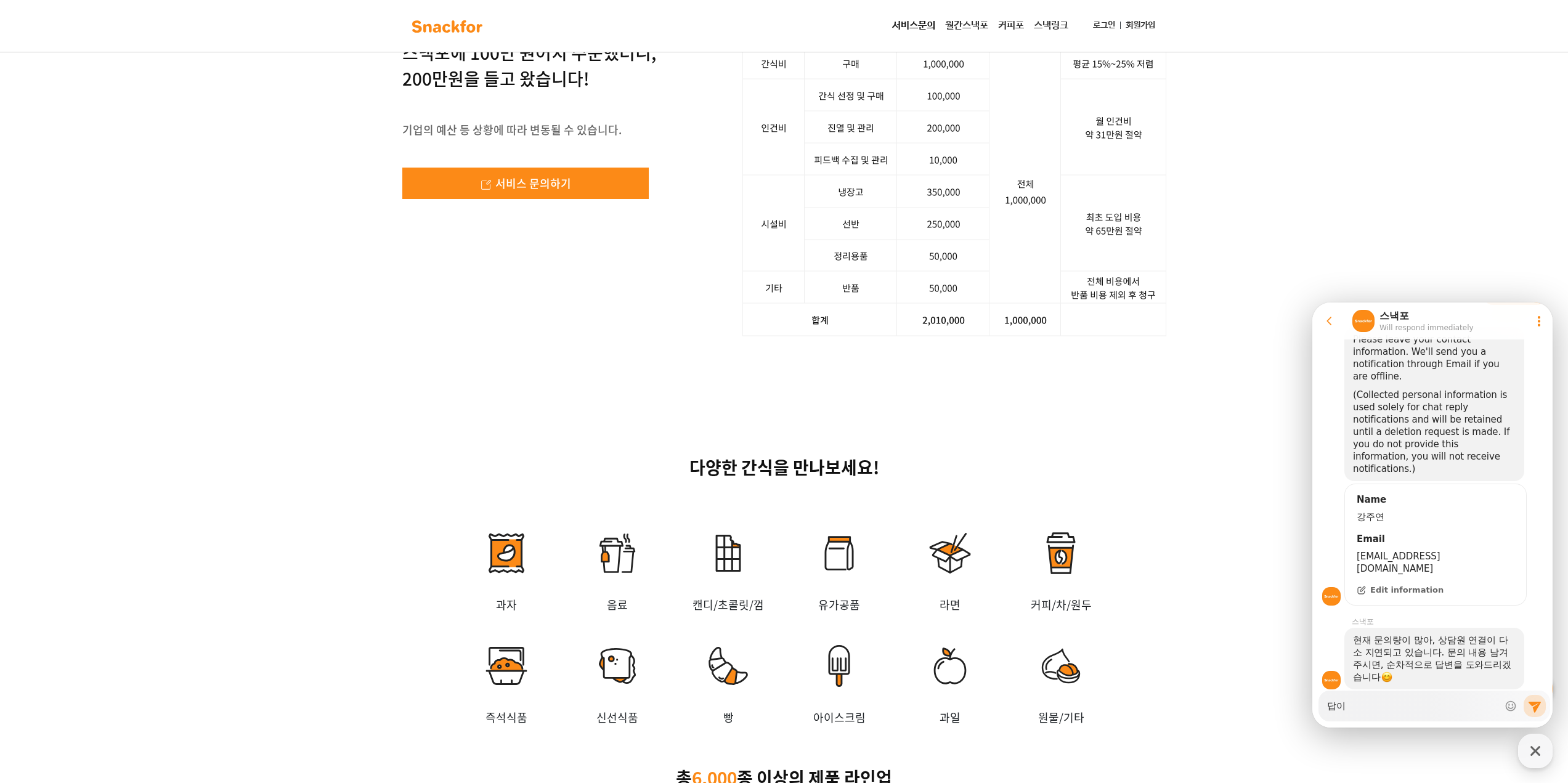
type textarea "답이 ㅇ"
type textarea "x"
type textarea "답이 어"
type textarea "x"
type textarea "답이 업"
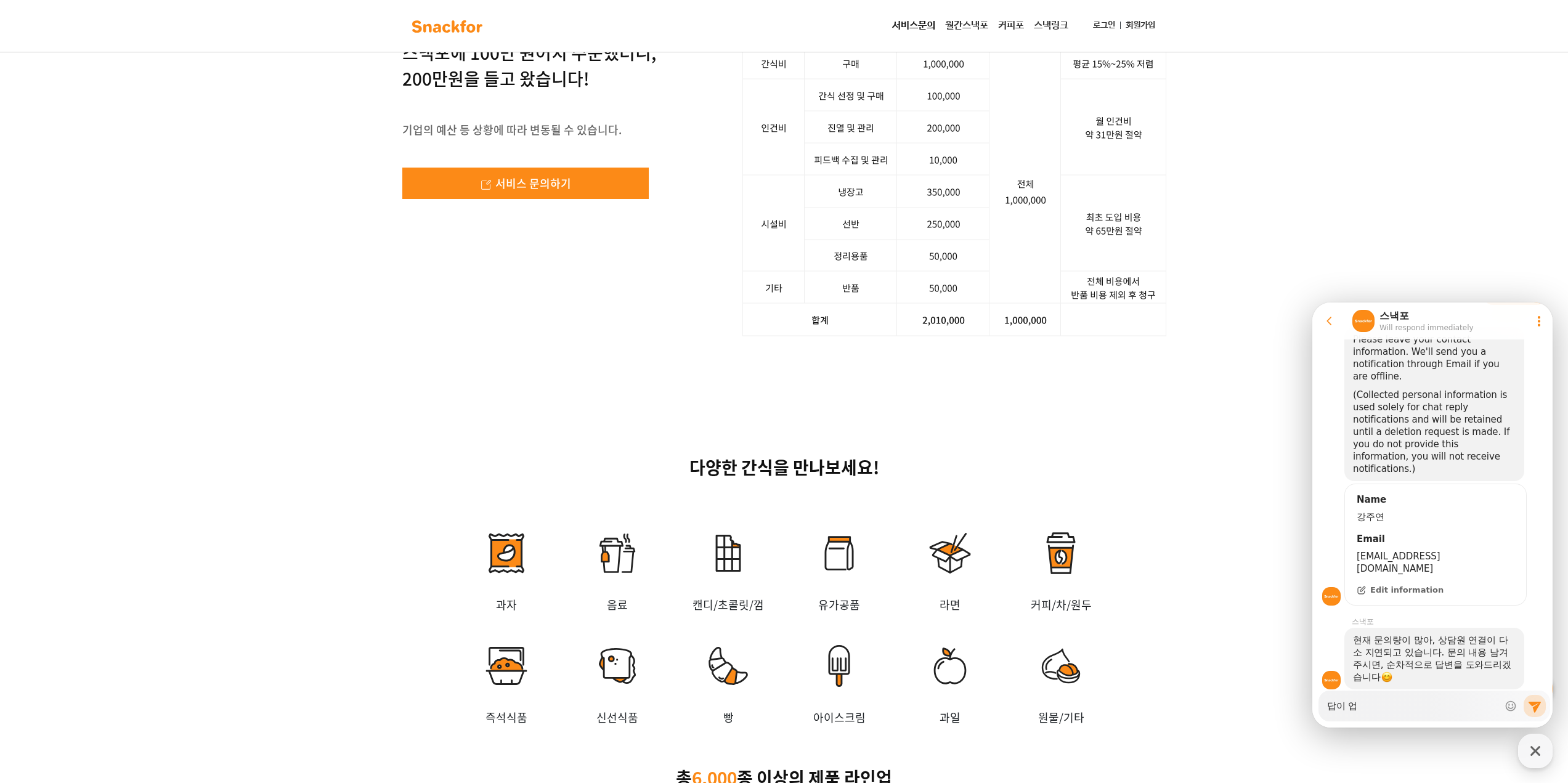
type textarea "x"
type textarea "답이 없"
type textarea "x"
type textarea "답이 없ㅇ"
type textarea "x"
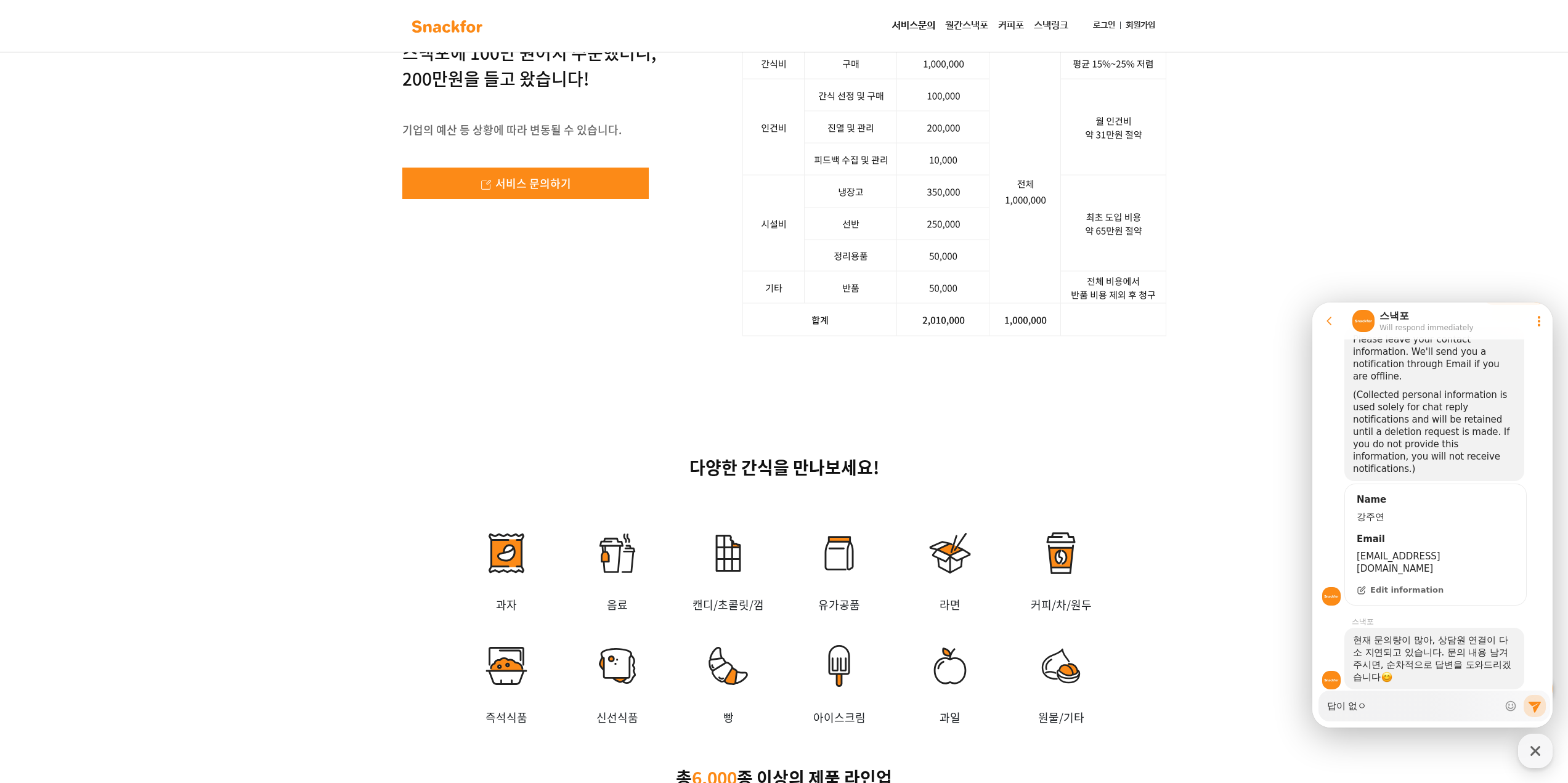
type textarea "답이 없으"
type textarea "x"
type textarea "답이 없음"
type textarea "x"
type textarea "답이 없음?"
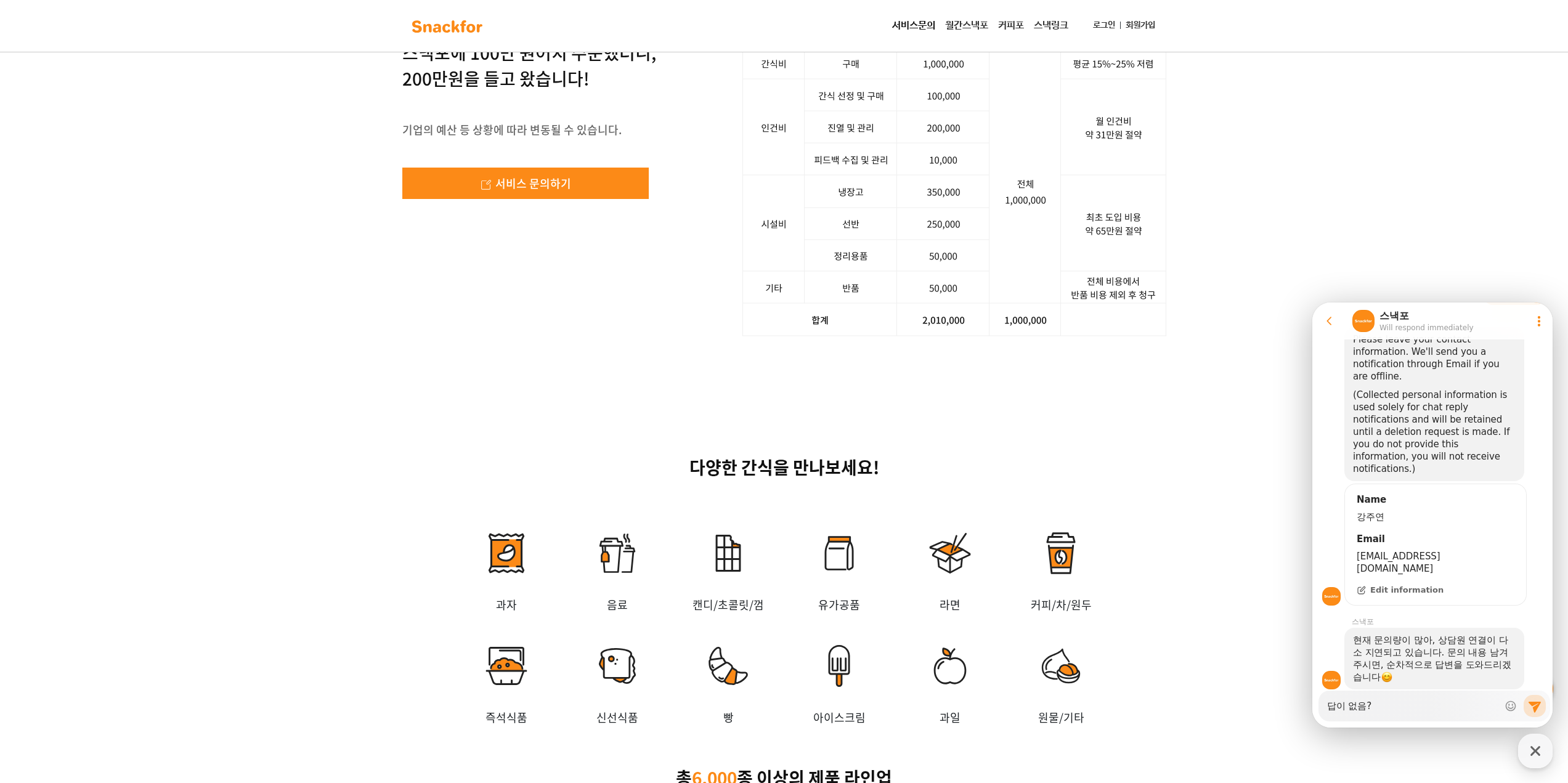
type textarea "x"
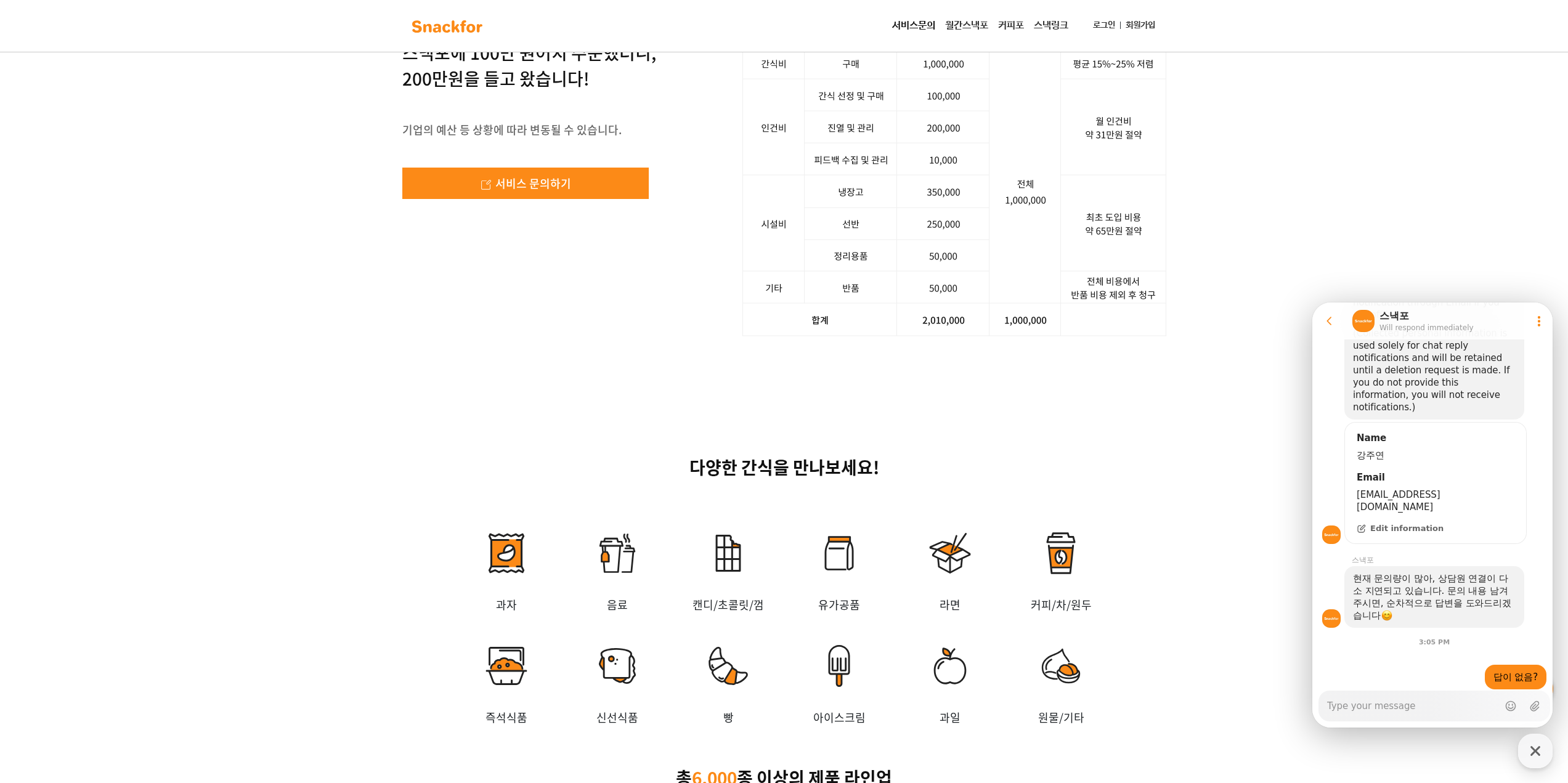
type textarea "x"
type textarea "ㅏ"
type textarea "x"
type textarea "ㅁ"
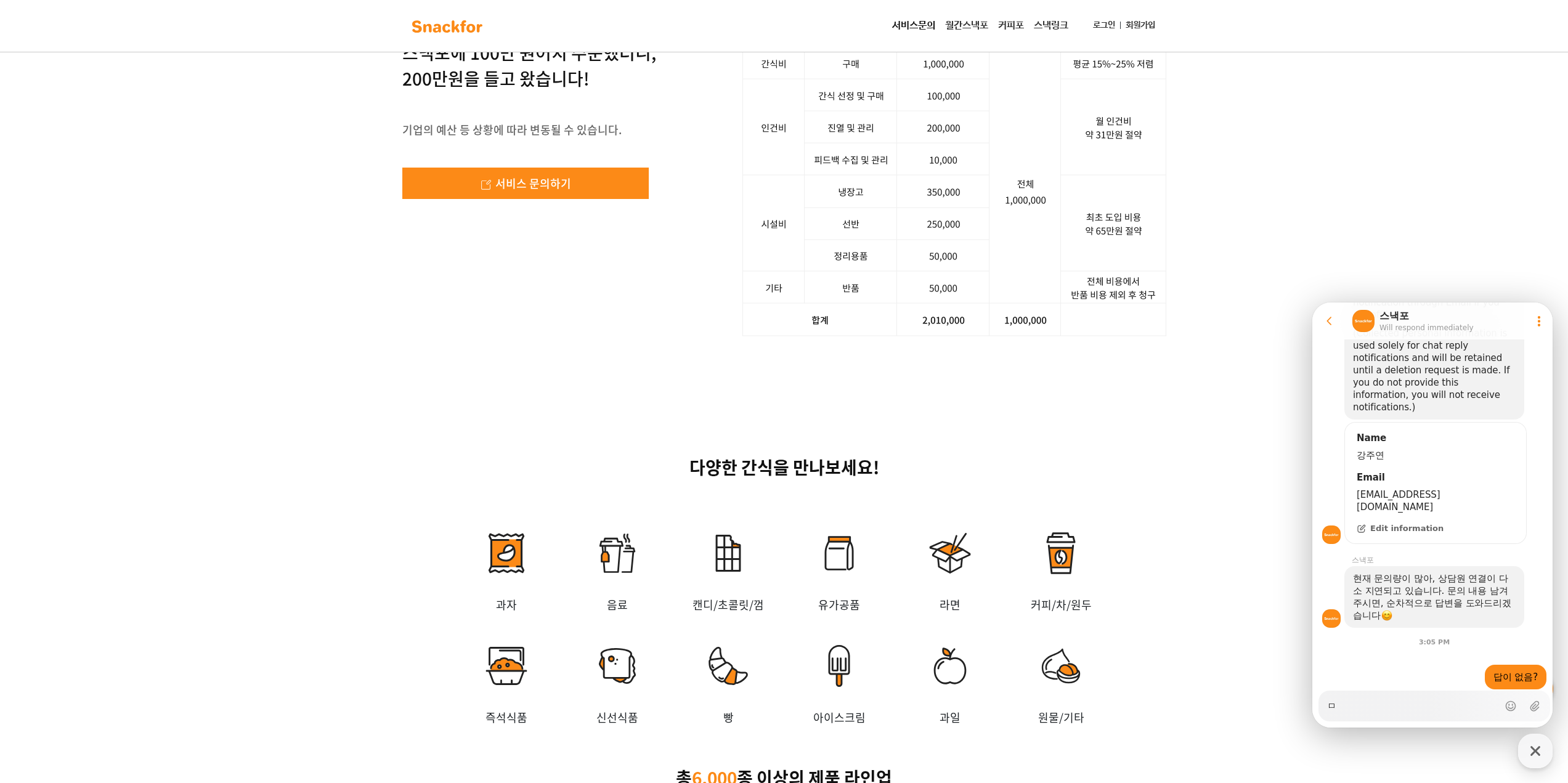
type textarea "x"
type textarea "무"
type textarea "x"
type textarea "문"
type textarea "x"
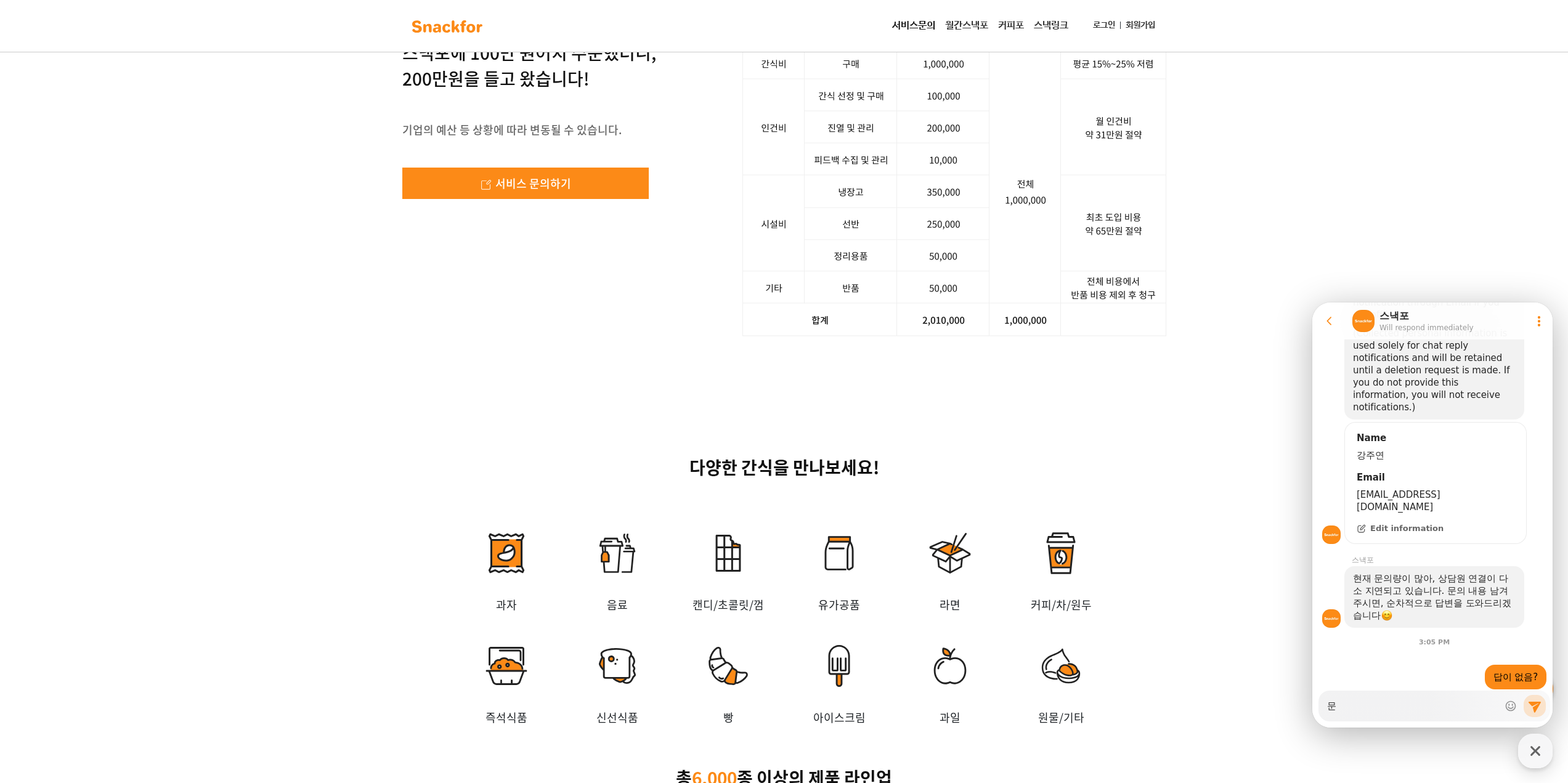
type textarea "문ㅇ"
type textarea "x"
type textarea "문으"
type textarea "x"
type textarea "문의"
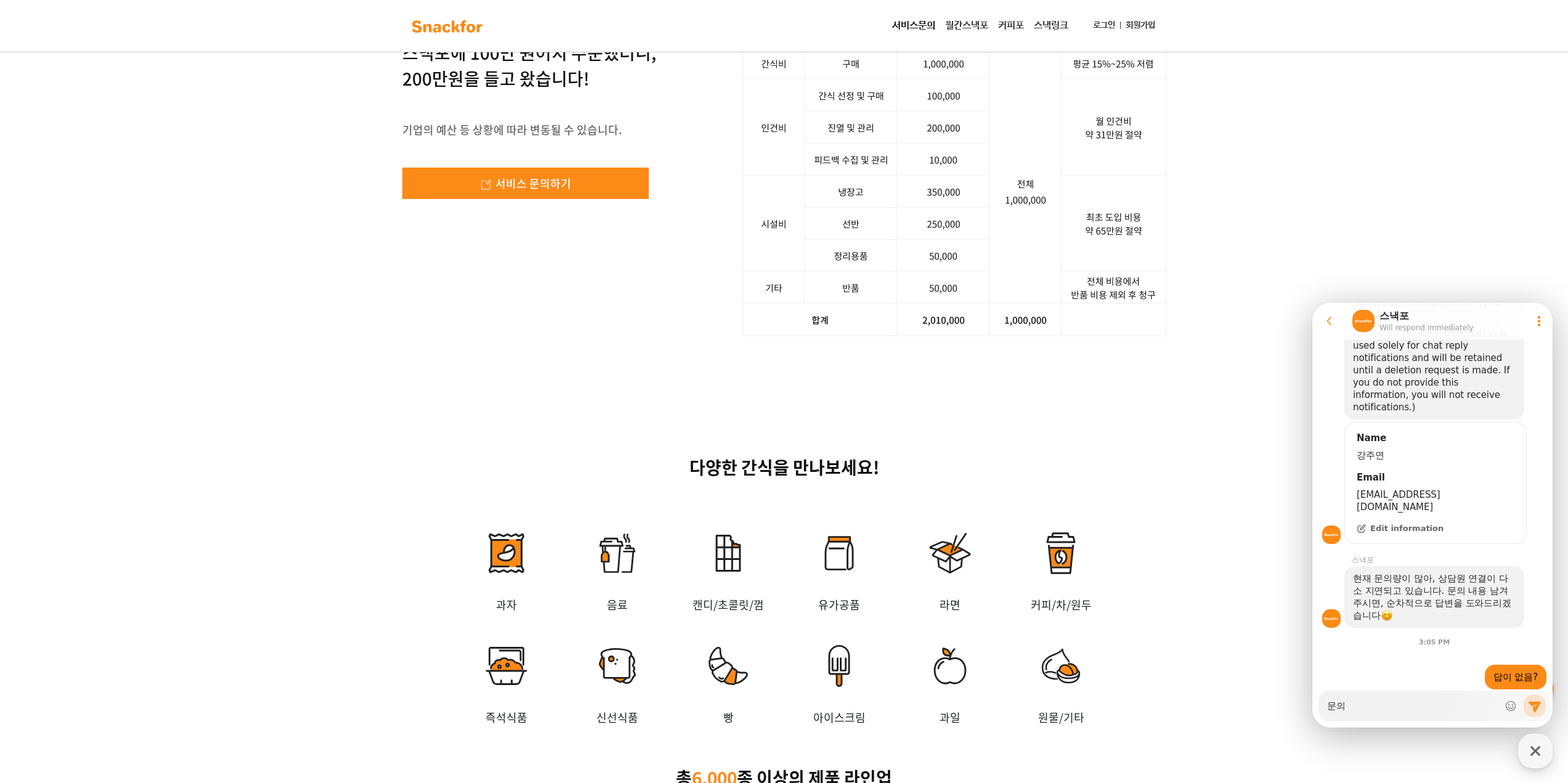
type textarea "x"
type textarea "문의"
type textarea "x"
type textarea "문의 ㅎ"
type textarea "x"
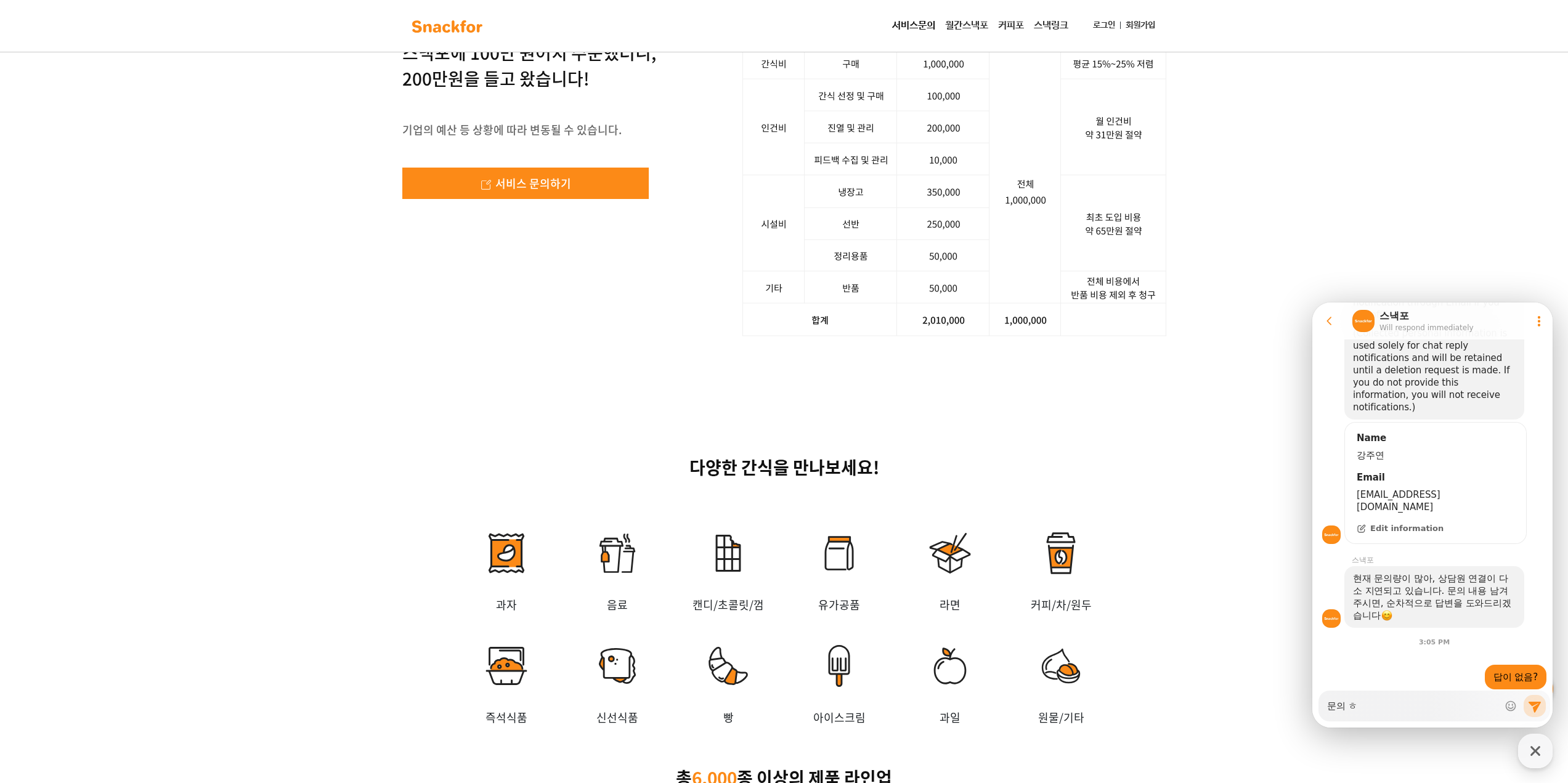
type textarea "문의 하"
type textarea "x"
type textarea "문의 학"
type textarea "x"
type textarea "문의 하기"
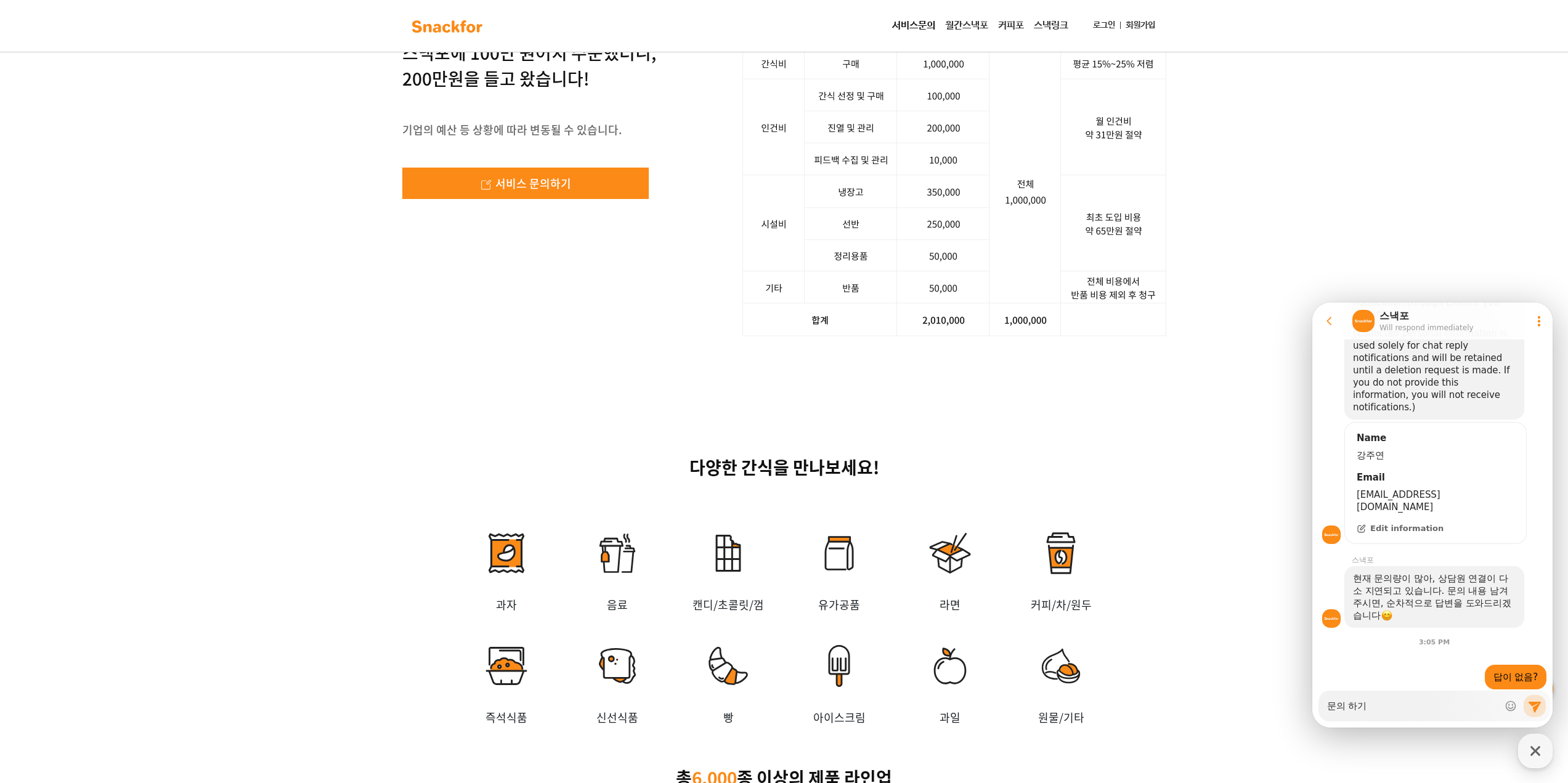
type textarea "x"
type textarea "문의 하기"
type textarea "x"
type textarea "문의 하기 ㅇ"
type textarea "x"
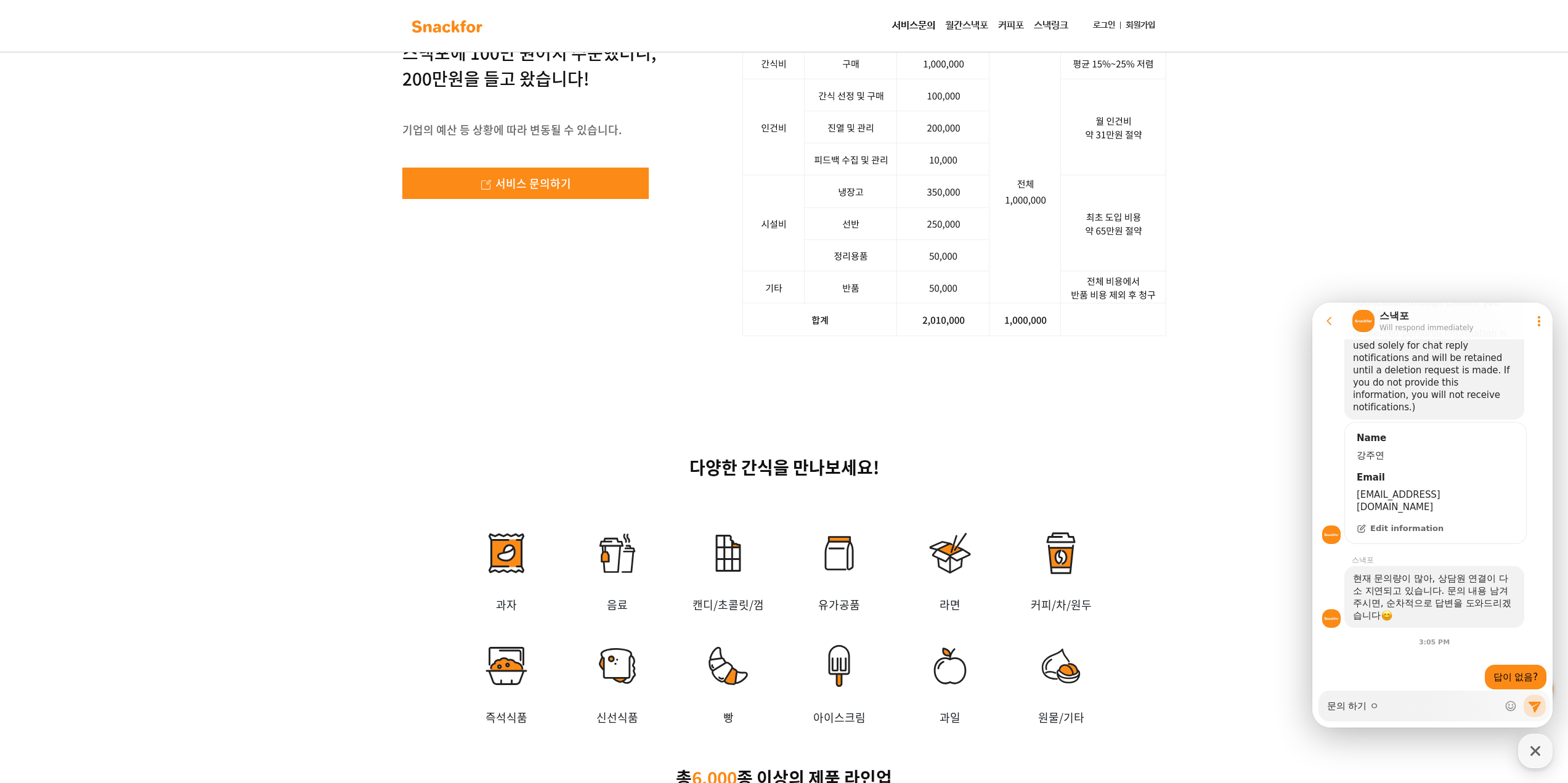
type textarea "문의 하기 어"
type textarea "x"
type textarea "문의 하기 ㅇ"
type textarea "x"
type textarea "문의 하기"
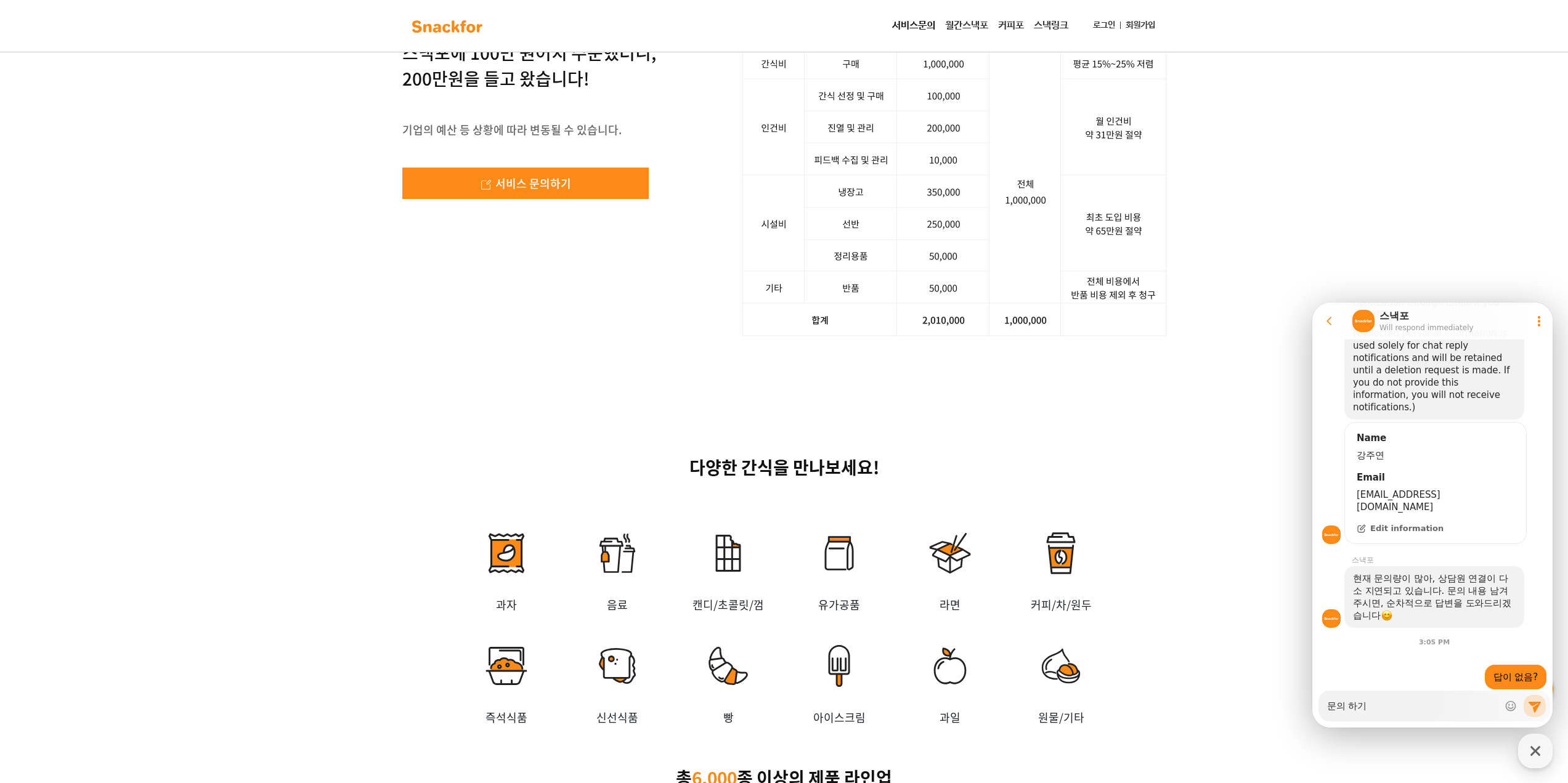
type textarea "x"
type textarea "문의 하기 ㅇ"
type textarea "x"
type textarea "문의 하기 어"
type textarea "x"
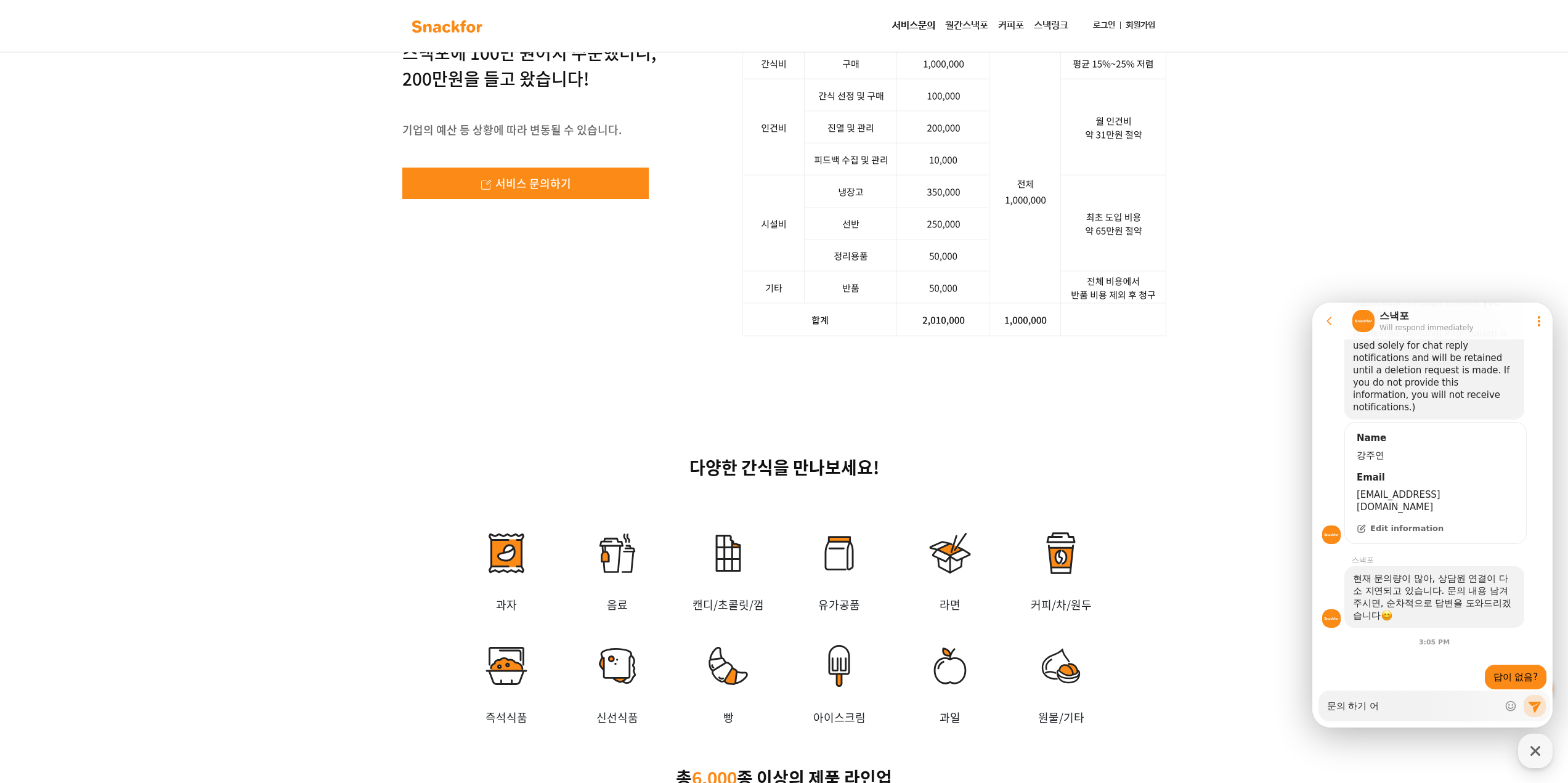
type textarea "문의 하기 얼"
type textarea "x"
type textarea "문의 하기 어려"
type textarea "x"
type textarea "문의 하기 어령"
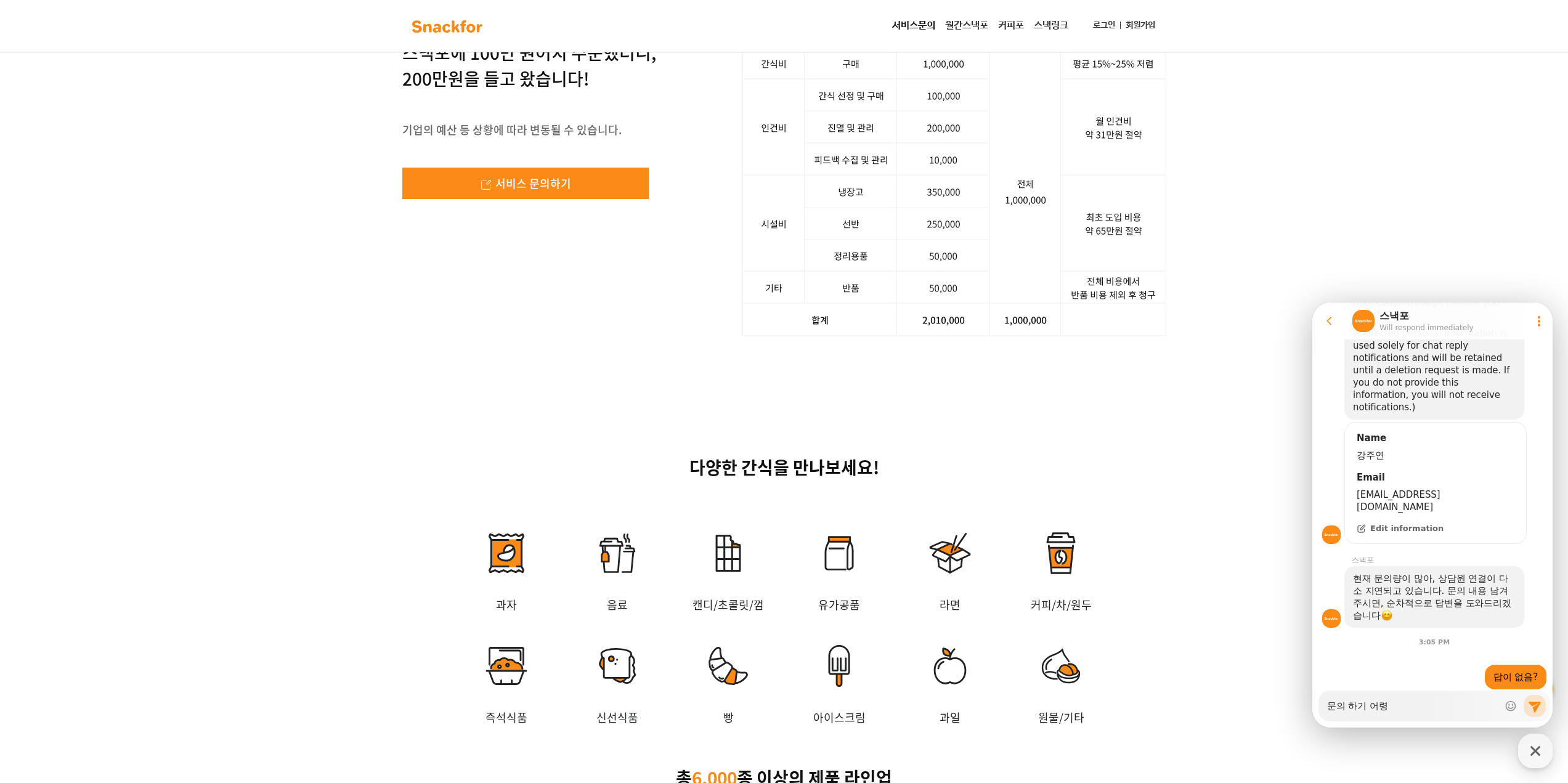
type textarea "x"
type textarea "문의 하기 어려우"
type textarea "x"
type textarea "문의 하기 어려ㅇ"
type textarea "x"
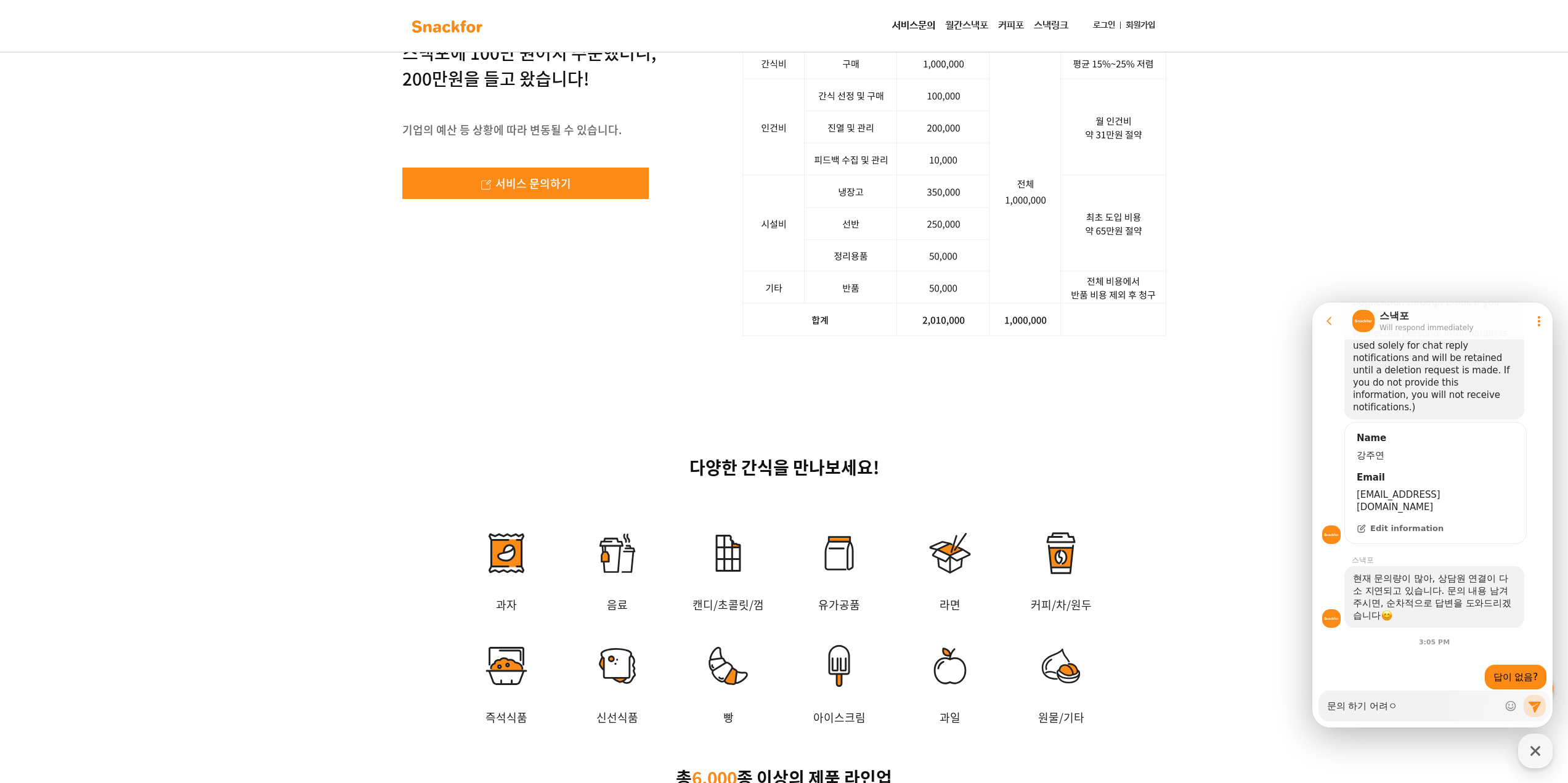
type textarea "문의 하기 어려ㅇㅂ"
type textarea "x"
type textarea "문의 하기 어려ㅇㅂㄴ"
type textarea "x"
type textarea "문의 하기 어려ㅇㅂ네"
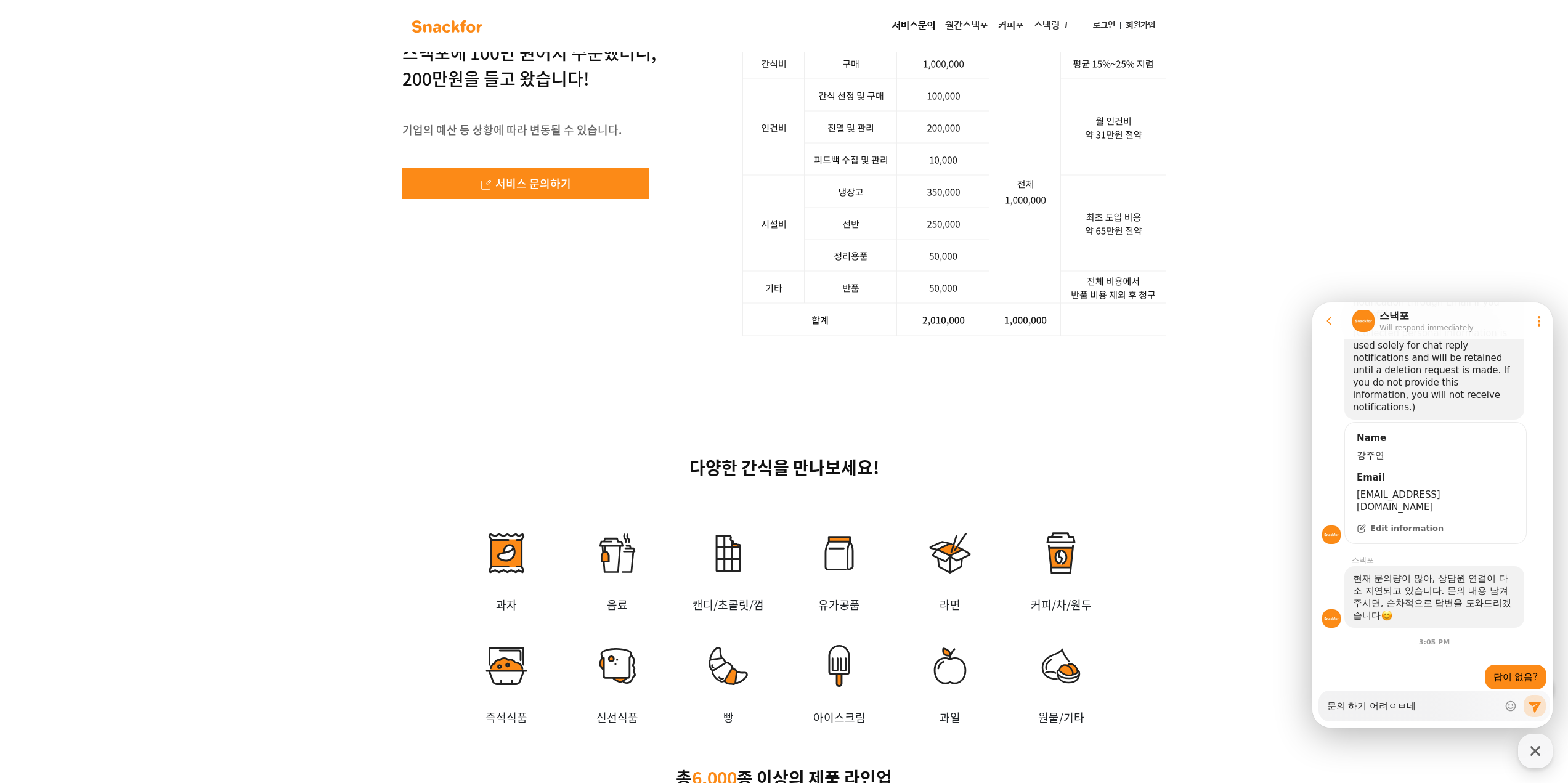
type textarea "x"
type textarea "문의 하기 어려ㅇㅂ넹"
type textarea "x"
type textarea "문의 하기 어려ㅇㅂ네여"
type textarea "x"
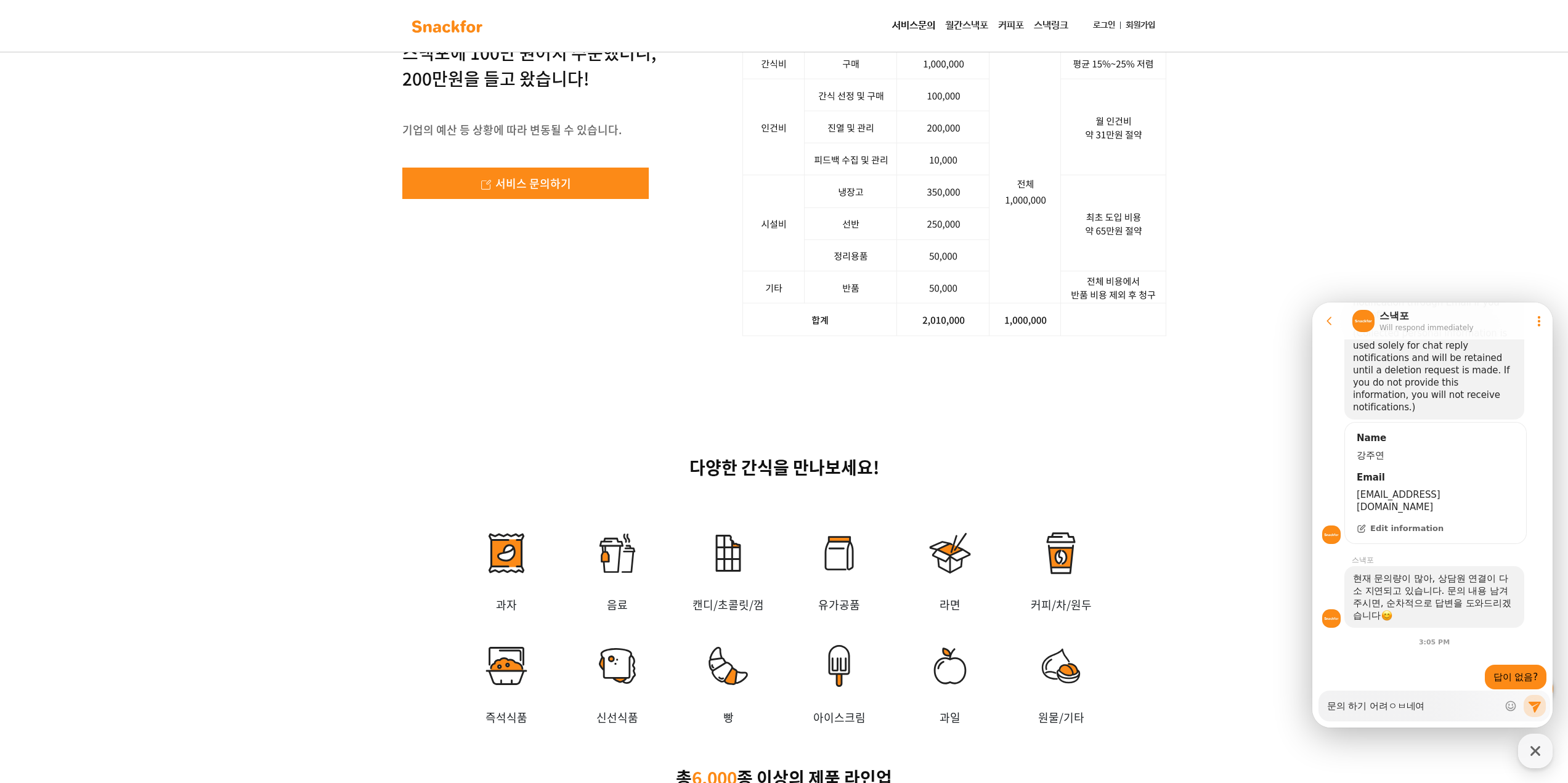
type textarea "문의 하기 어려ㅇㅂ네ㅇ"
type textarea "x"
type textarea "문의 하기 어려ㅇㅂ네"
type textarea "x"
type textarea "문의 하기 어려ㅇㅂ"
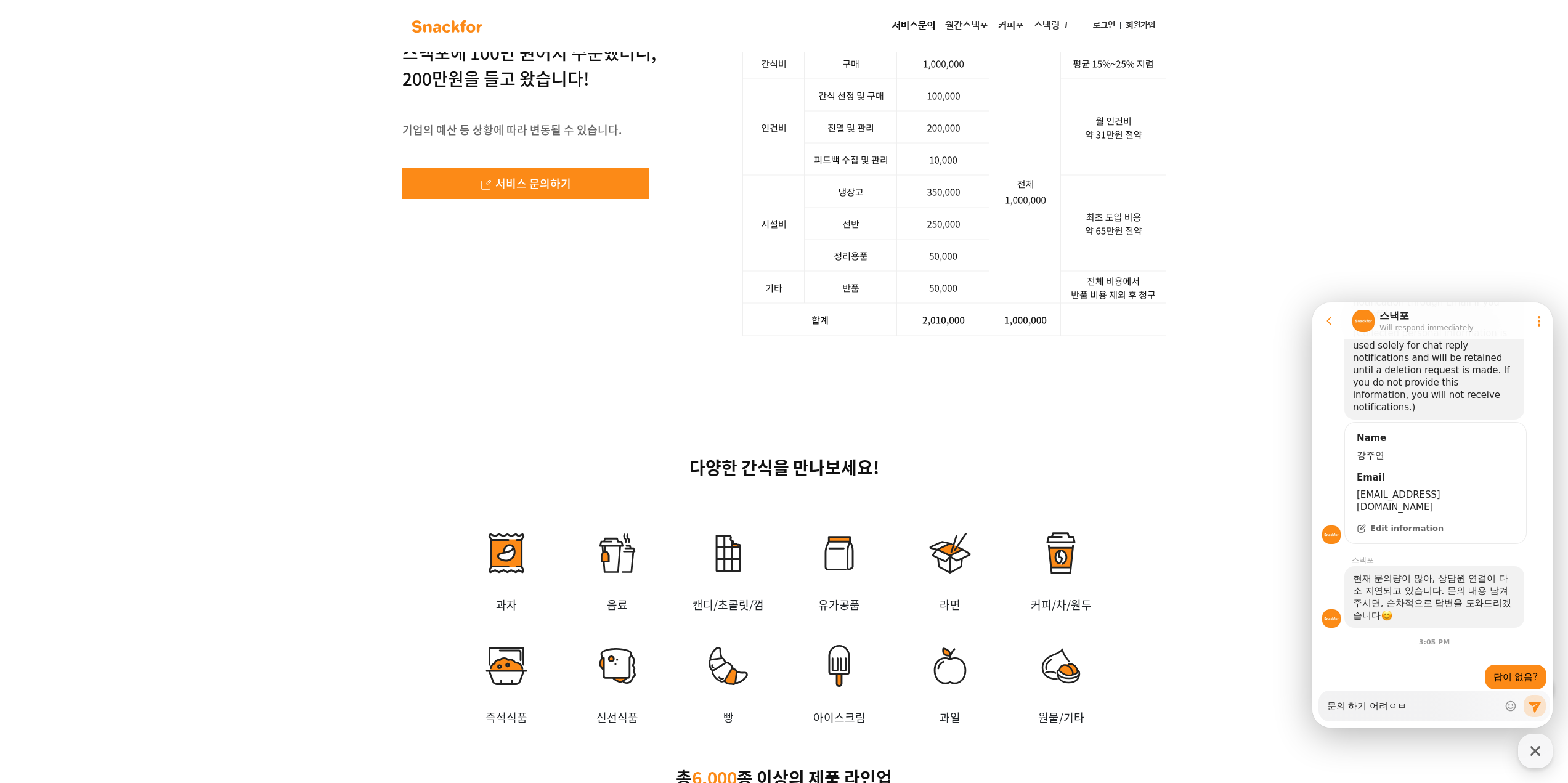
type textarea "x"
type textarea "문의 하기 어려ㅇ"
type textarea "x"
type textarea "문의 하기 어려"
type textarea "x"
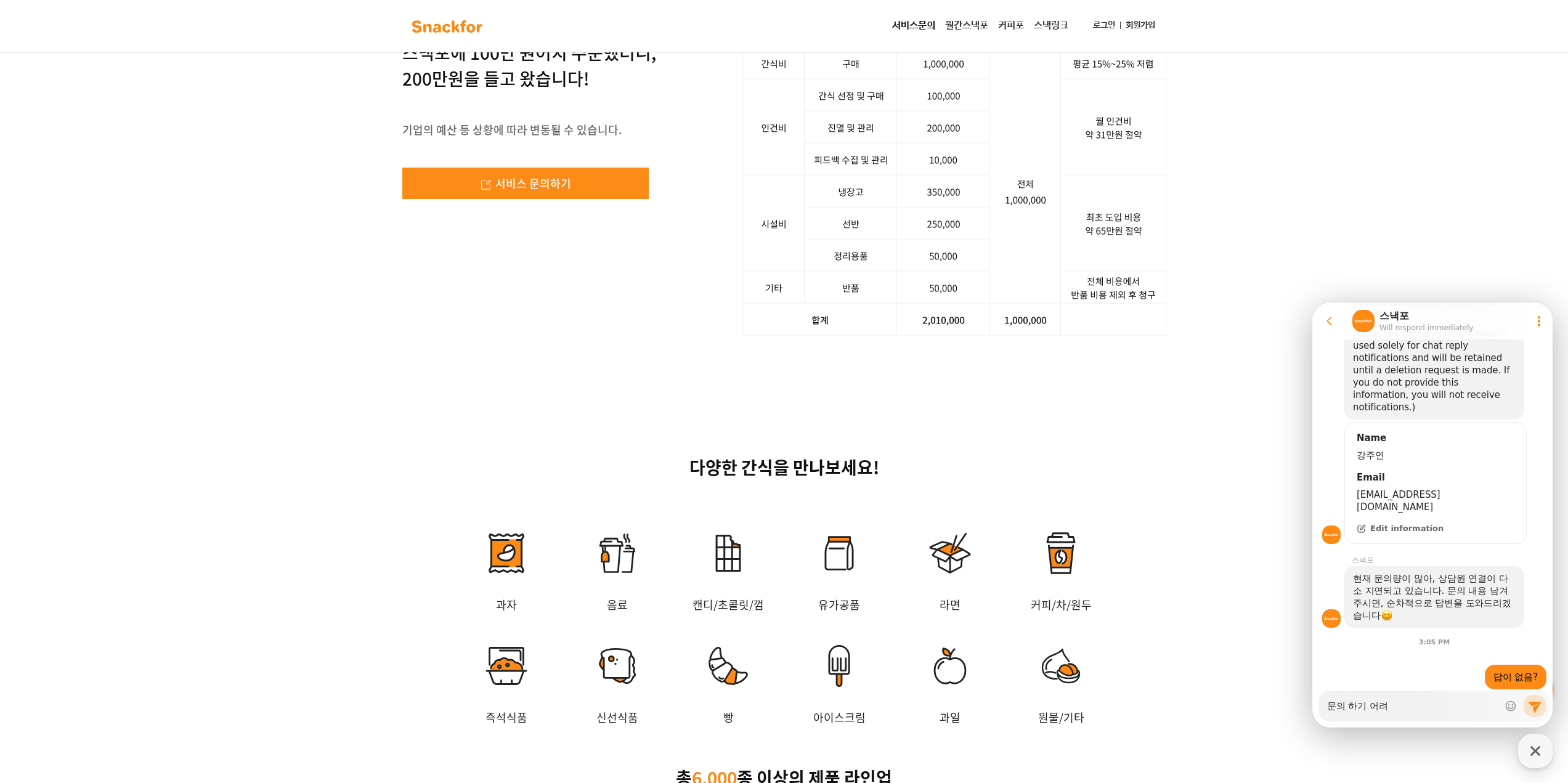
type textarea "문의 하기 어"
type textarea "x"
type textarea "문의 하기 어ㄹ"
type textarea "x"
type textarea "문의 하기 어려"
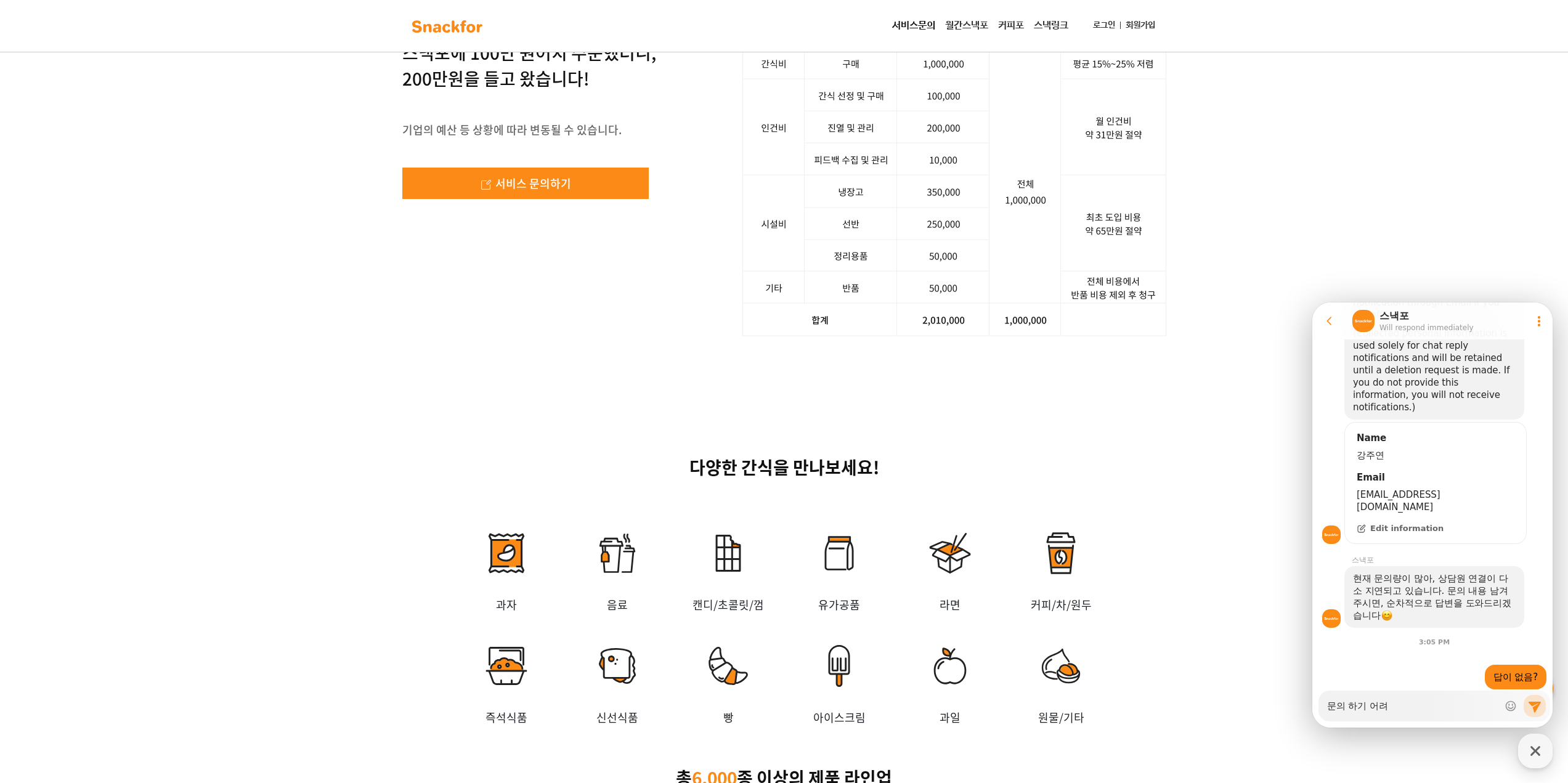
type textarea "x"
type textarea "문의 하기 어렵"
type textarea "x"
type textarea "문의 하기 어렵ㄴ"
type textarea "x"
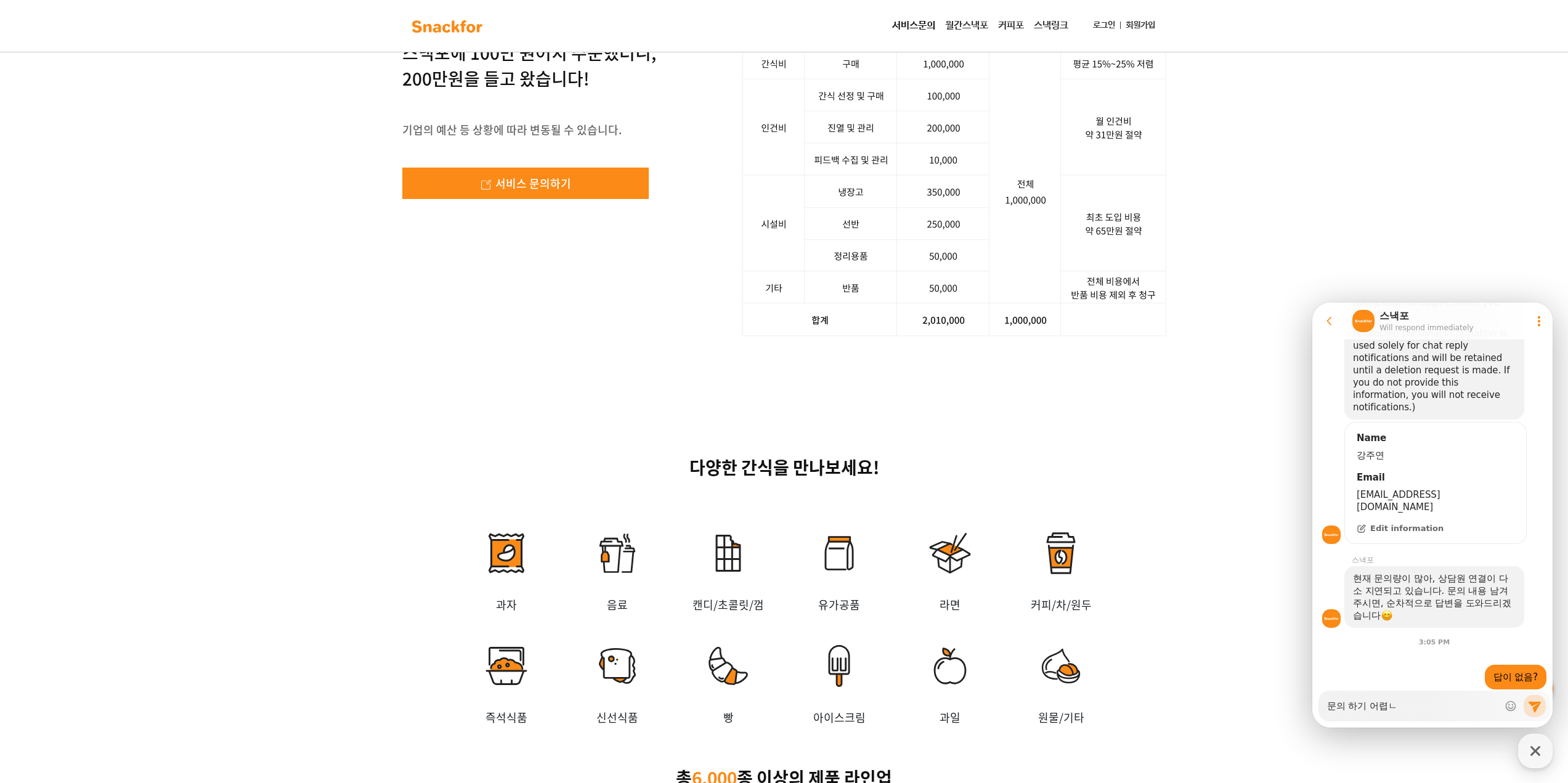
type textarea "문의 하기 어렵네"
type textarea "x"
type textarea "문의 하기 어렵넹"
type textarea "x"
type textarea "문의 하기 어렵네여"
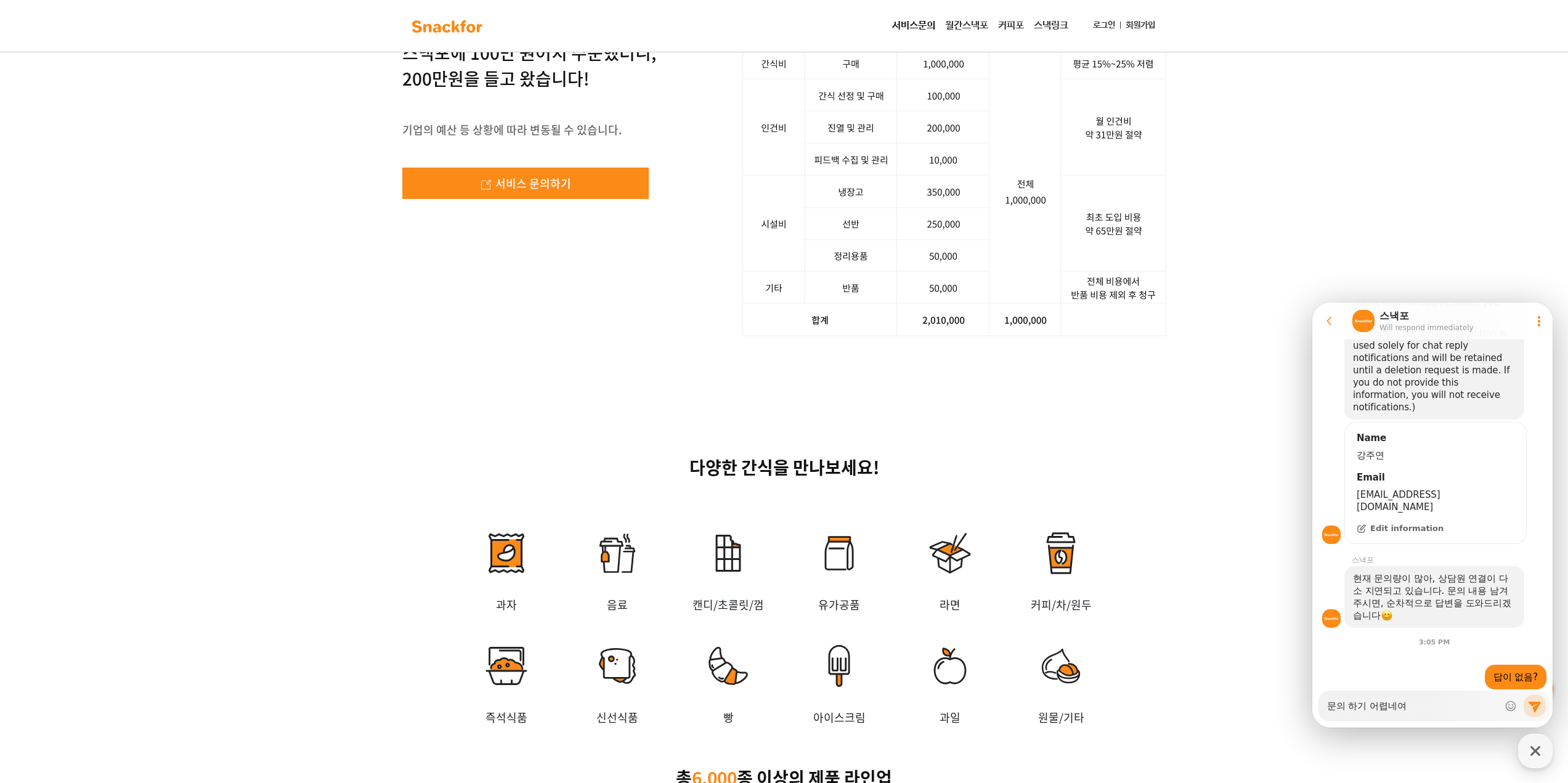
type textarea "x"
type textarea "문의 하기 어렵네ㅇ"
type textarea "x"
type textarea "문의 하기 어렵네요"
type textarea "x"
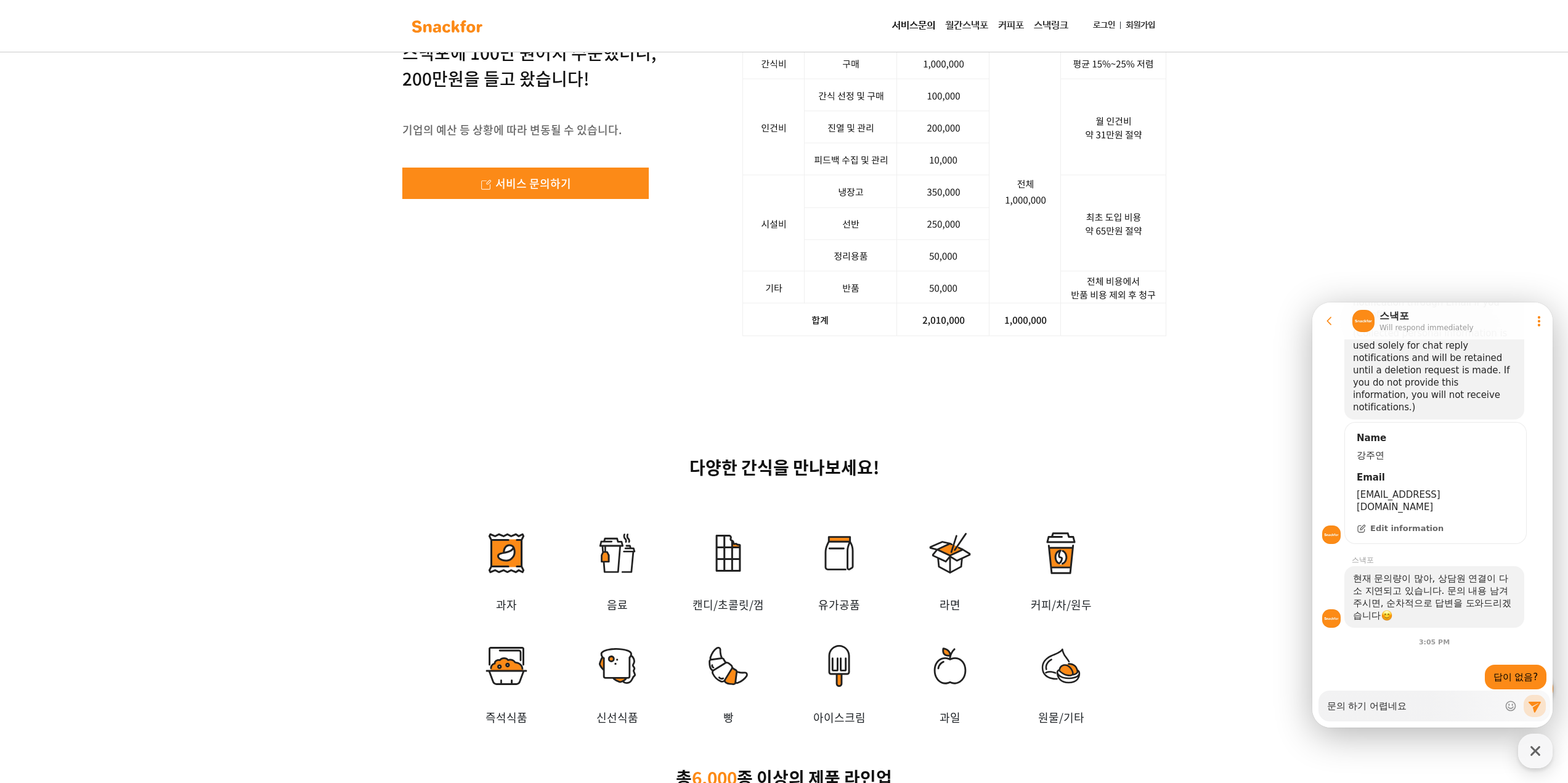
type textarea "문의 하기 어렵네요."
type textarea "x"
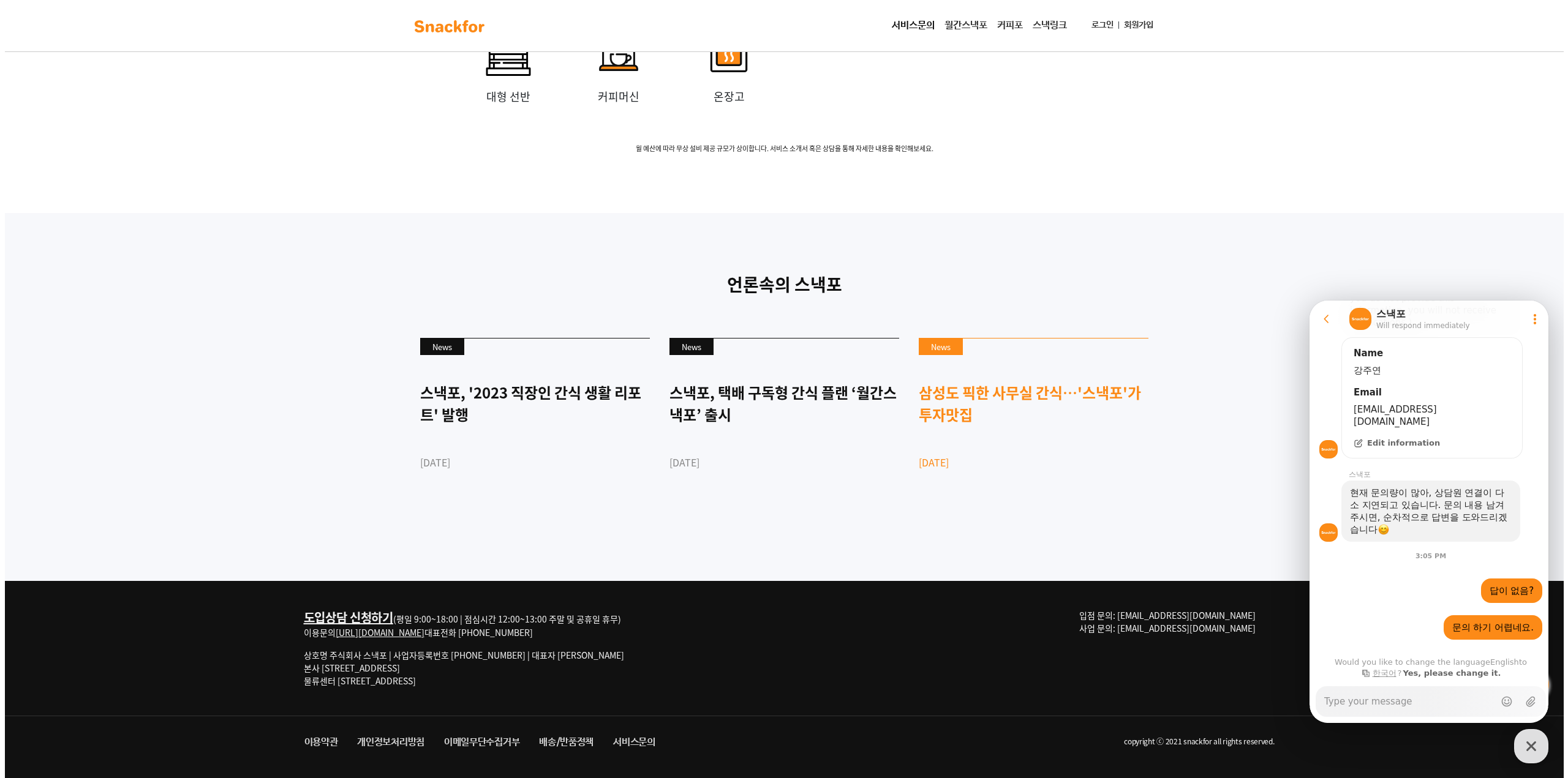
scroll to position [3124, 0]
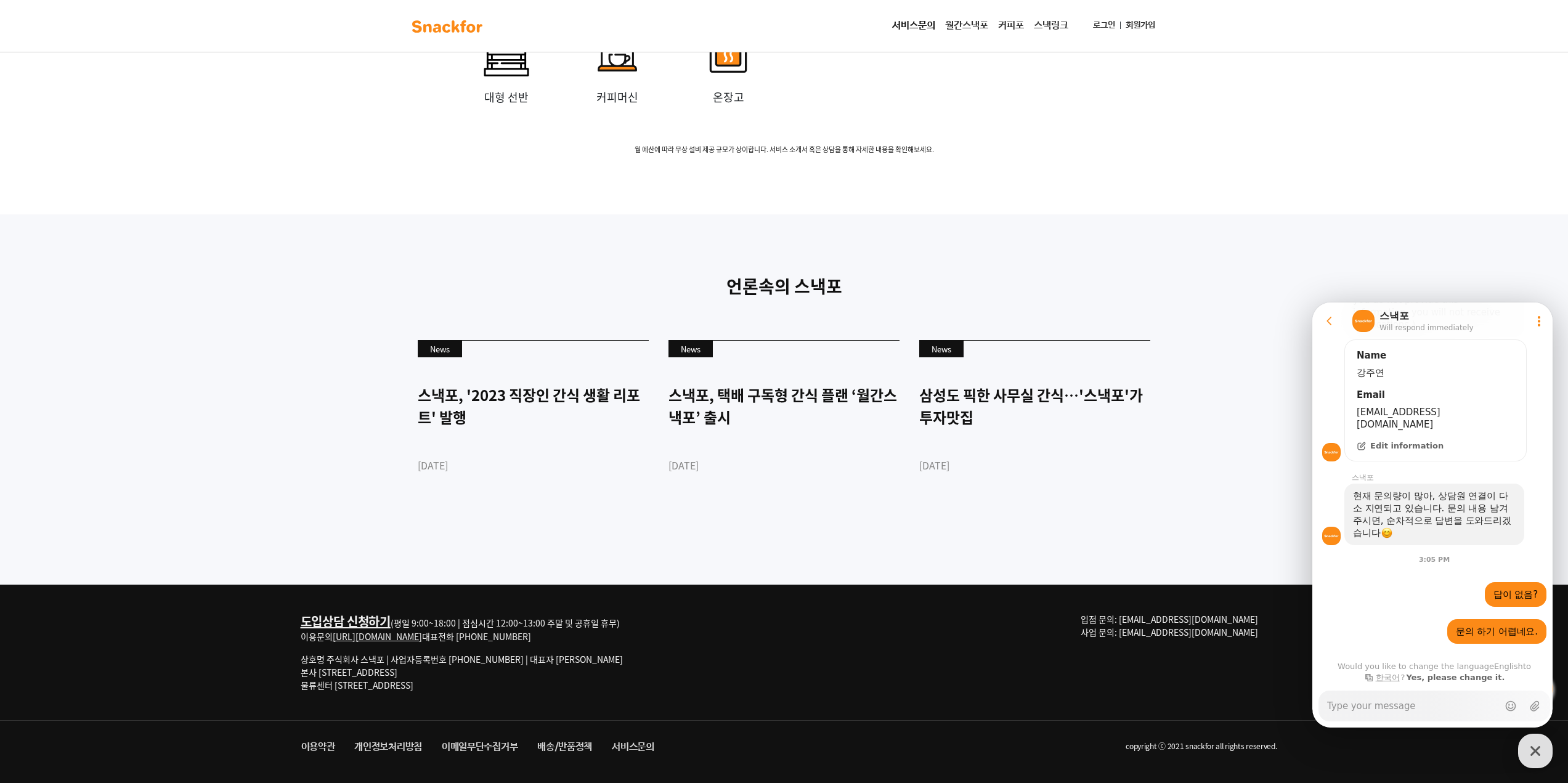
click at [330, 620] on link "도입상담 신청하기" at bounding box center [345, 621] width 90 height 18
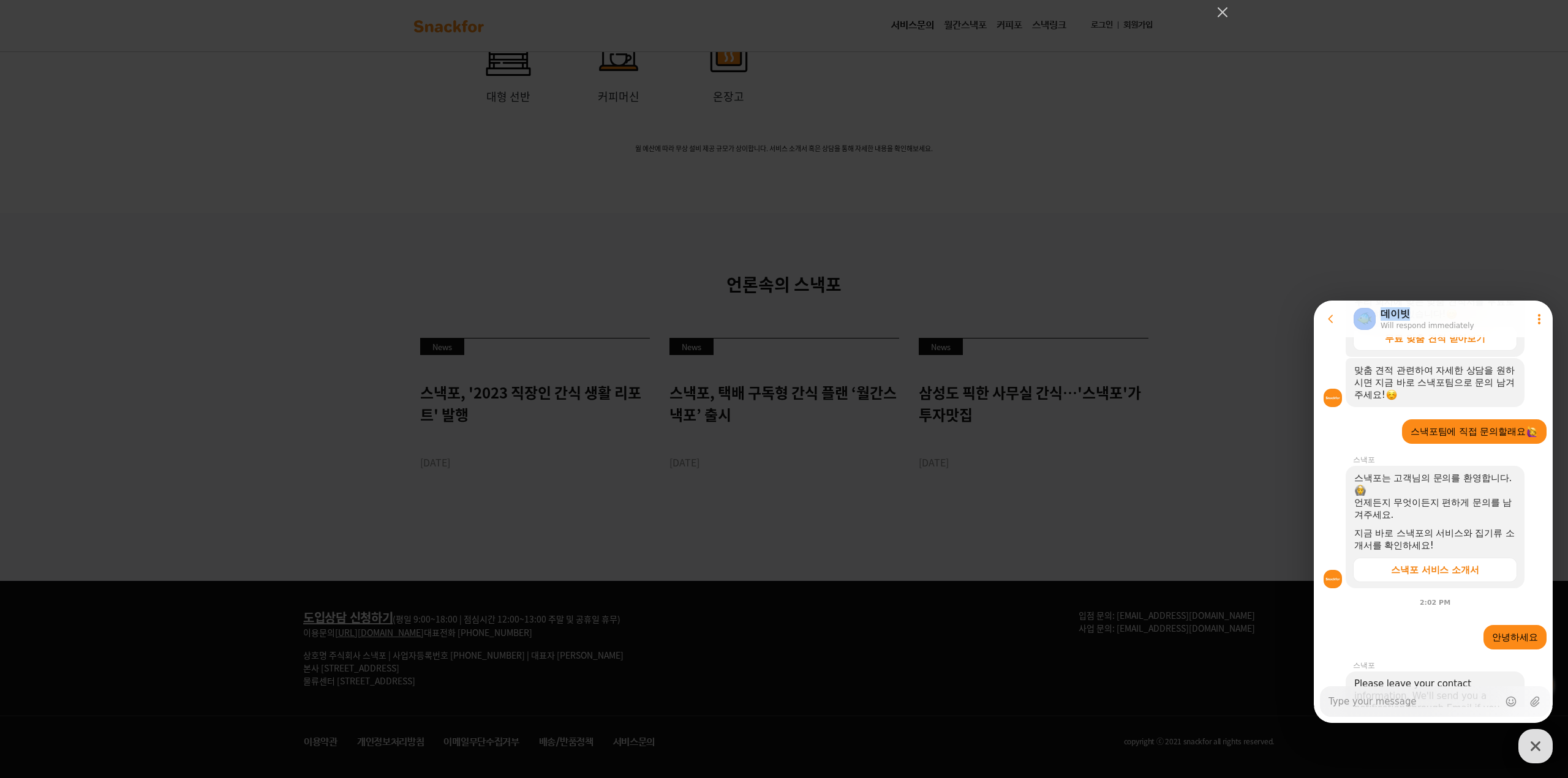
drag, startPoint x: 1474, startPoint y: 313, endPoint x: 1339, endPoint y: 303, distance: 135.4
click at [1314, 301] on html "Go to previous page Chat Room 데이빗 Will respond immediately Show userchat action…" at bounding box center [1434, 301] width 239 height 0
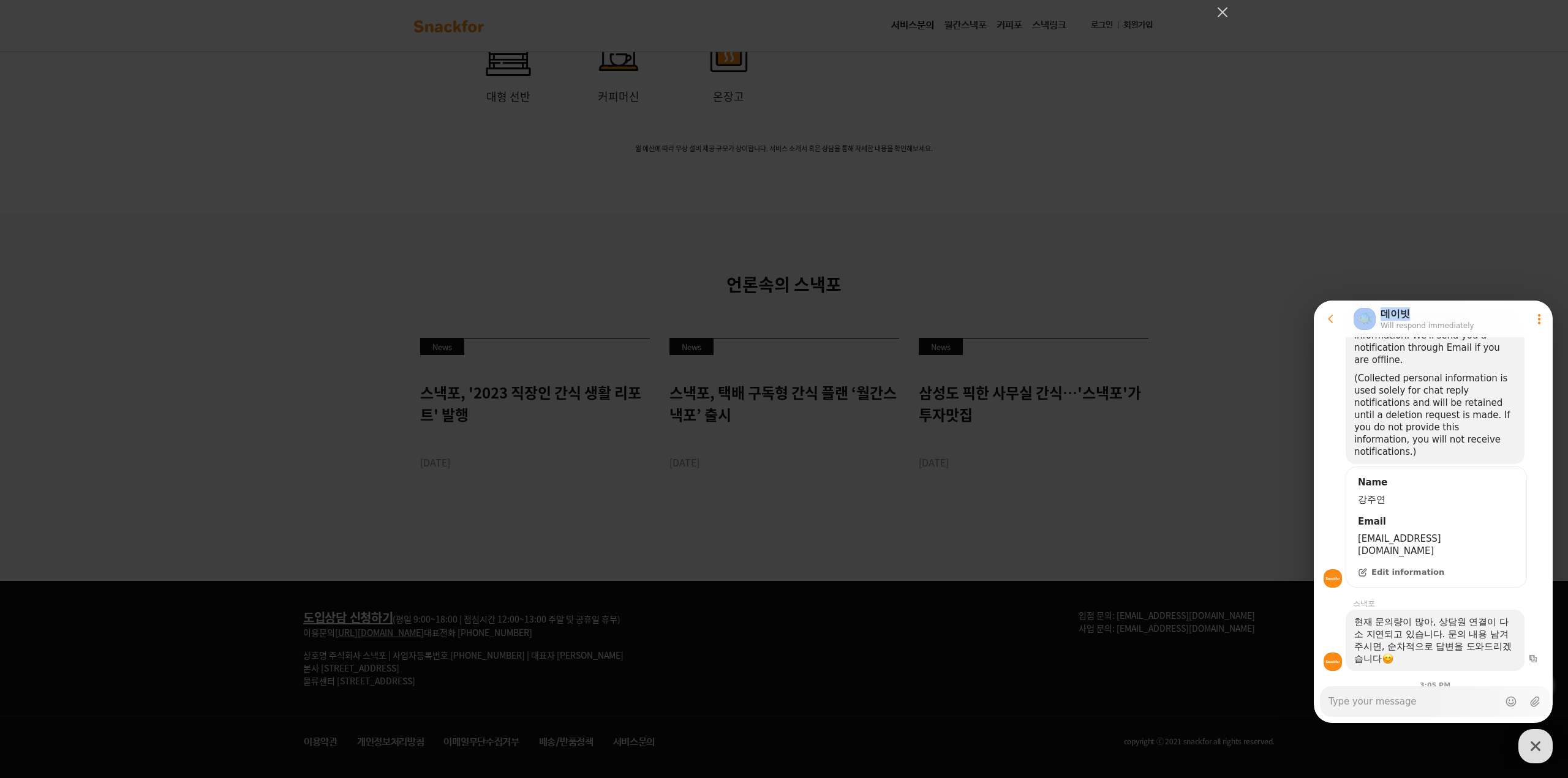
scroll to position [919, 0]
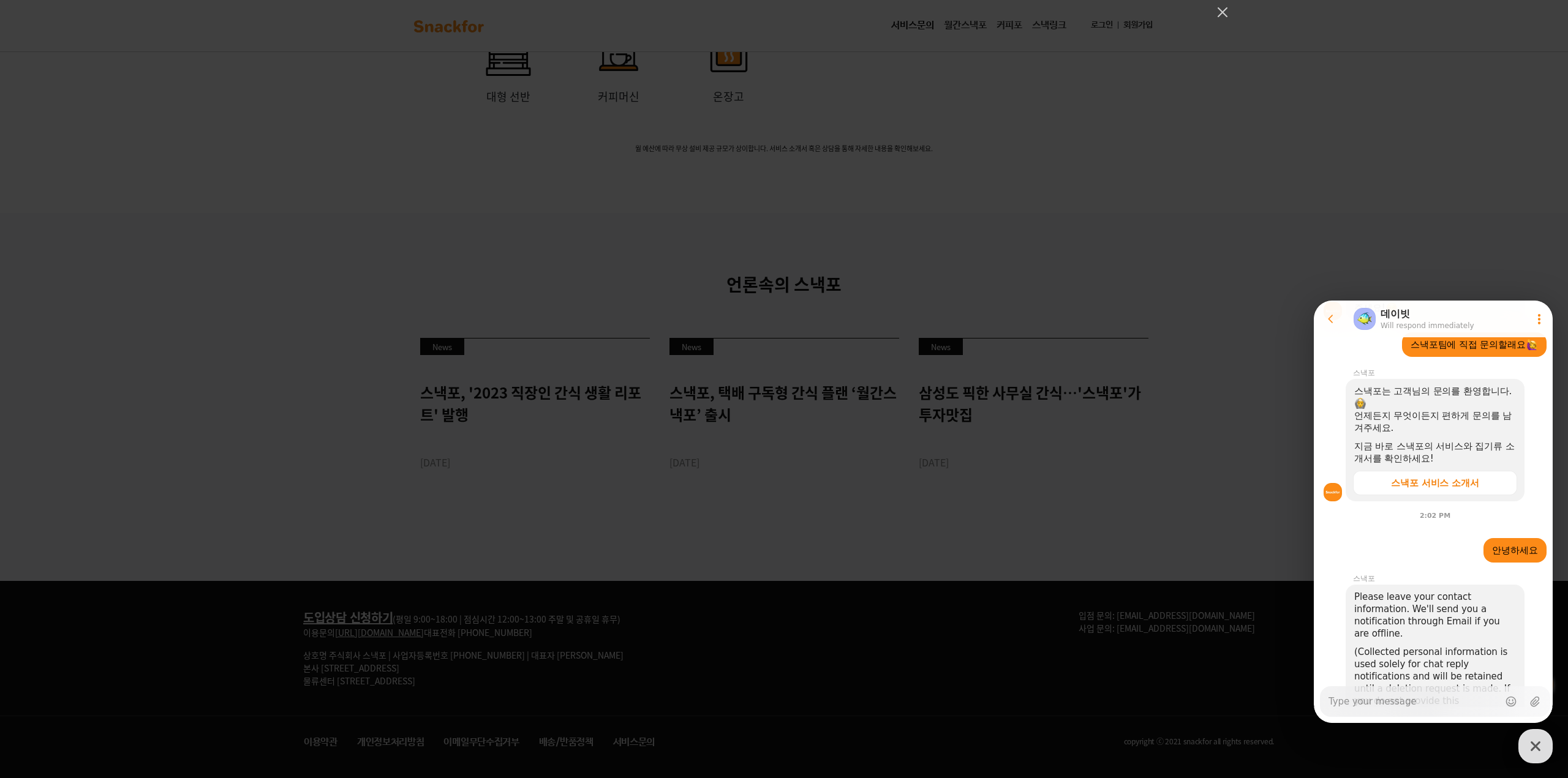
click at [1454, 564] on section "Message List 대표 사무실 간식 관리 서비스, 스낵포 Contact 스낵포 See business hours 10:30 AM A me…" at bounding box center [1435, 473] width 243 height 1304
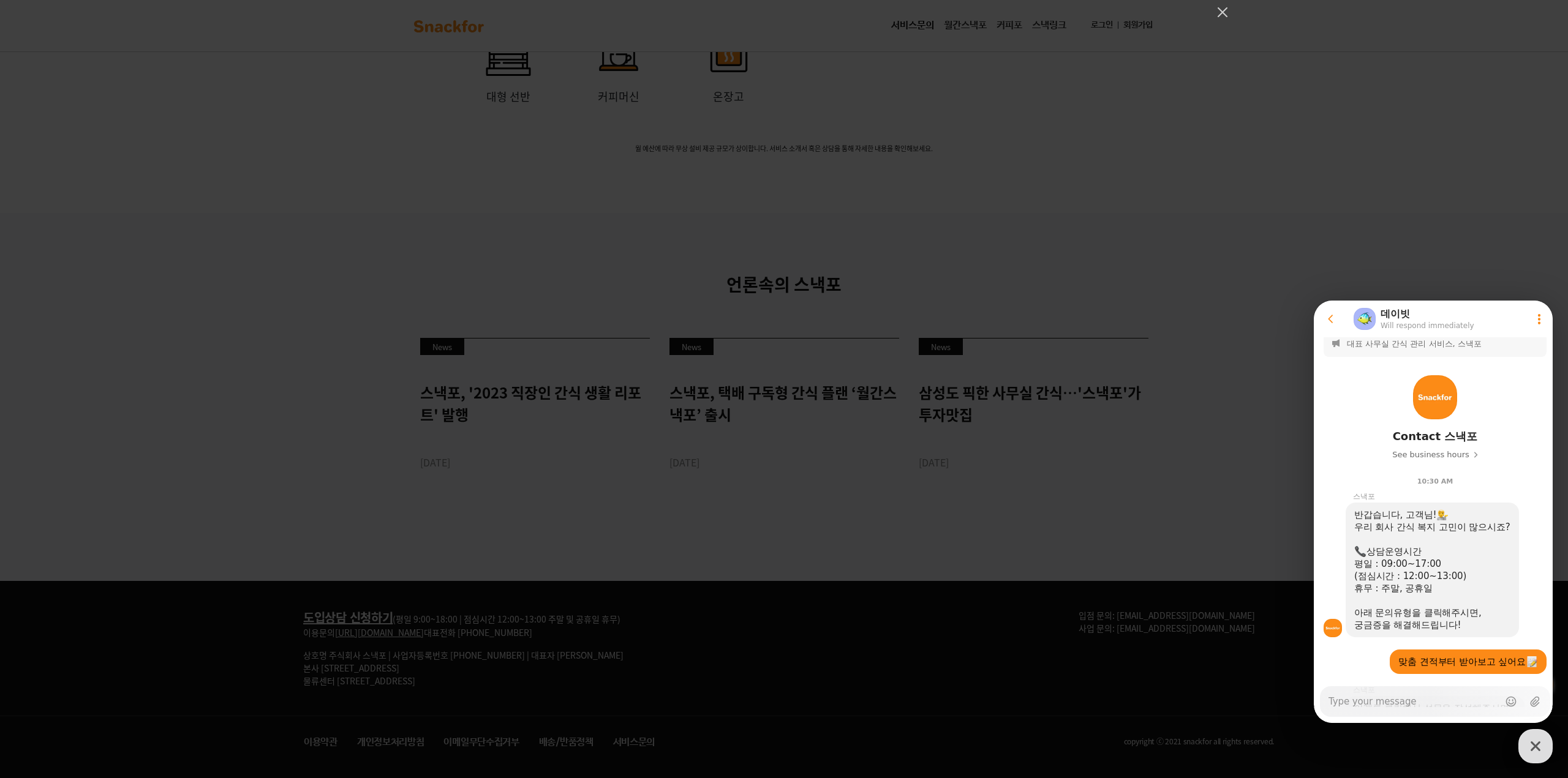
scroll to position [0, 0]
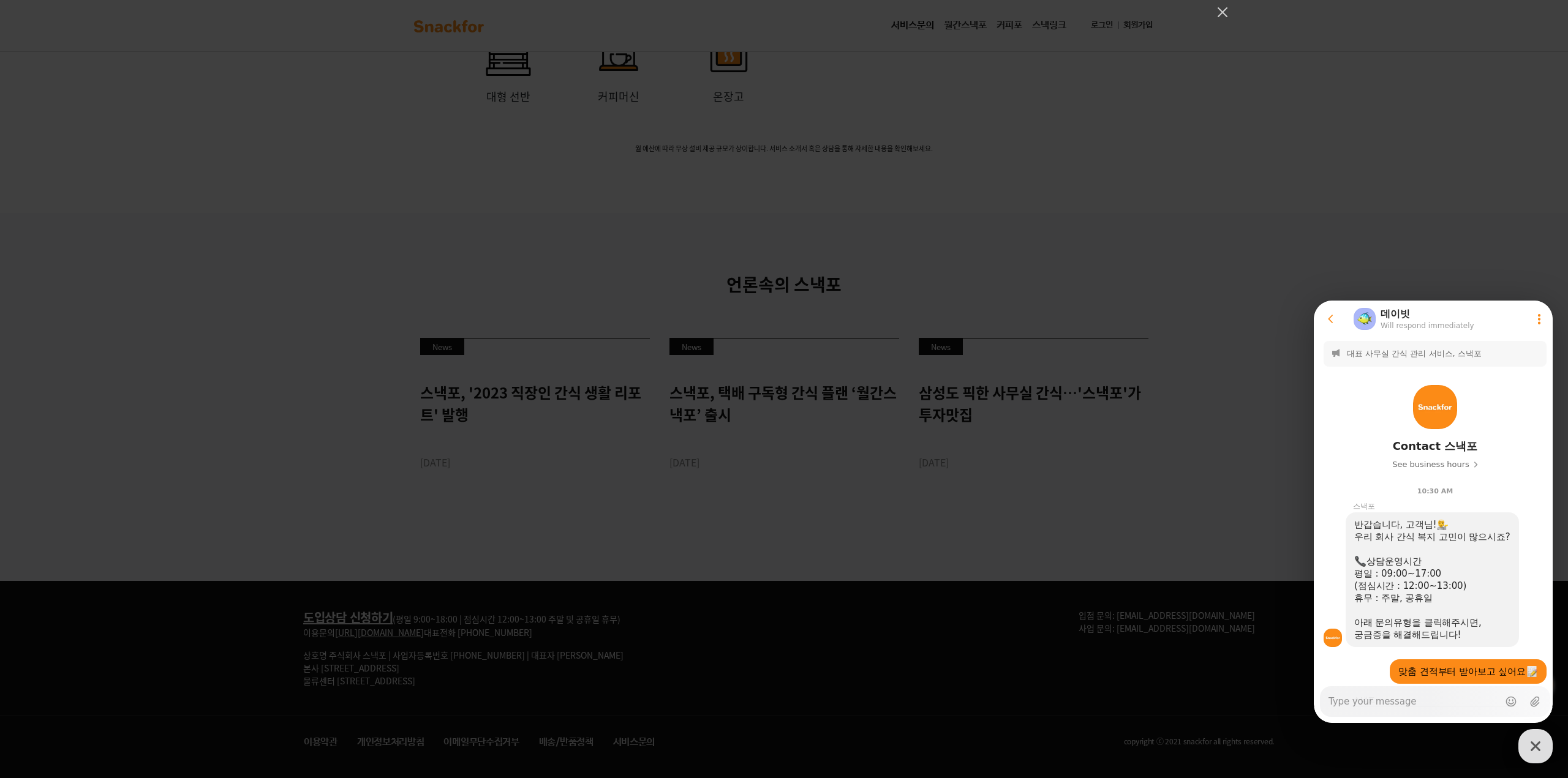
click at [1334, 336] on header "Go to previous page Chat Room [PERSON_NAME] respond immediately Show userchat a…" at bounding box center [1435, 319] width 243 height 37
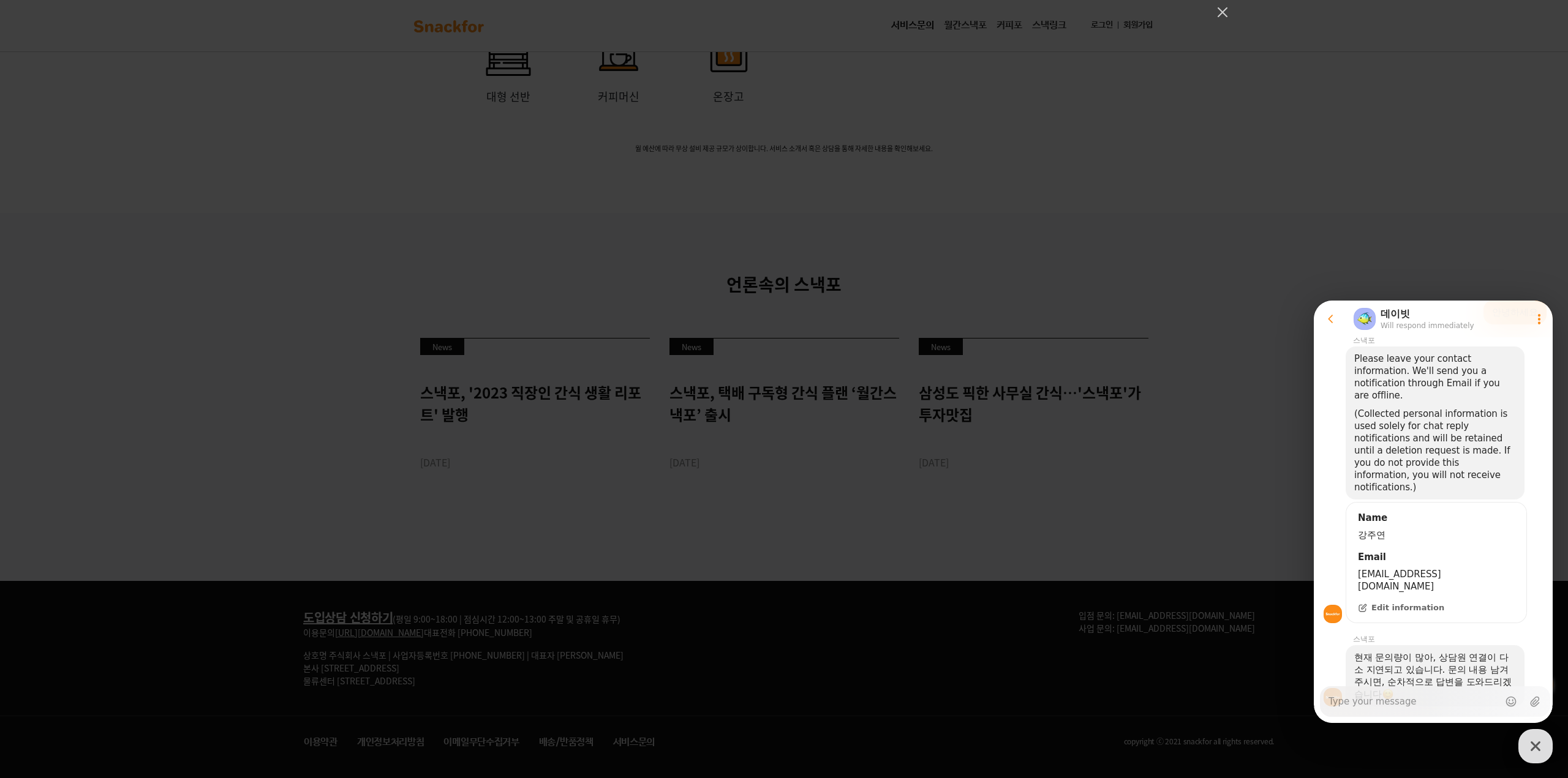
click at [1470, 598] on section "Message List 대표 사무실 간식 관리 서비스, 스낵포 Contact 스낵포 See business hours 10:30 AM A me…" at bounding box center [1435, 235] width 243 height 1304
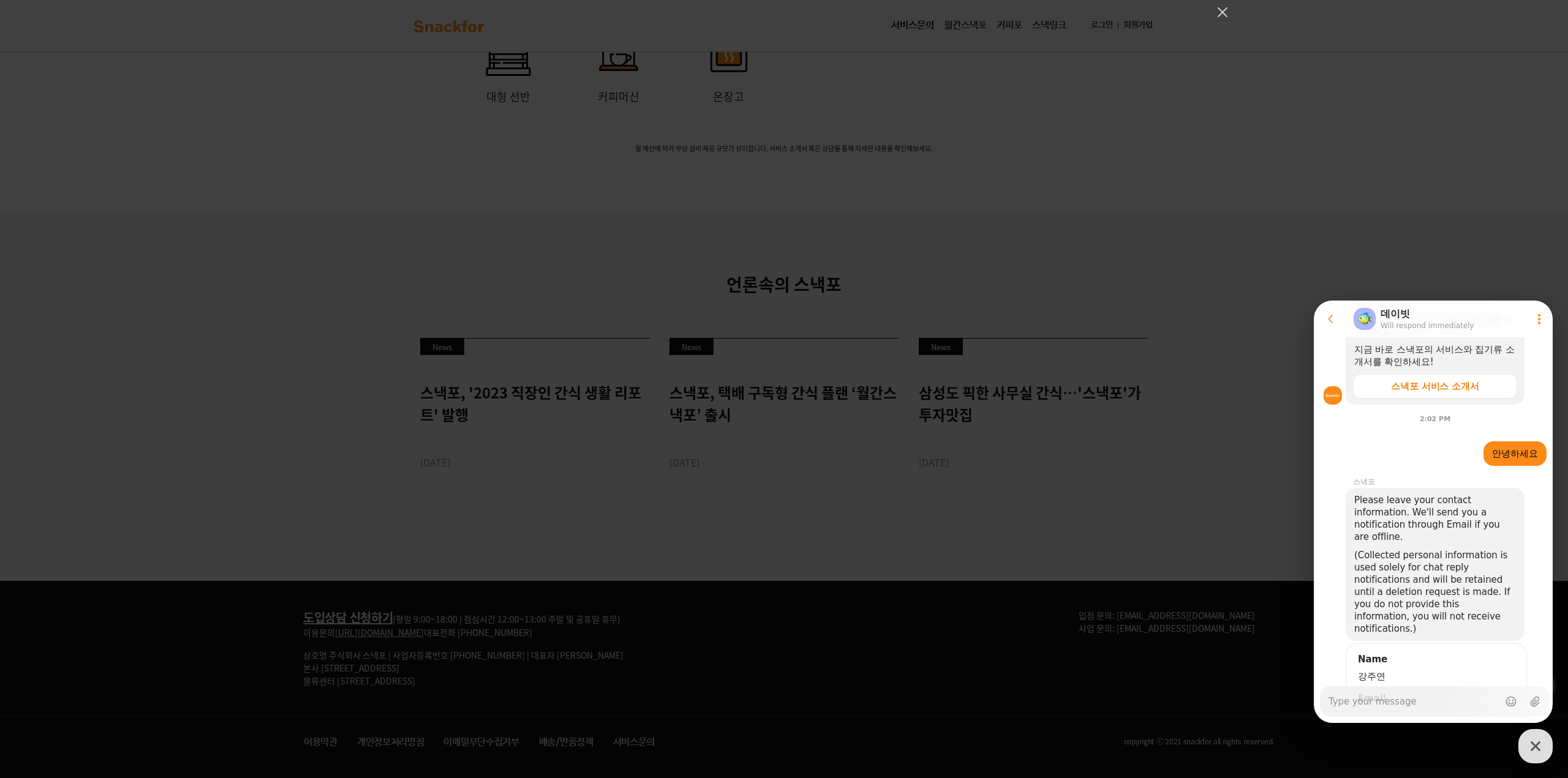
drag, startPoint x: 1220, startPoint y: 651, endPoint x: 1214, endPoint y: 648, distance: 6.7
click at [1221, 651] on div at bounding box center [784, 389] width 1568 height 778
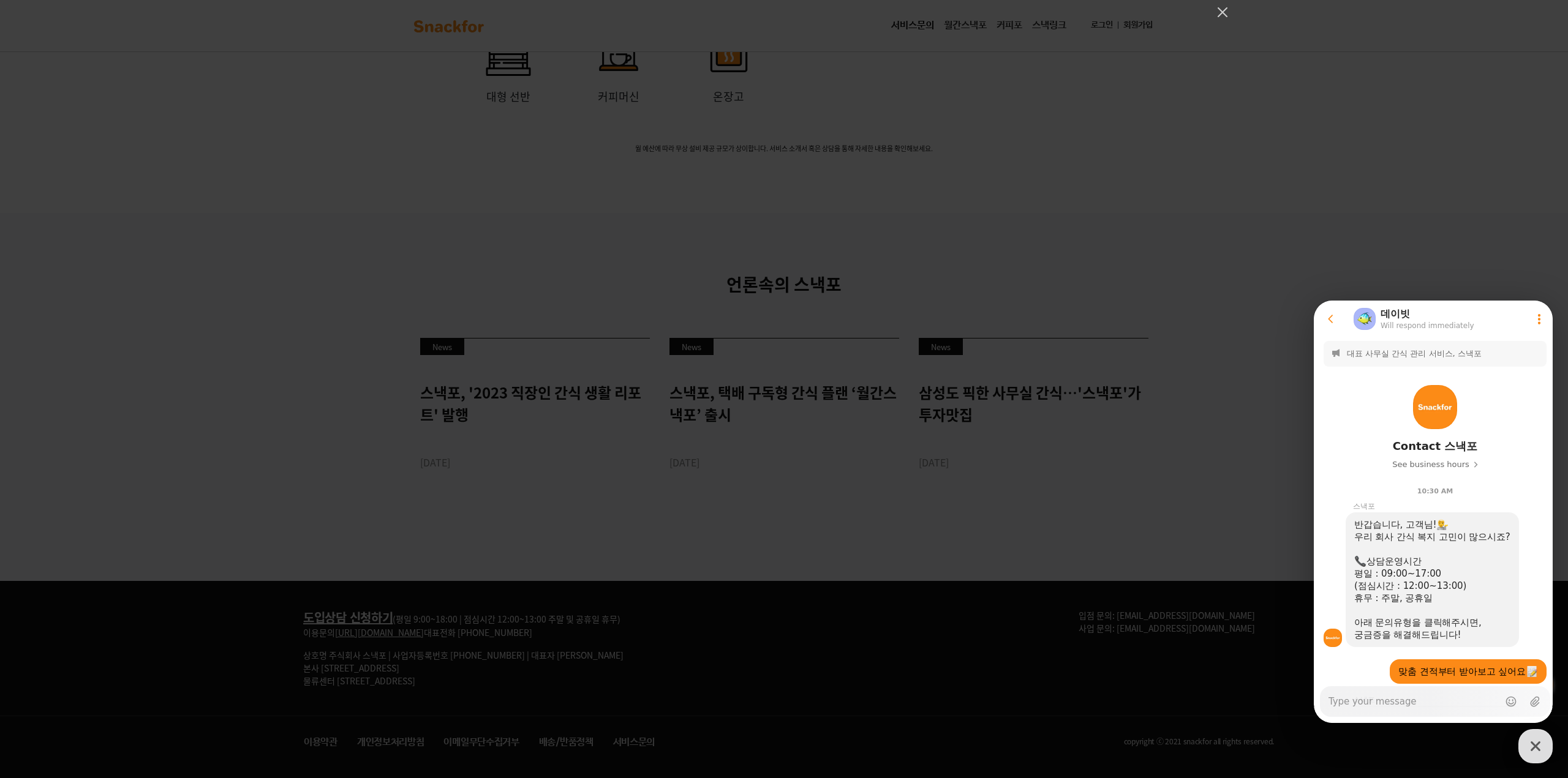
click at [1333, 308] on button "Go to previous page" at bounding box center [1336, 319] width 32 height 24
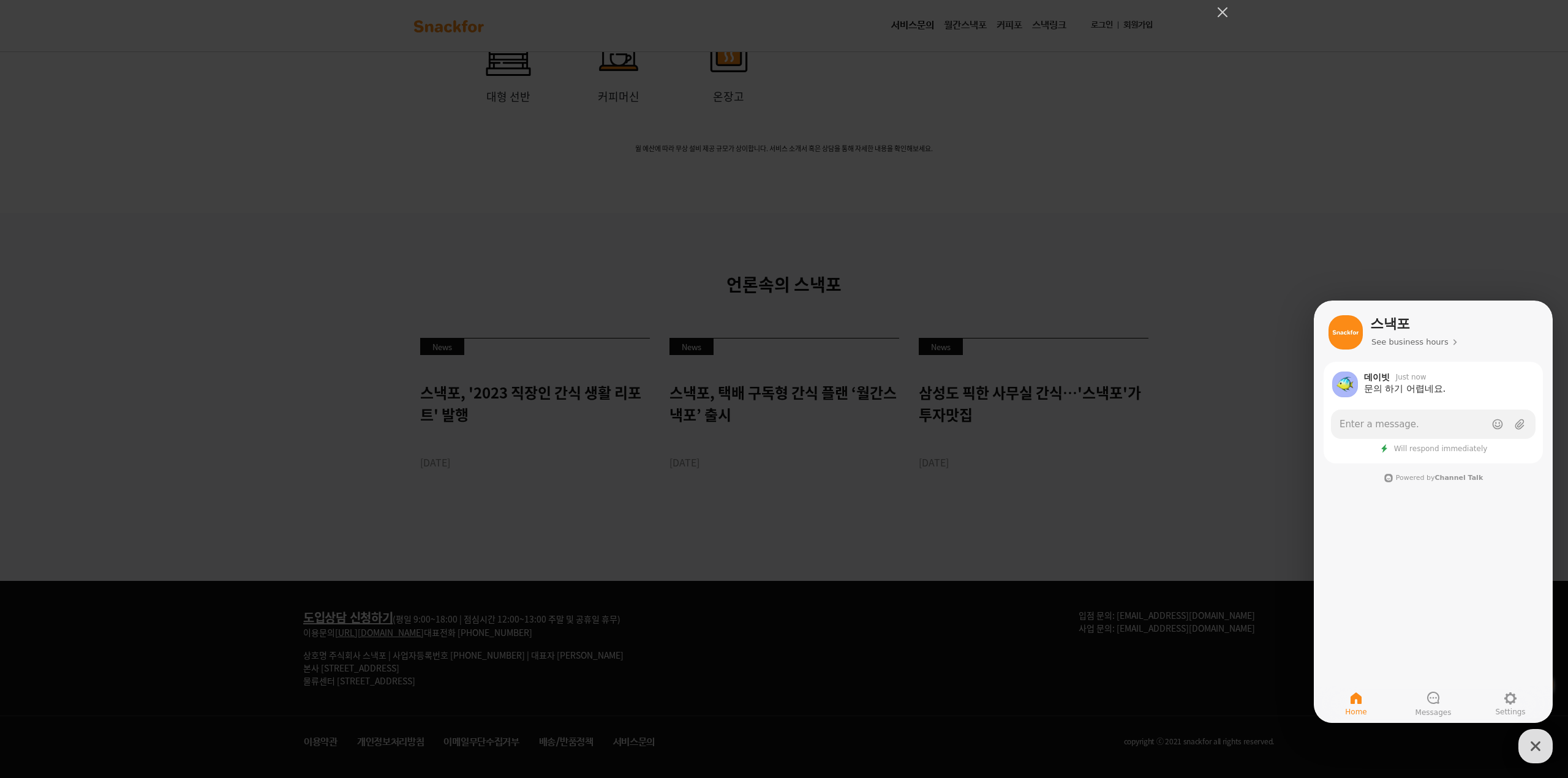
click at [1352, 696] on icon at bounding box center [1355, 698] width 15 height 15
click at [1428, 700] on icon at bounding box center [1434, 698] width 13 height 13
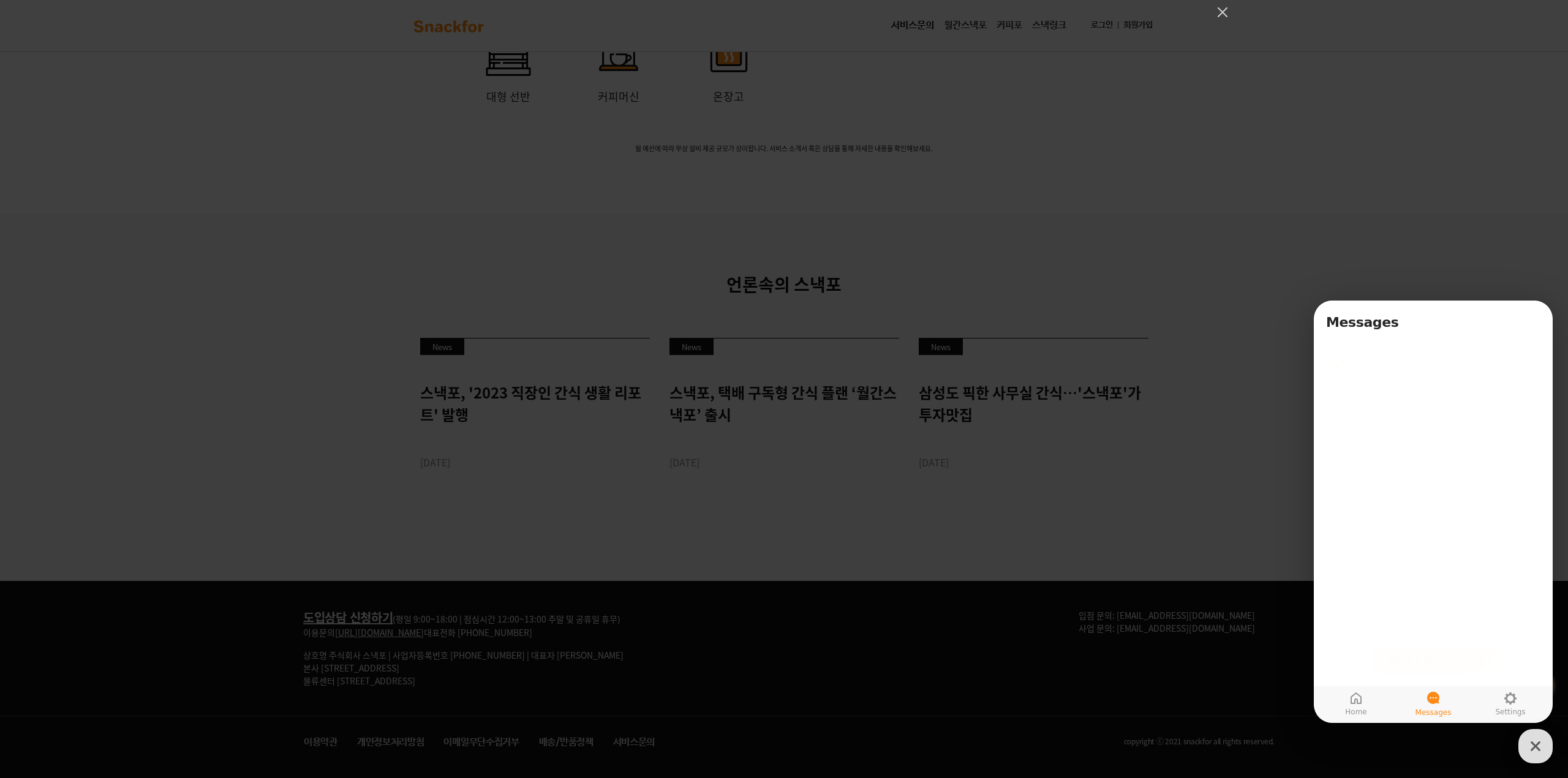
click at [1442, 672] on link "New Chat Button Start a new chat" at bounding box center [1435, 661] width 127 height 27
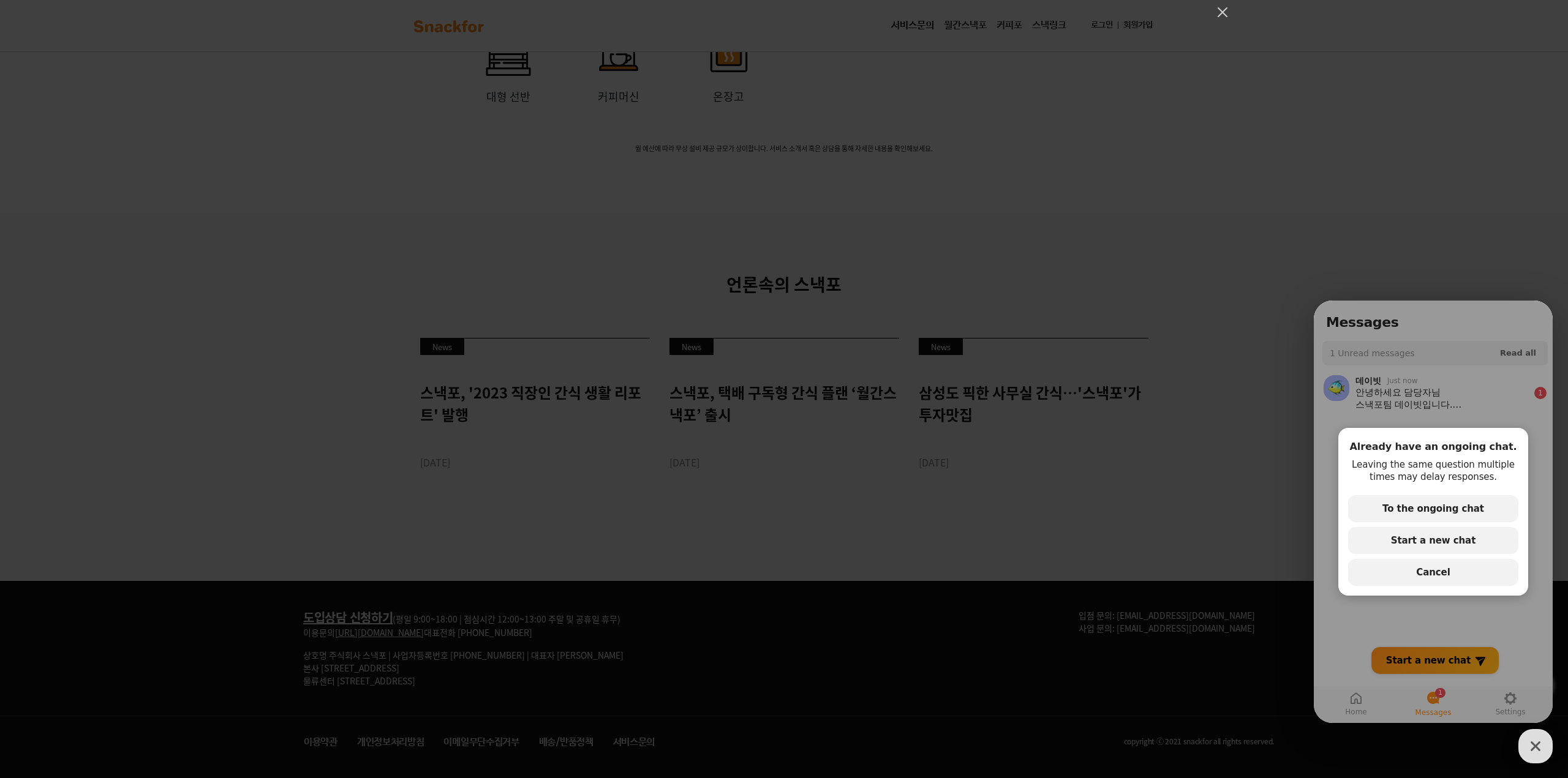
click at [1316, 628] on div "Already have an ongoing chat. Leaving the same question multiple times may dela…" at bounding box center [1434, 512] width 239 height 422
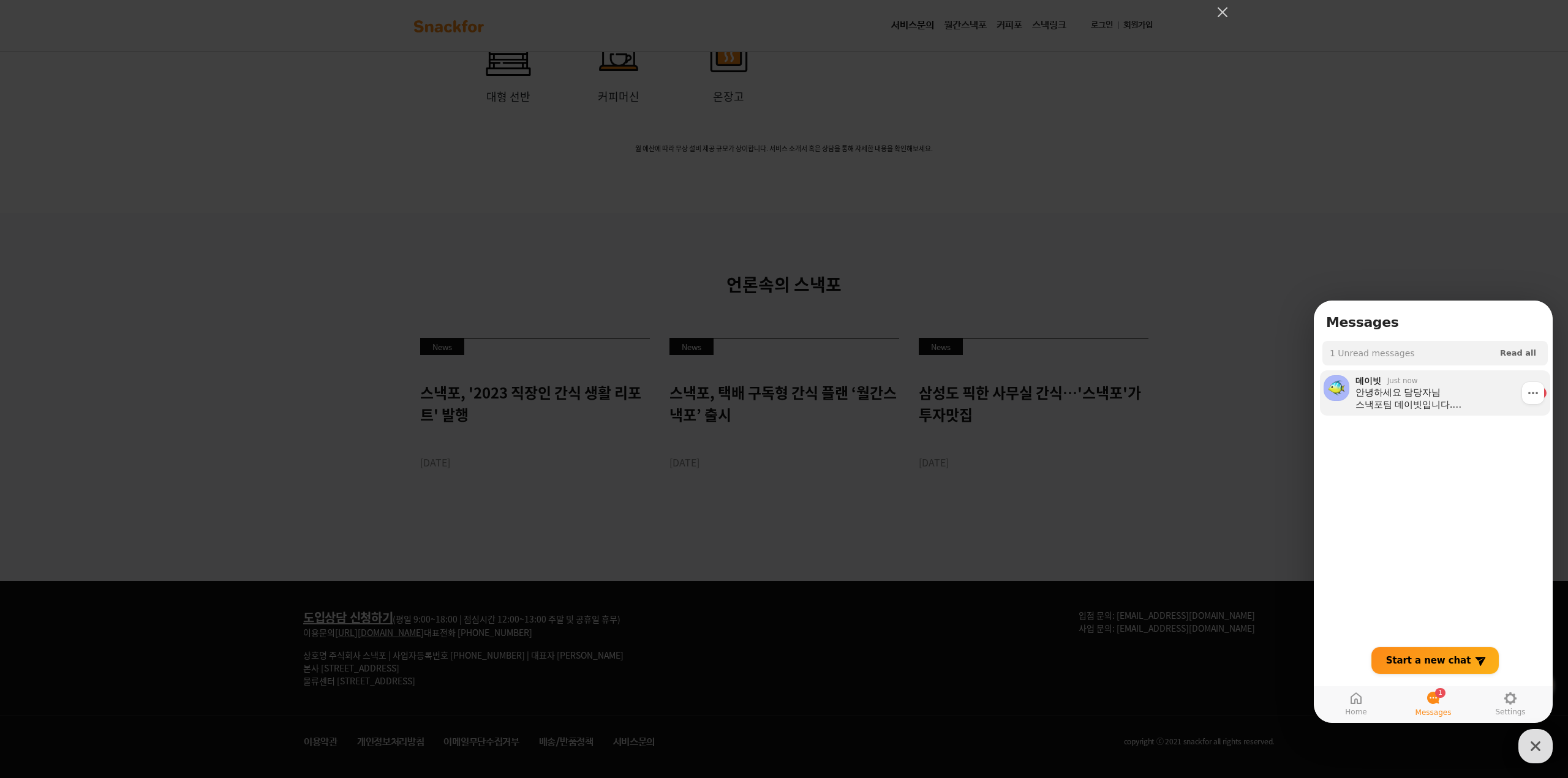
click at [1411, 402] on div "안녕하세요 담당자님 스낵포팀 데이빗입니다. 회신이 늦어지게 되어 대단히 죄송합니다 문의주실 사항 관련 말씀 주시면 확인 후 회신 드리겠습니다" at bounding box center [1442, 398] width 174 height 24
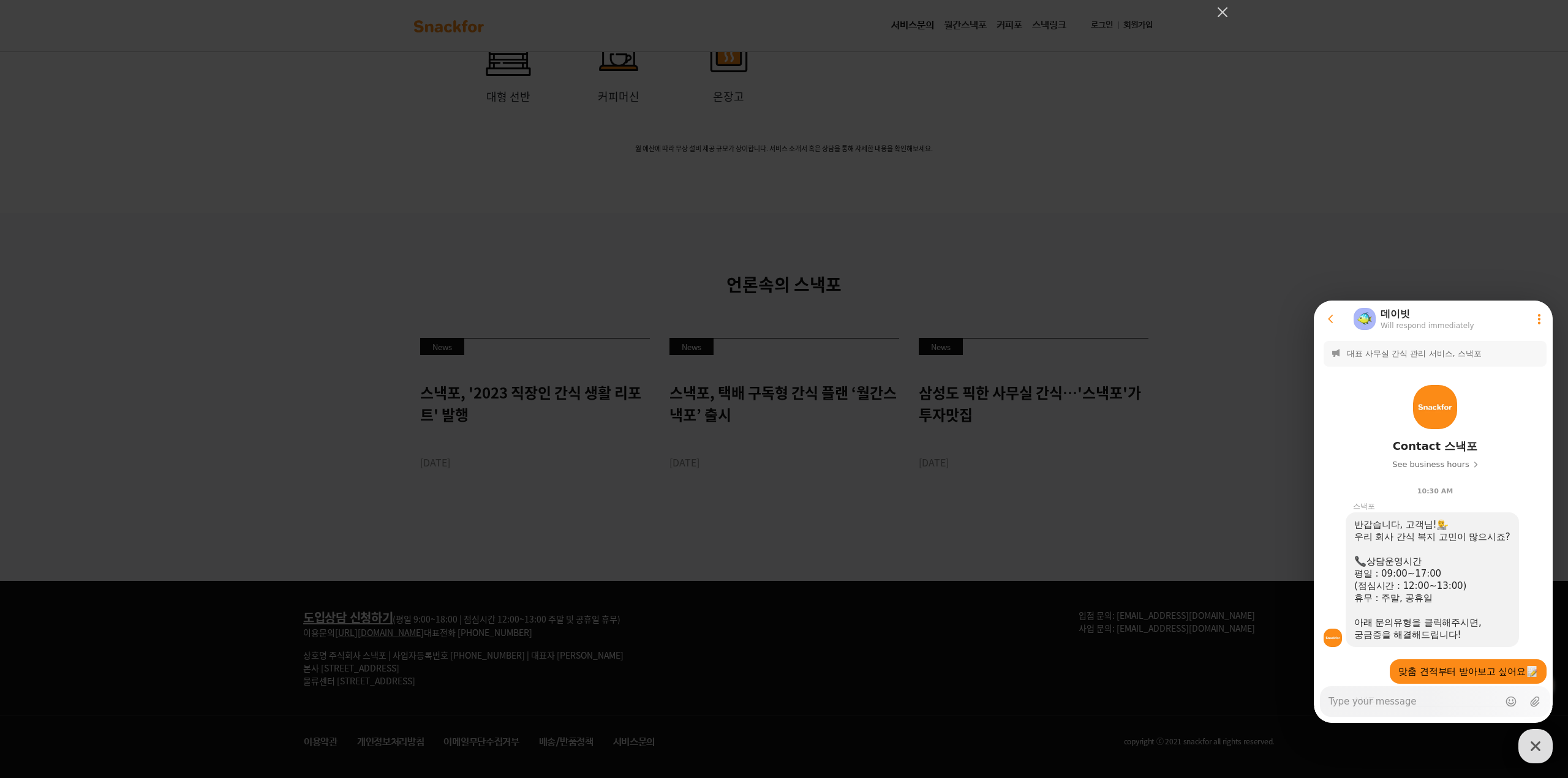
scroll to position [1032, 0]
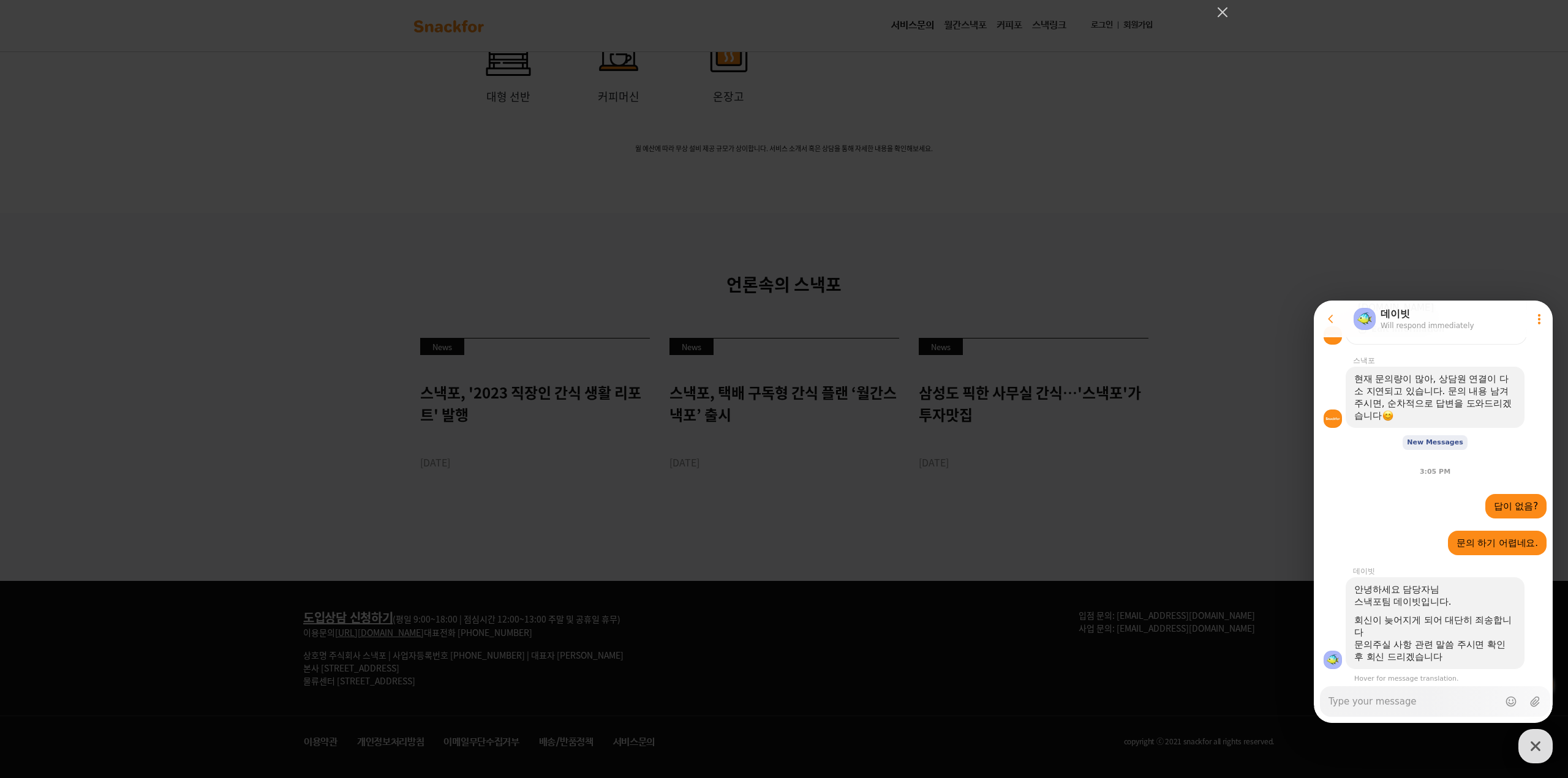
click at [1356, 704] on textarea "Messenger Input Textarea" at bounding box center [1413, 698] width 170 height 21
type textarea "x"
type textarea "j"
type textarea "x"
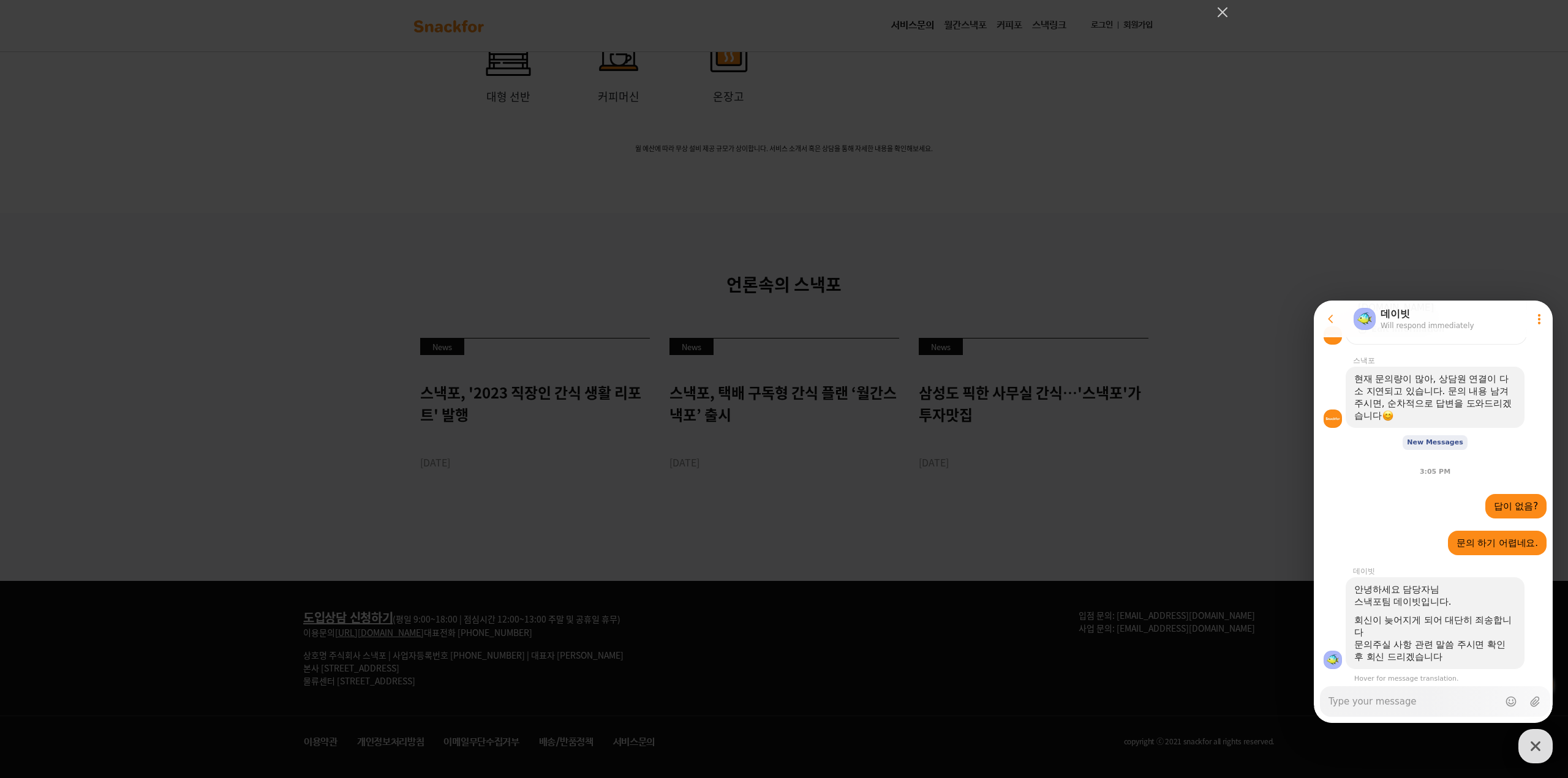
type textarea "t"
type textarea "x"
type textarea "tk"
type textarea "x"
type textarea "tka"
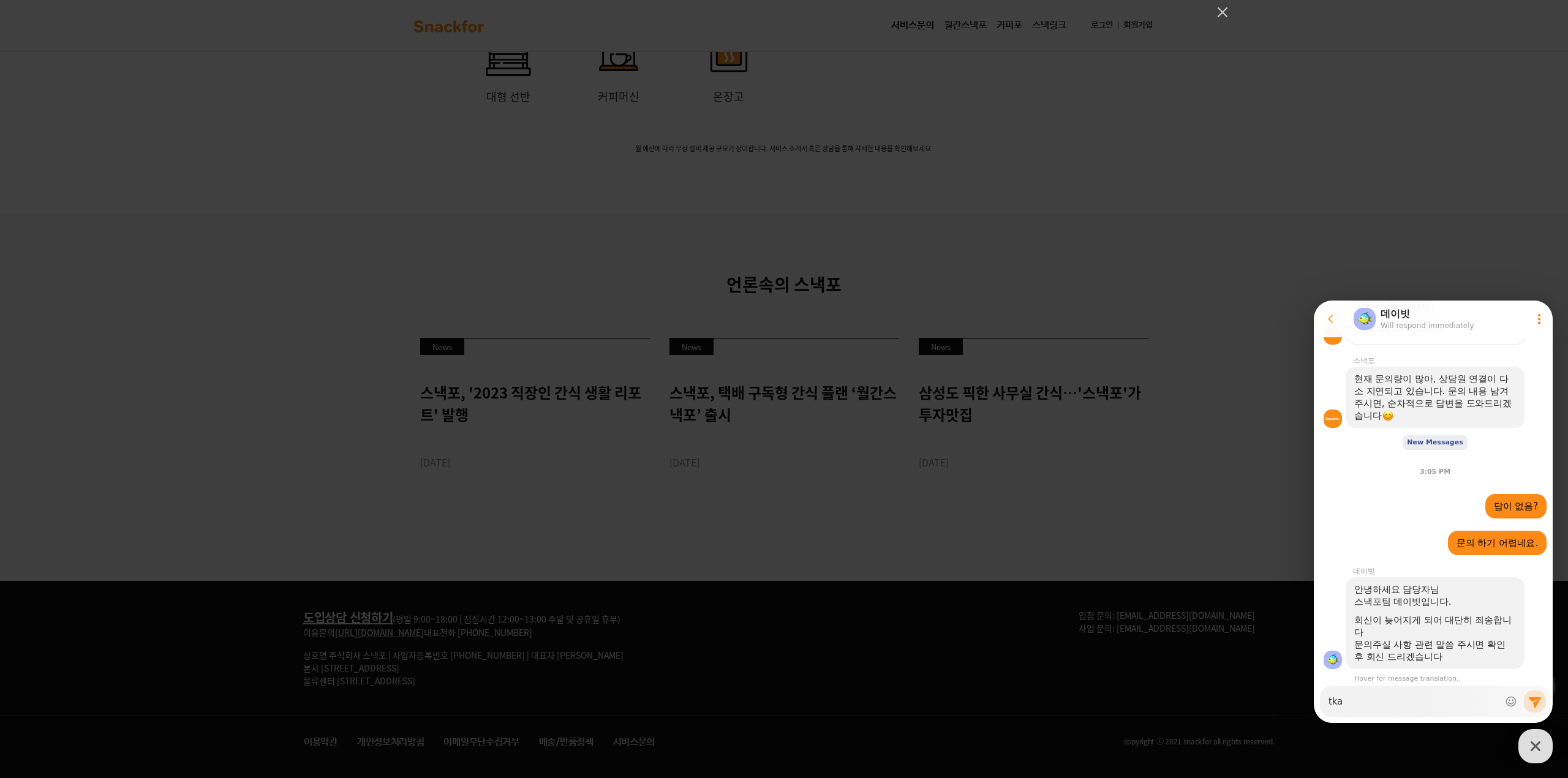
type textarea "x"
type textarea "tkan"
type textarea "x"
type textarea "tkant"
type textarea "x"
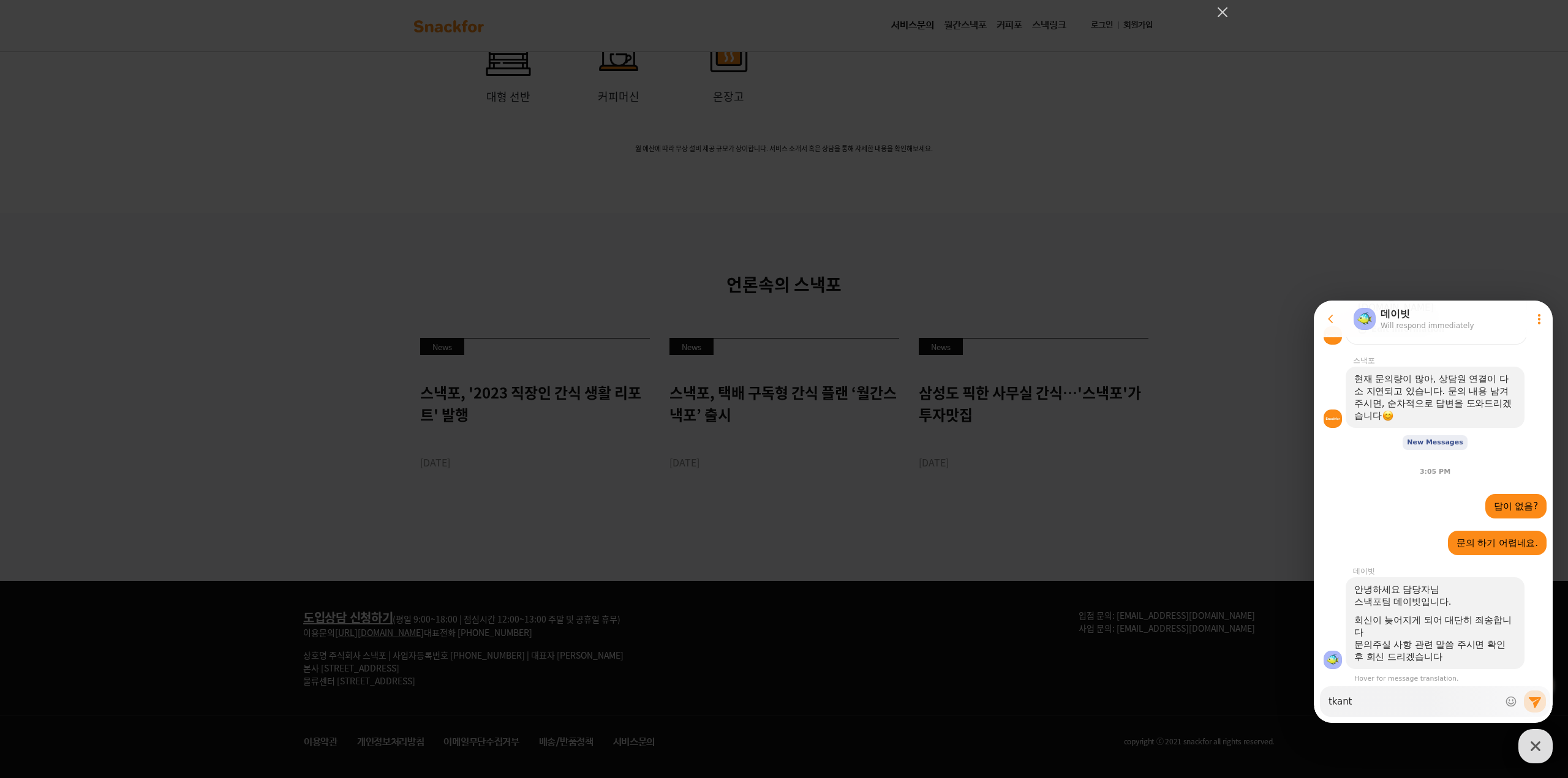
type textarea "tkantl"
type textarea "x"
type textarea "tkant"
type textarea "x"
type textarea "tkan"
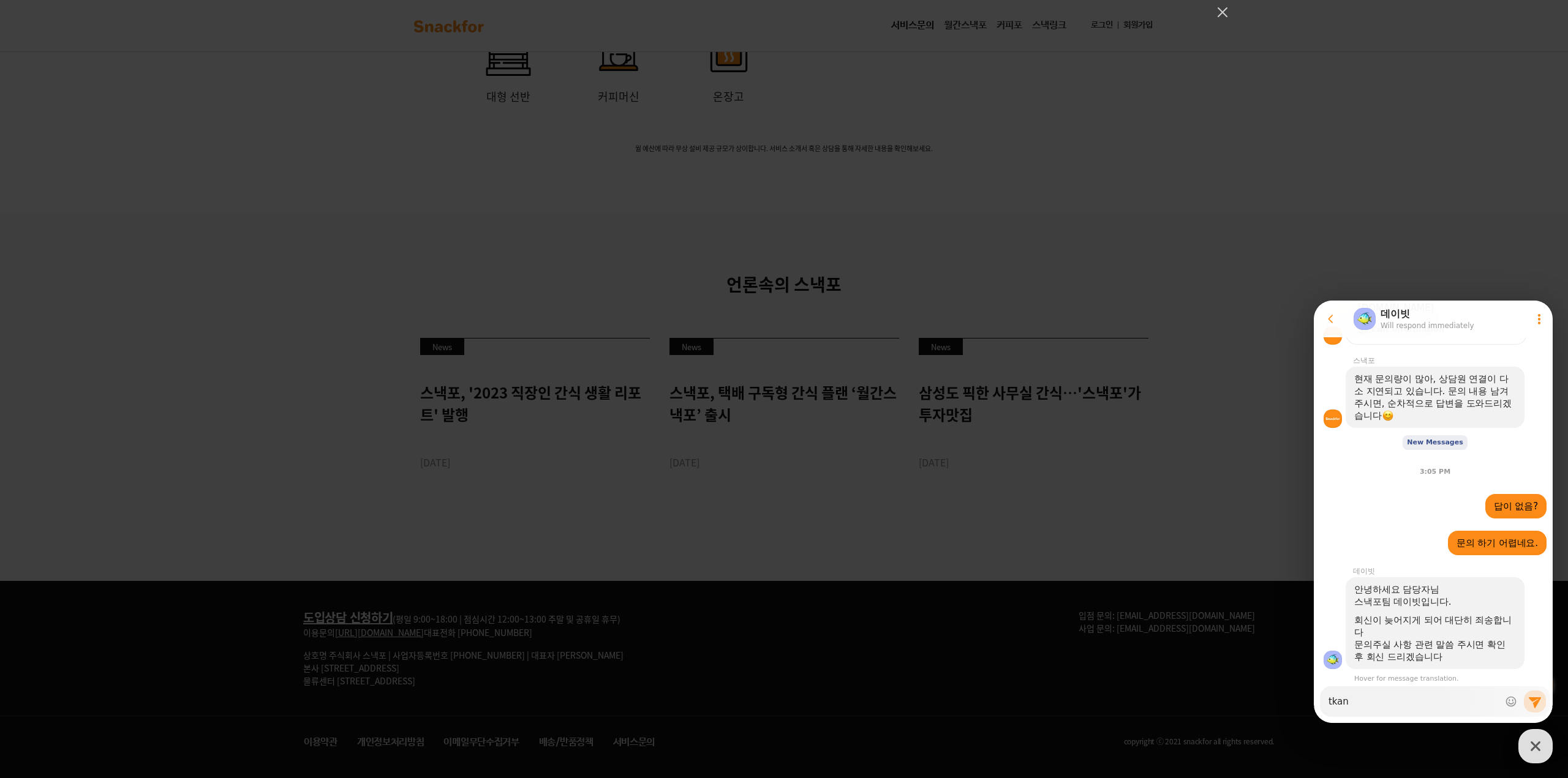
type textarea "x"
type textarea "tka"
type textarea "x"
type textarea "tk"
type textarea "x"
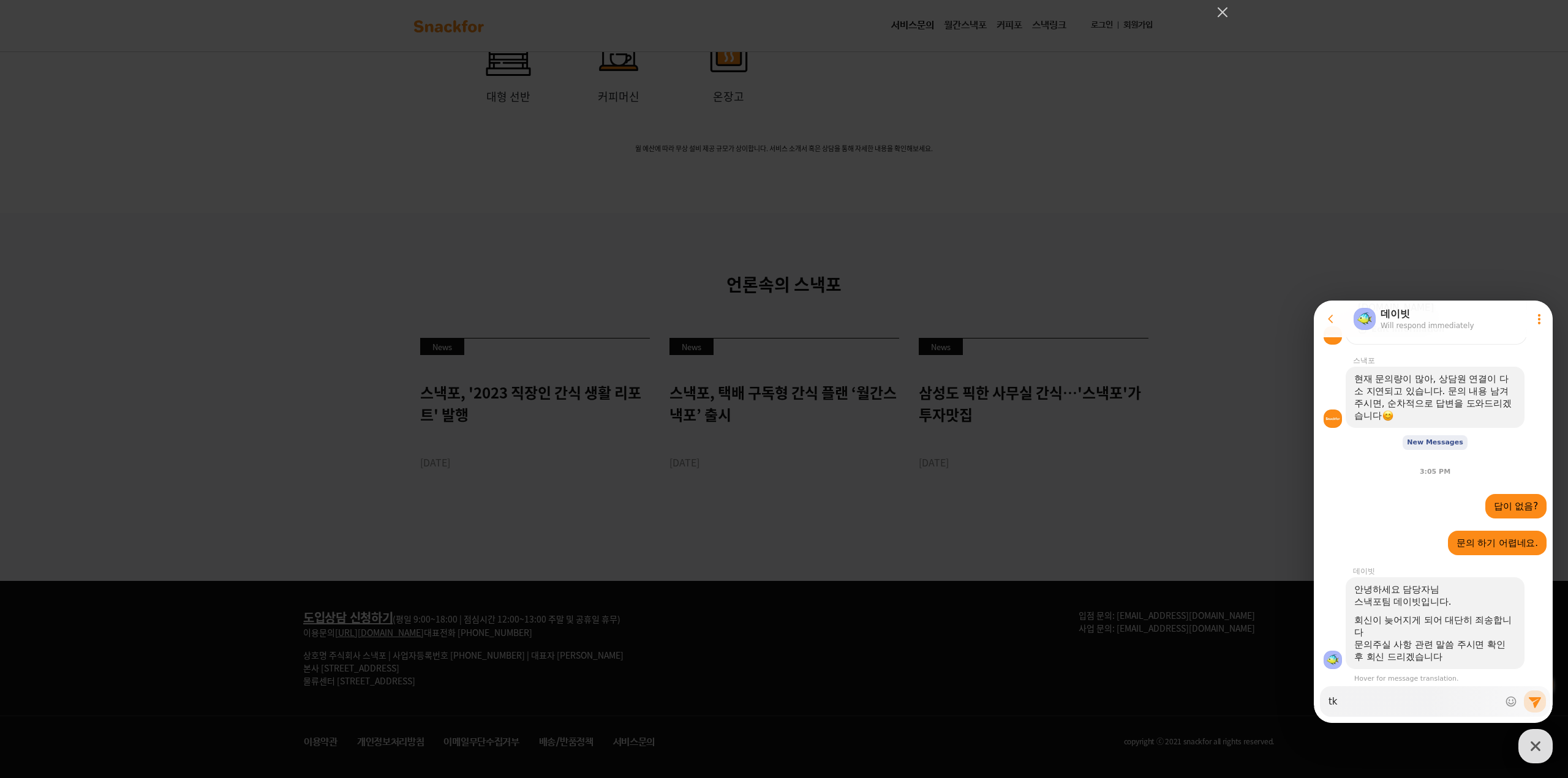
type textarea "t"
type textarea "x"
type textarea "ㅅ"
type textarea "x"
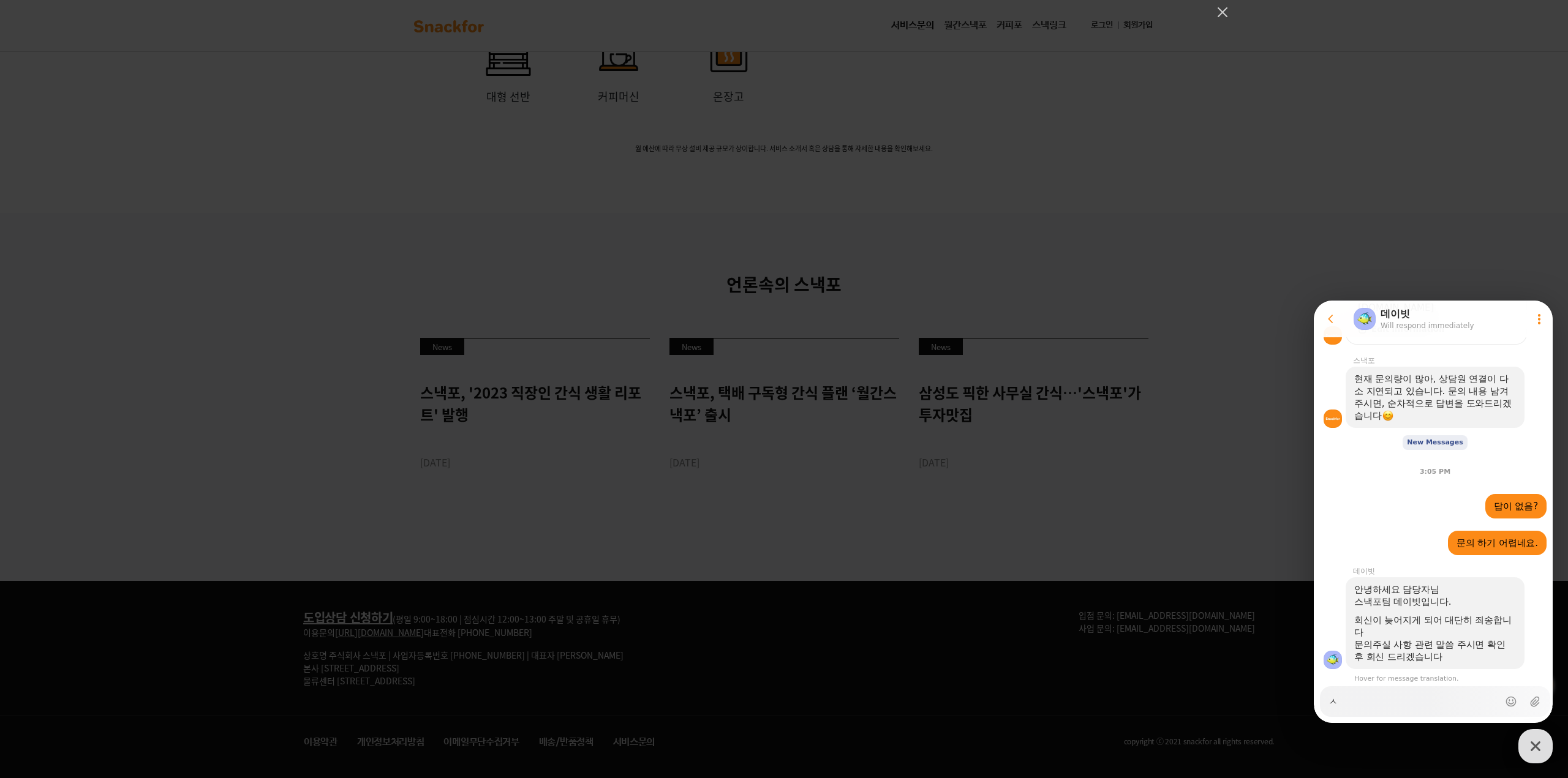
type textarea "사"
type textarea "x"
type textarea "삼"
type textarea "x"
type textarea "사무"
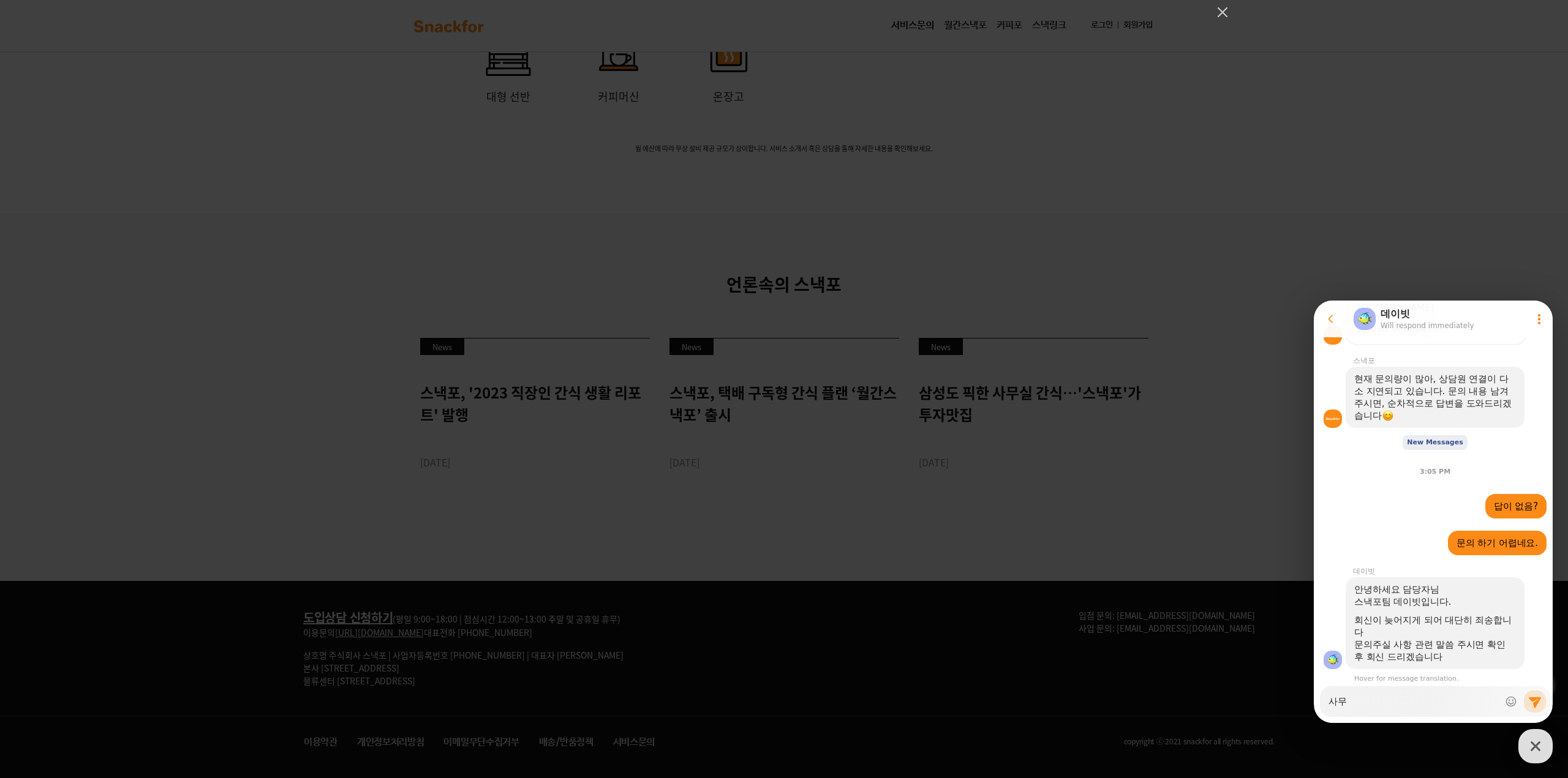
type textarea "x"
type textarea "사뭇"
type textarea "x"
type textarea "사무실"
type textarea "x"
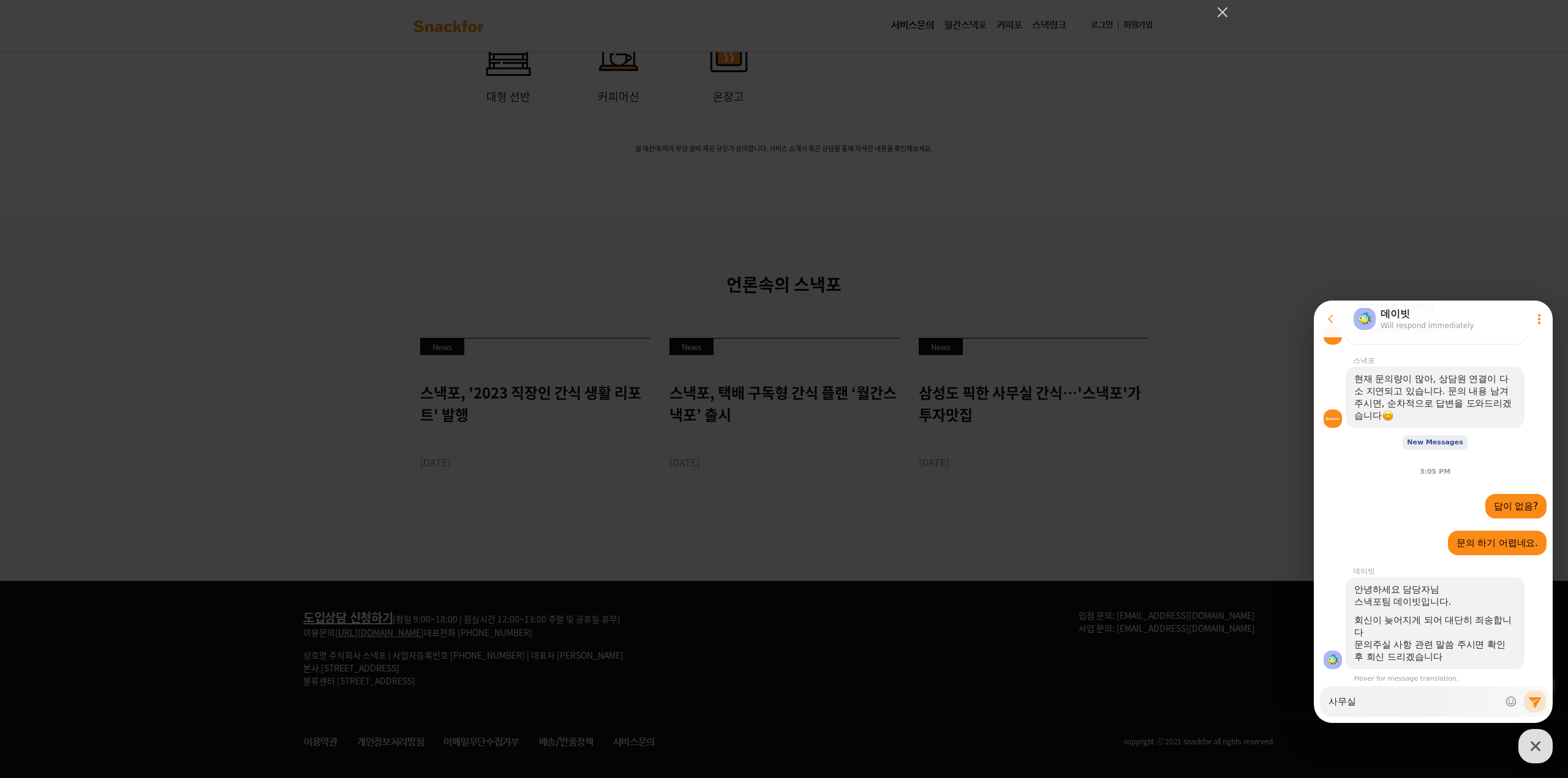
type textarea "사무실"
type textarea "x"
type textarea "사무실 가"
type textarea "x"
type textarea "사무실 간"
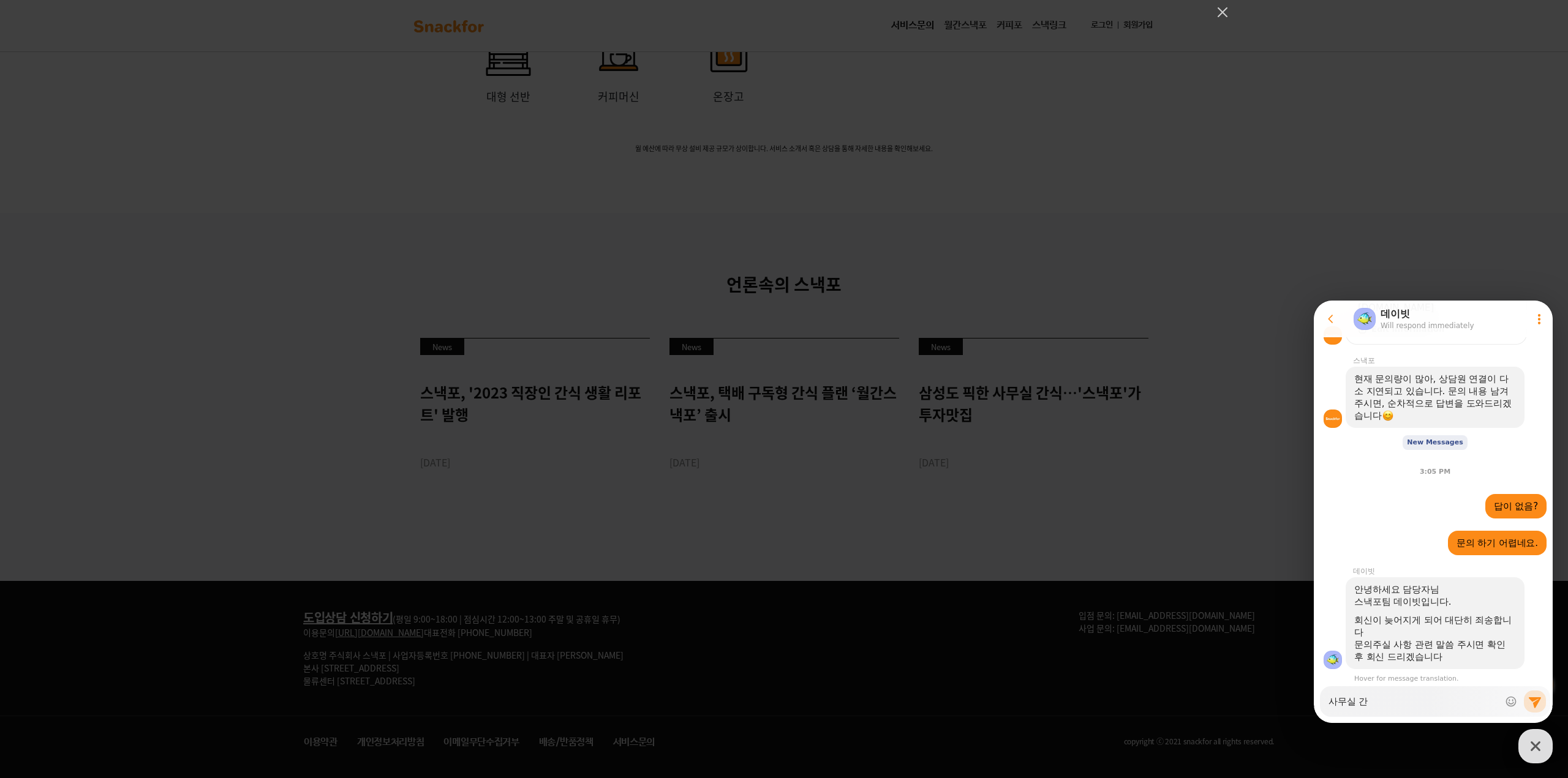
type textarea "x"
type textarea "사무실 간ㅅ"
type textarea "x"
type textarea "사무실 간시"
type textarea "x"
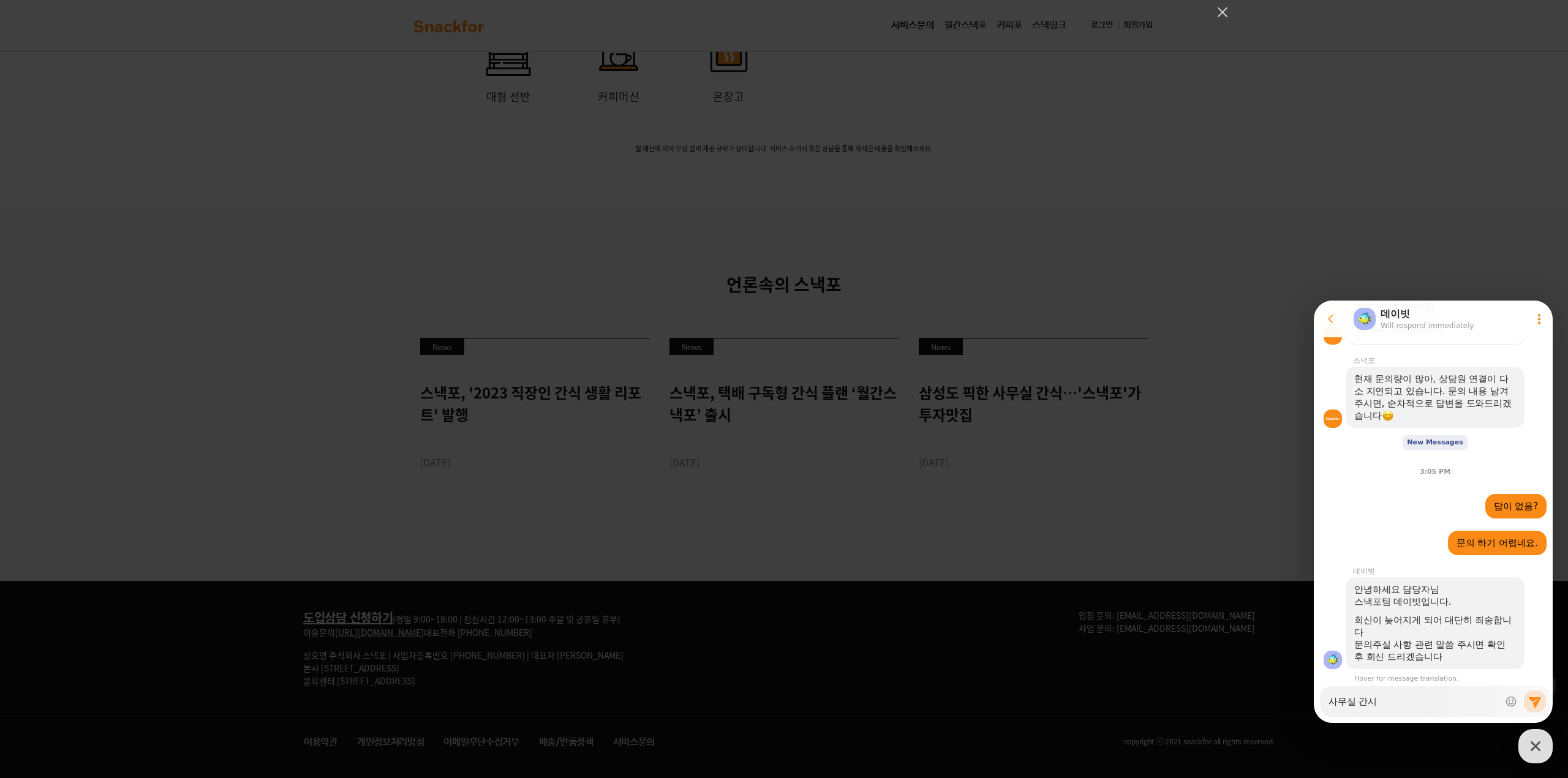
type textarea "사무실 간식"
type textarea "x"
type textarea "사무실 간식"
type textarea "x"
type textarea "사무실 간식 ㅂ"
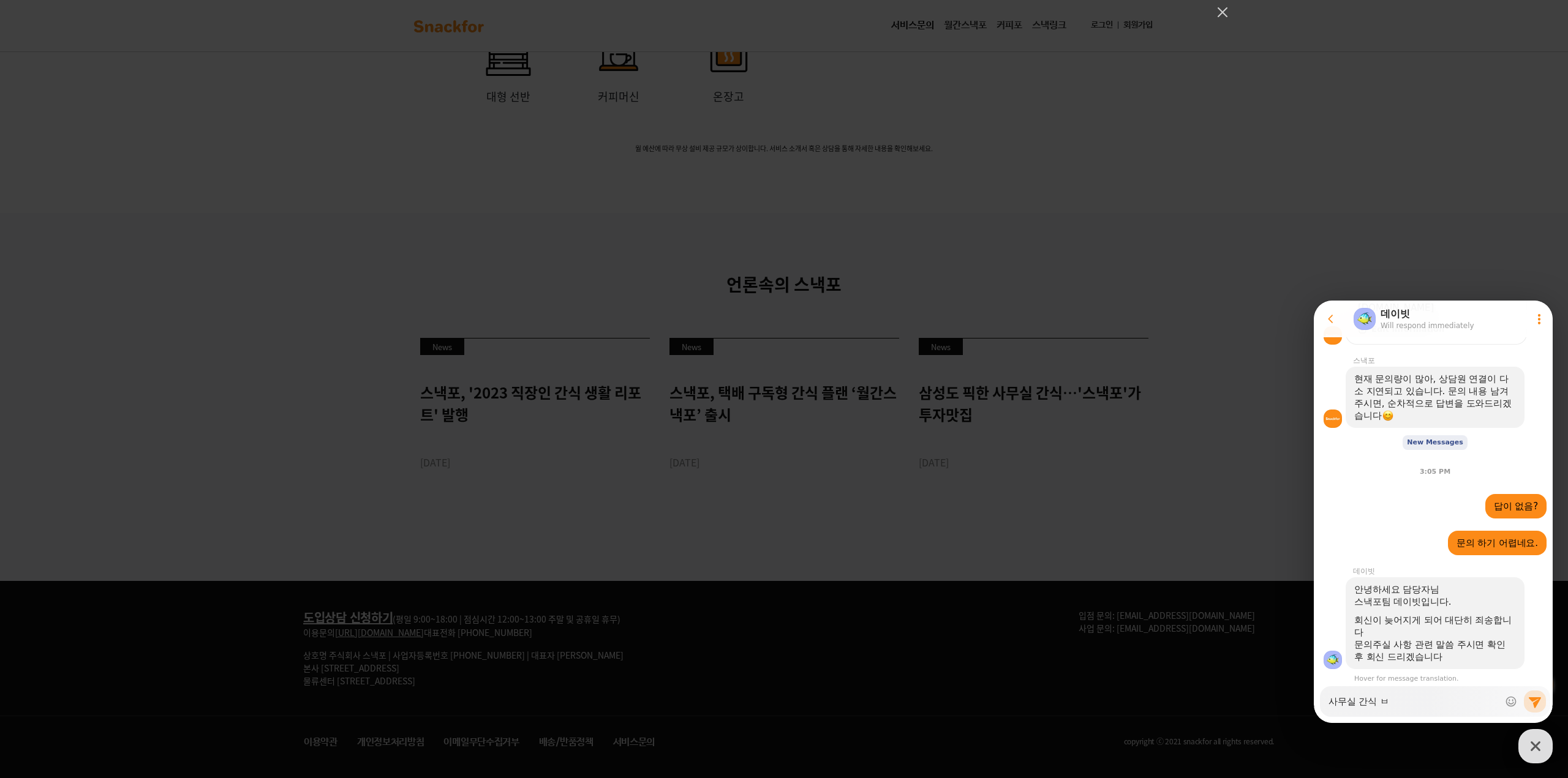
type textarea "x"
type textarea "사무실 간식"
type textarea "x"
type textarea "사무실 간식 ㅅ"
type textarea "x"
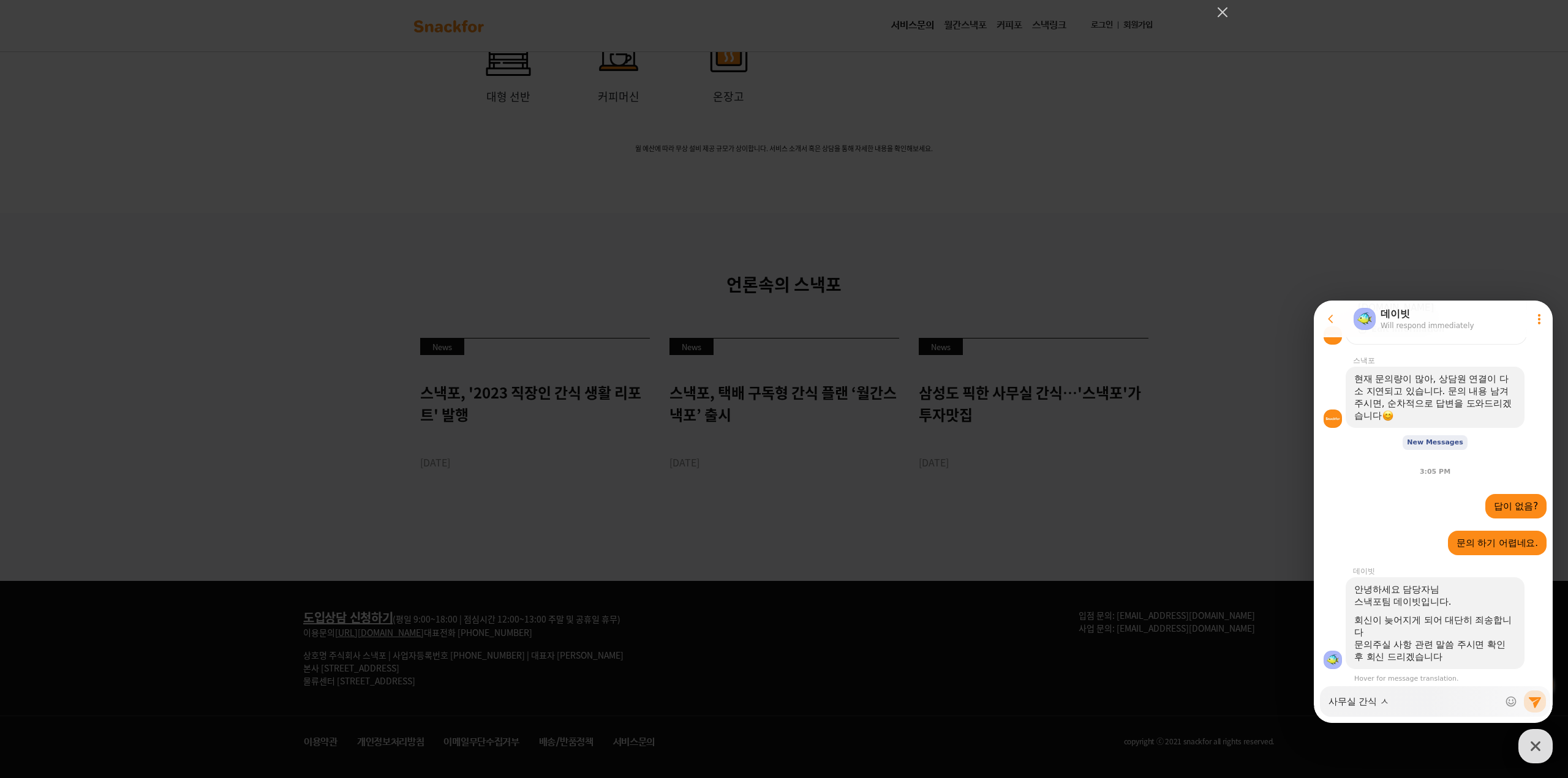
type textarea "사무실 간식 서"
type textarea "x"
type textarea "사무실 간식 섭"
type textarea "x"
type textarea "사무실 간식 서비"
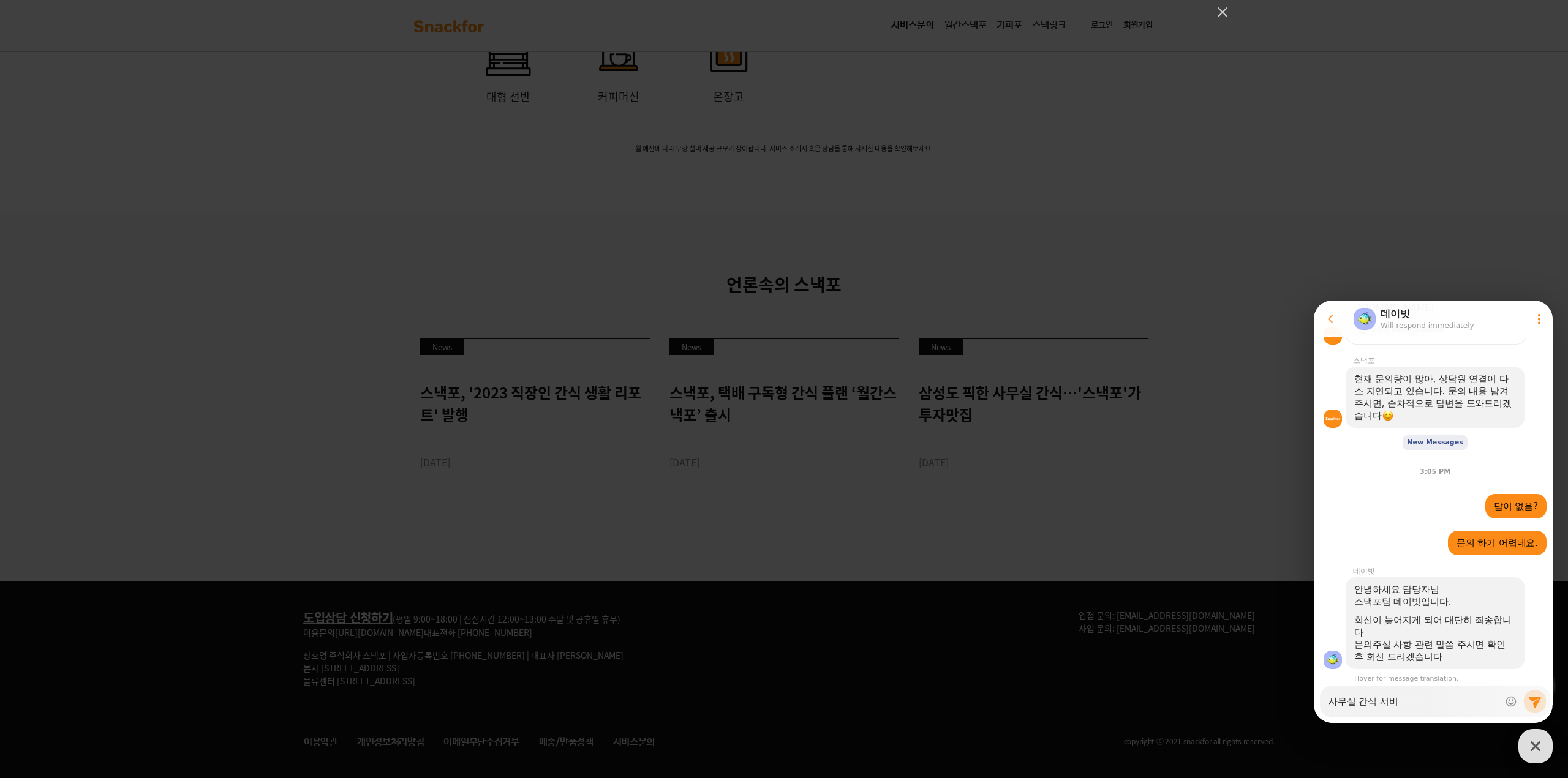
type textarea "x"
type textarea "사무실 간식 서빗"
type textarea "x"
type textarea "사무실 간식 서비스"
type textarea "x"
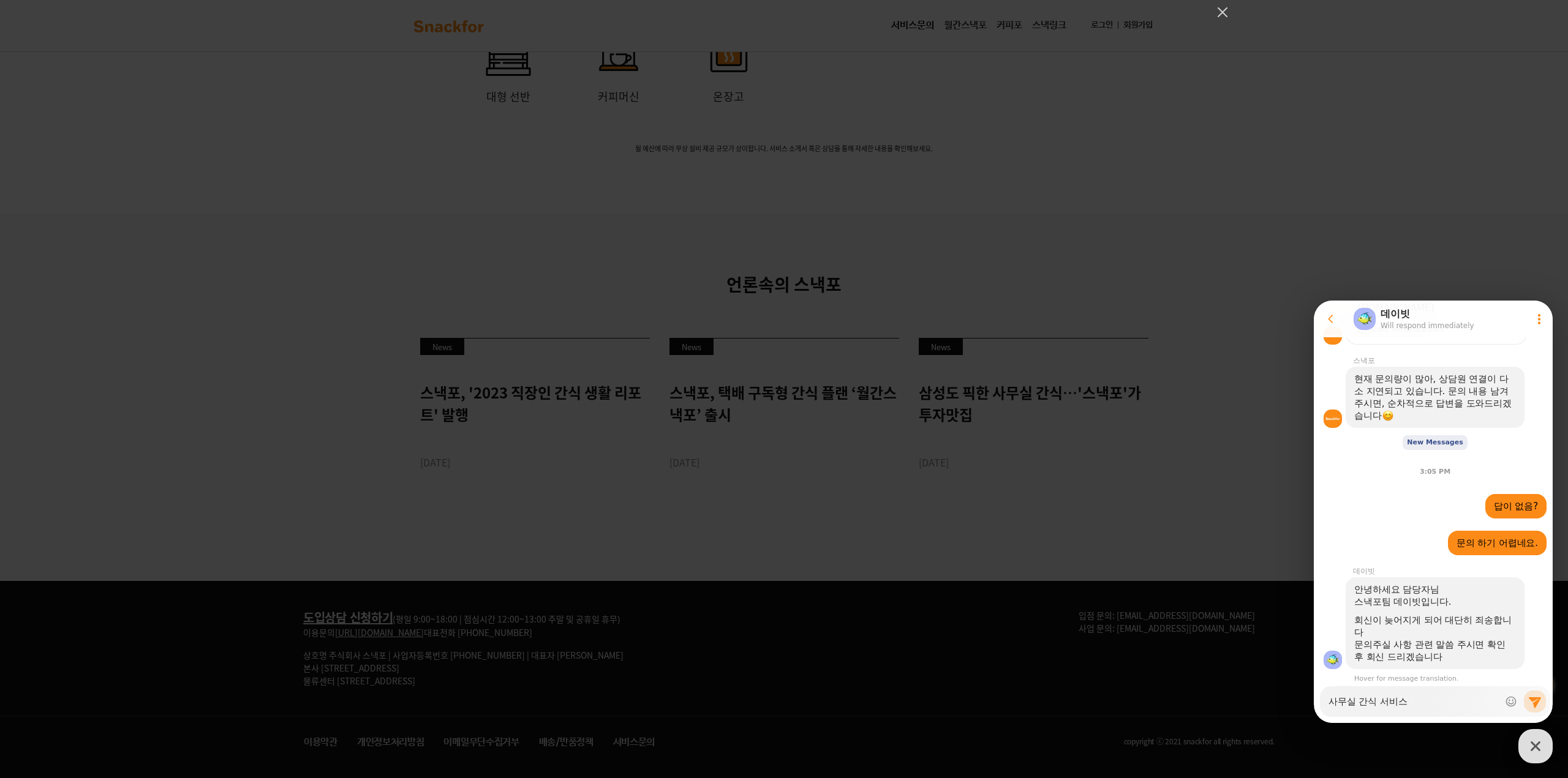
type textarea "사무실 간식 서비스"
type textarea "x"
type textarea "사무실 간식 서비스 ㅇ"
type textarea "x"
type textarea "사무실 간식 서비스 아"
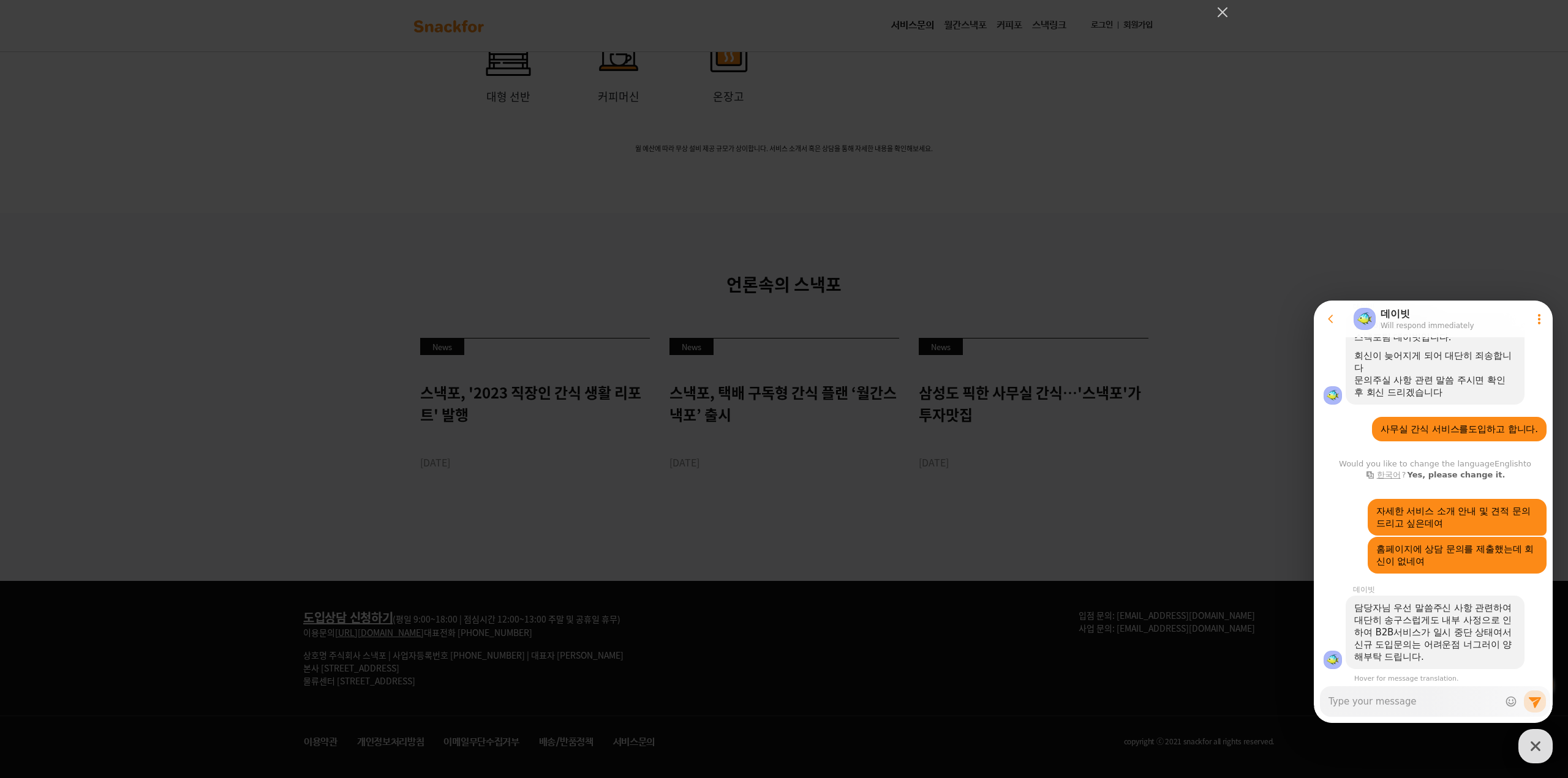
scroll to position [1318, 0]
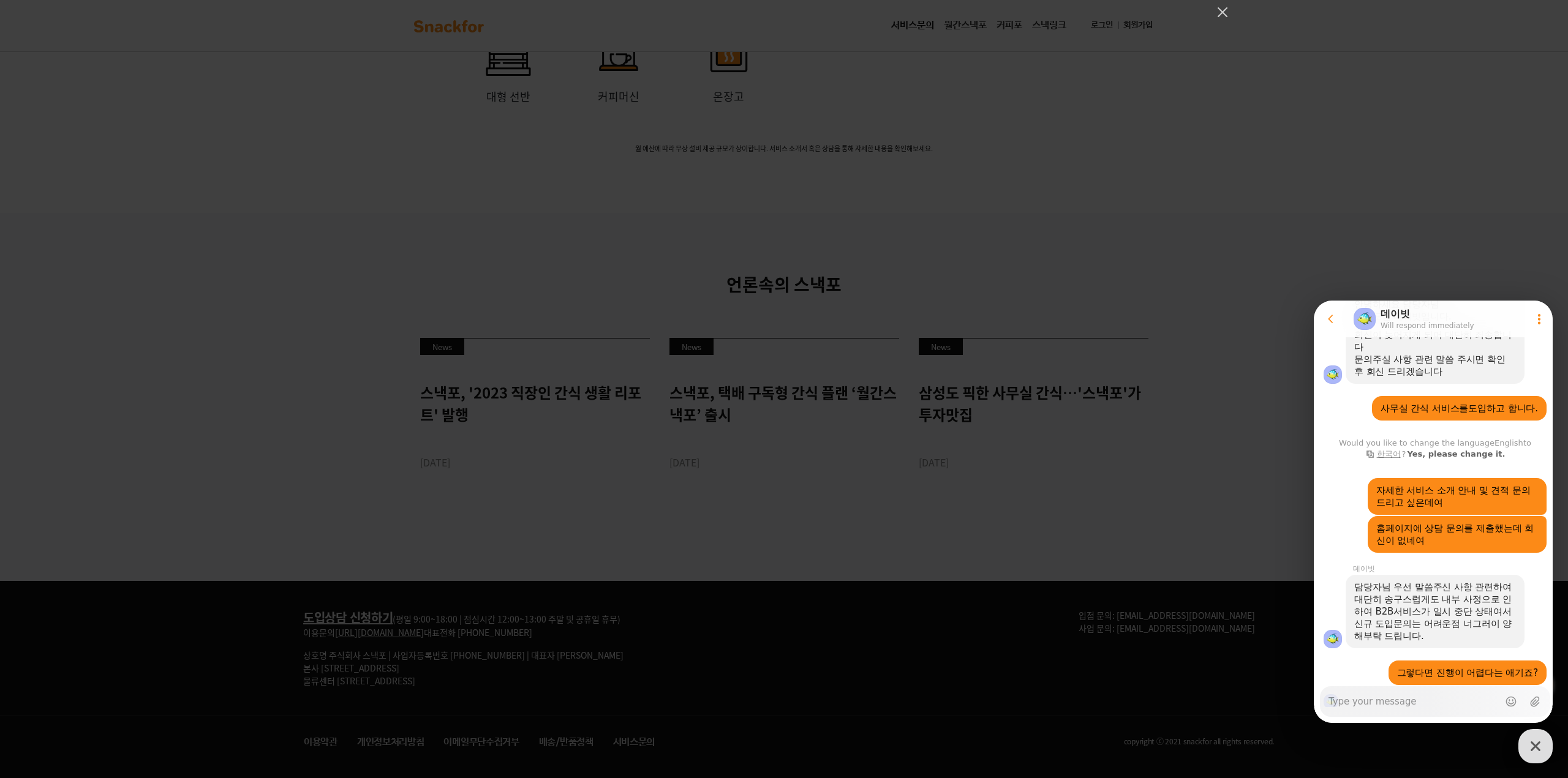
click at [736, 293] on div at bounding box center [784, 389] width 1568 height 778
